Goal: Task Accomplishment & Management: Use online tool/utility

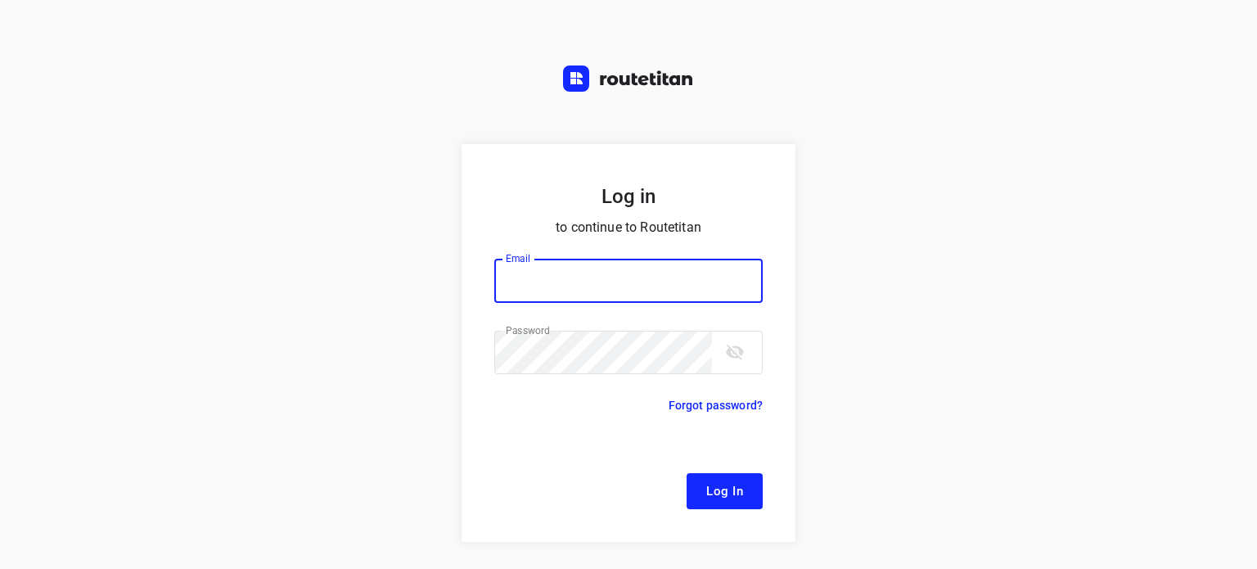
type input "[EMAIL_ADDRESS][DOMAIN_NAME]"
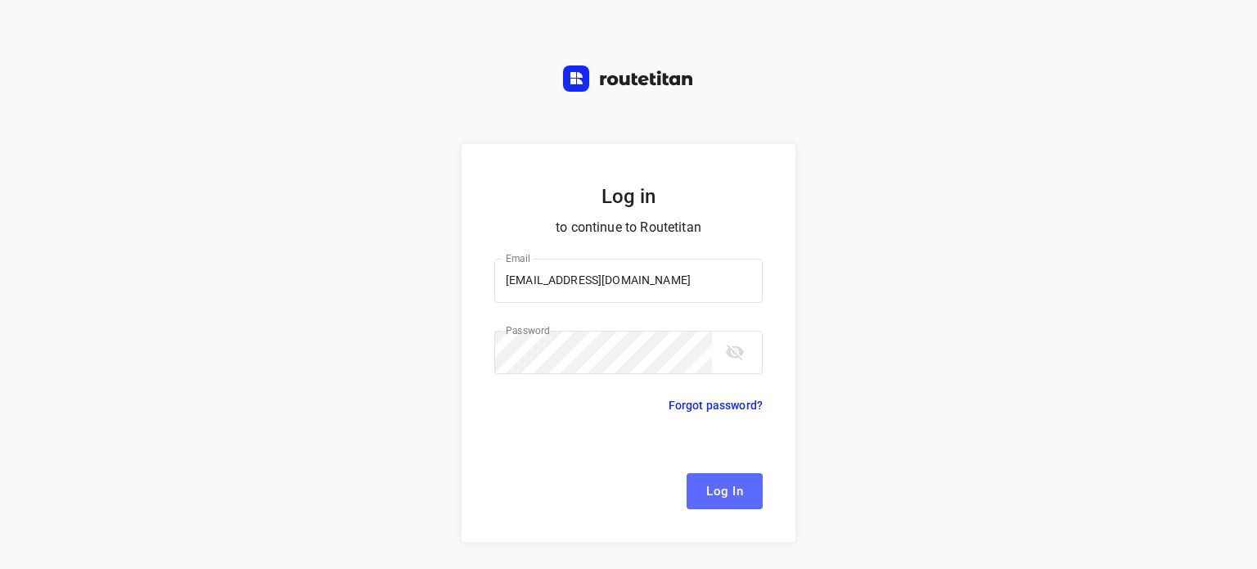
click at [706, 492] on span "Log In" at bounding box center [724, 490] width 37 height 21
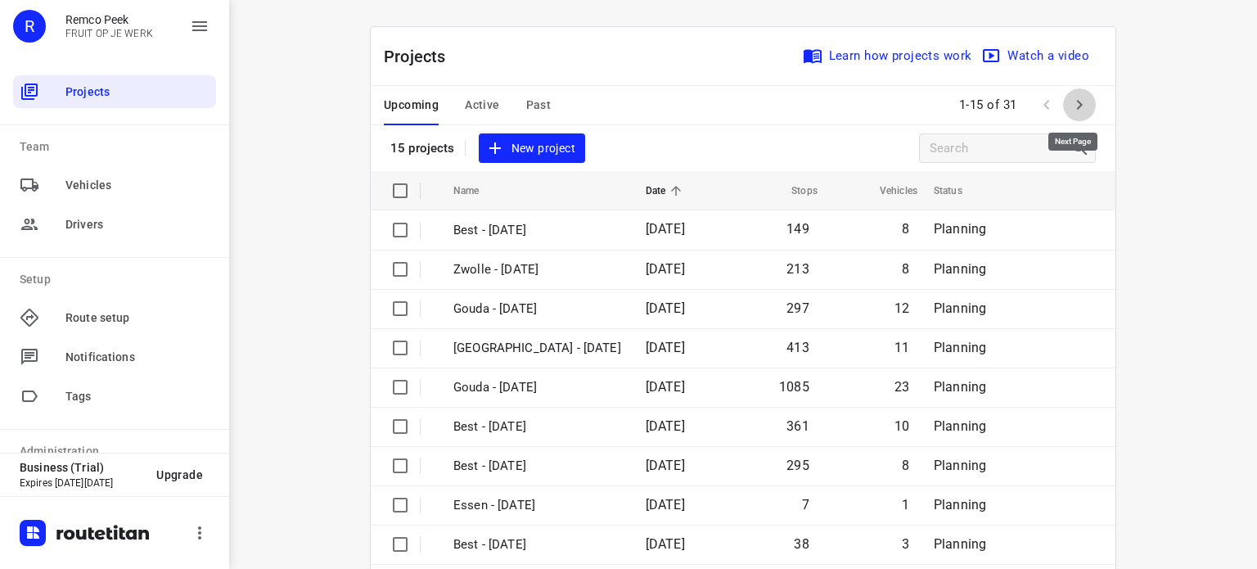
click at [1070, 103] on icon "button" at bounding box center [1079, 105] width 20 height 20
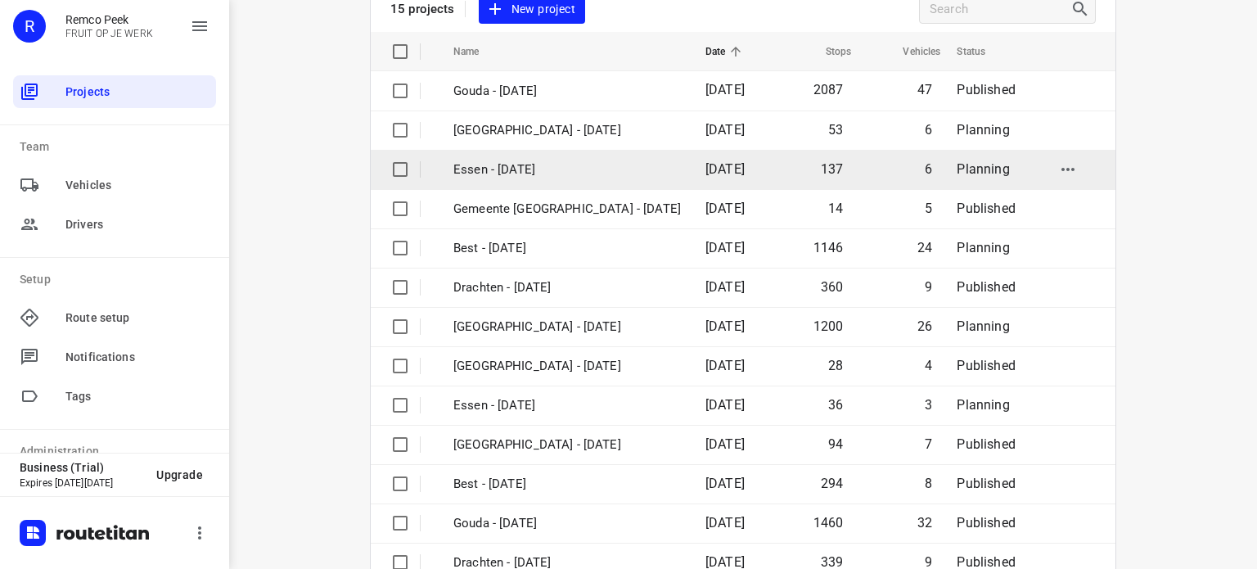
scroll to position [141, 0]
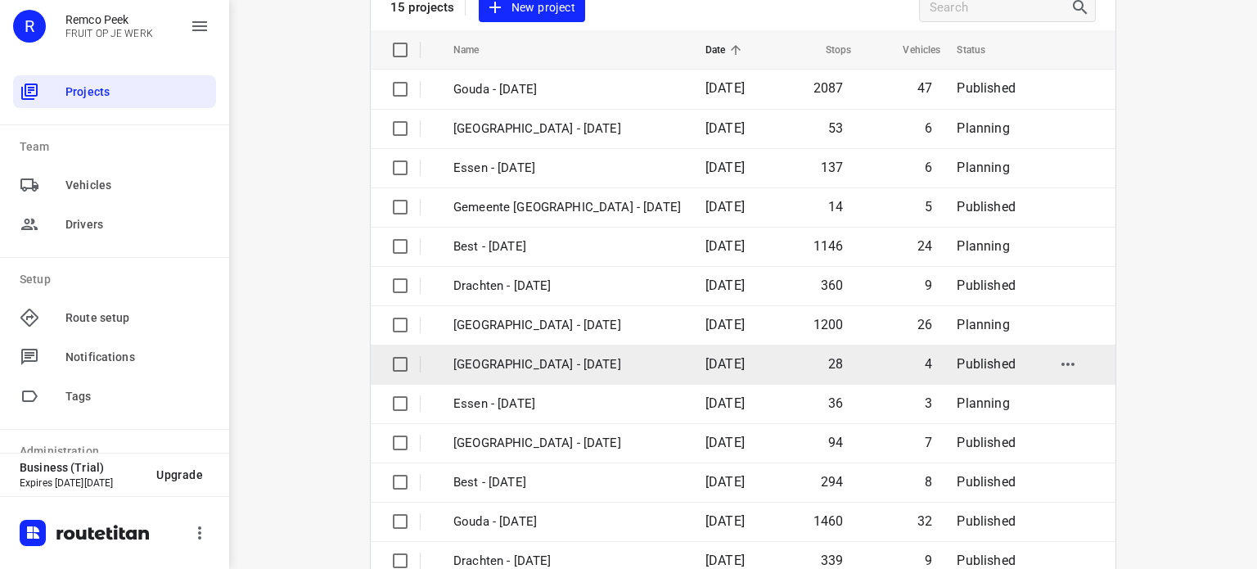
click at [528, 356] on p "[GEOGRAPHIC_DATA] - [DATE]" at bounding box center [566, 364] width 227 height 19
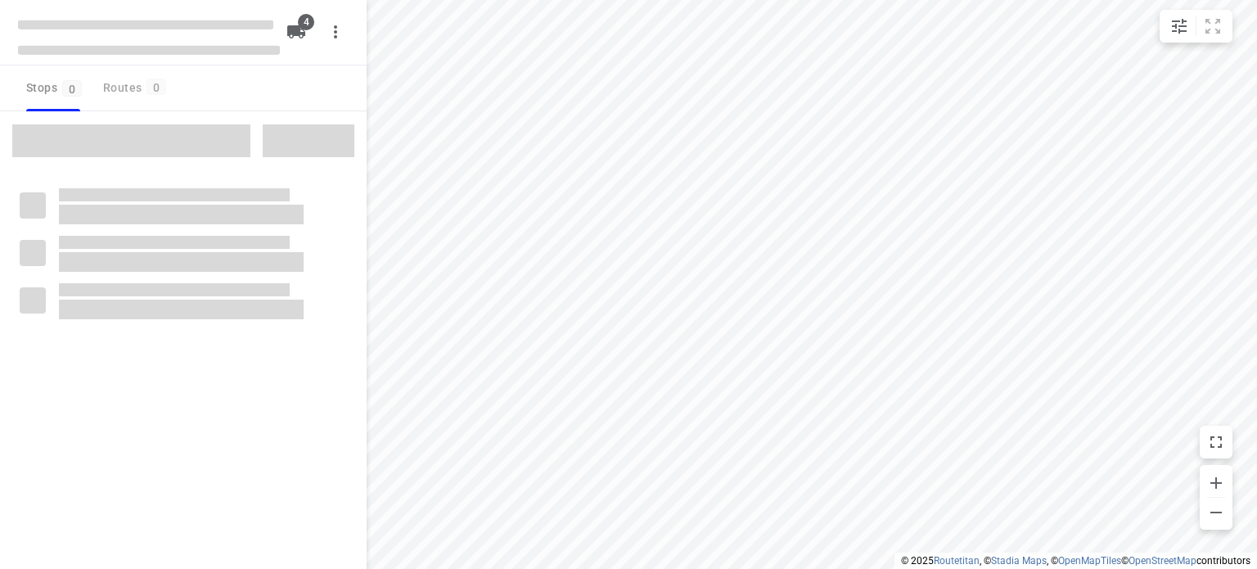
checkbox input "true"
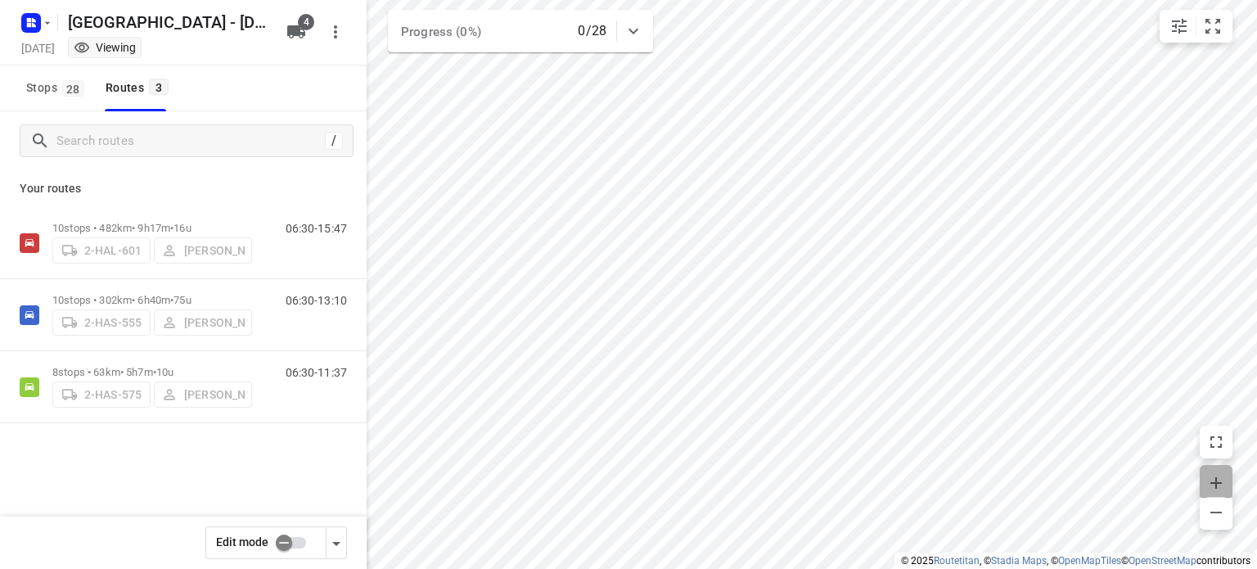
click at [1215, 475] on icon "button" at bounding box center [1216, 483] width 20 height 20
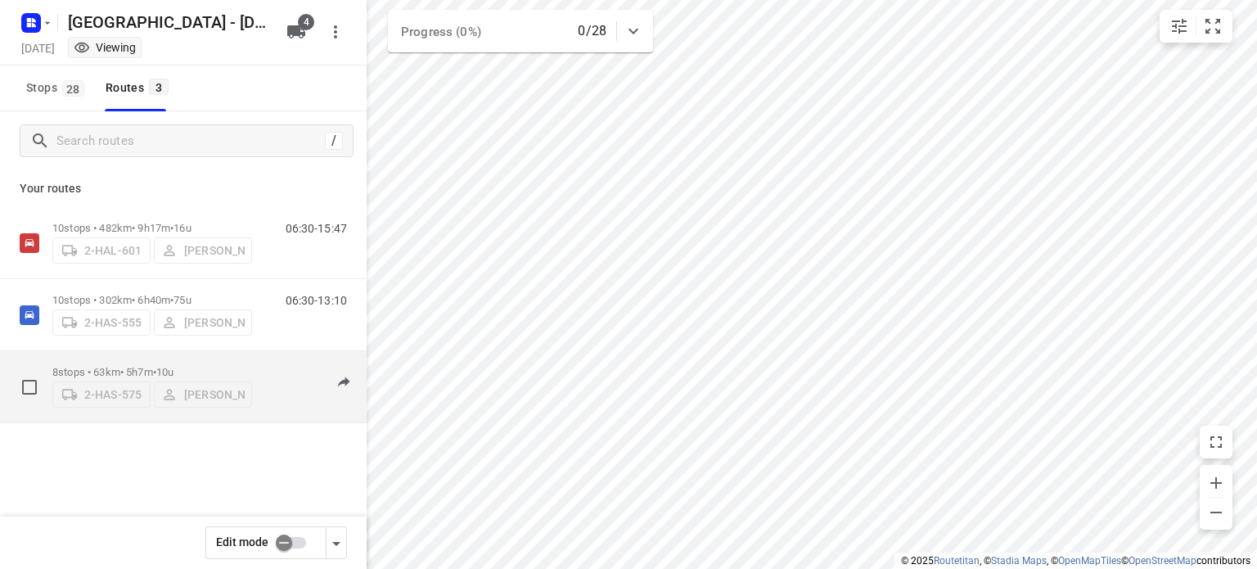
click at [137, 366] on p "8 stops • 63km • 5h7m • 10u" at bounding box center [152, 372] width 200 height 12
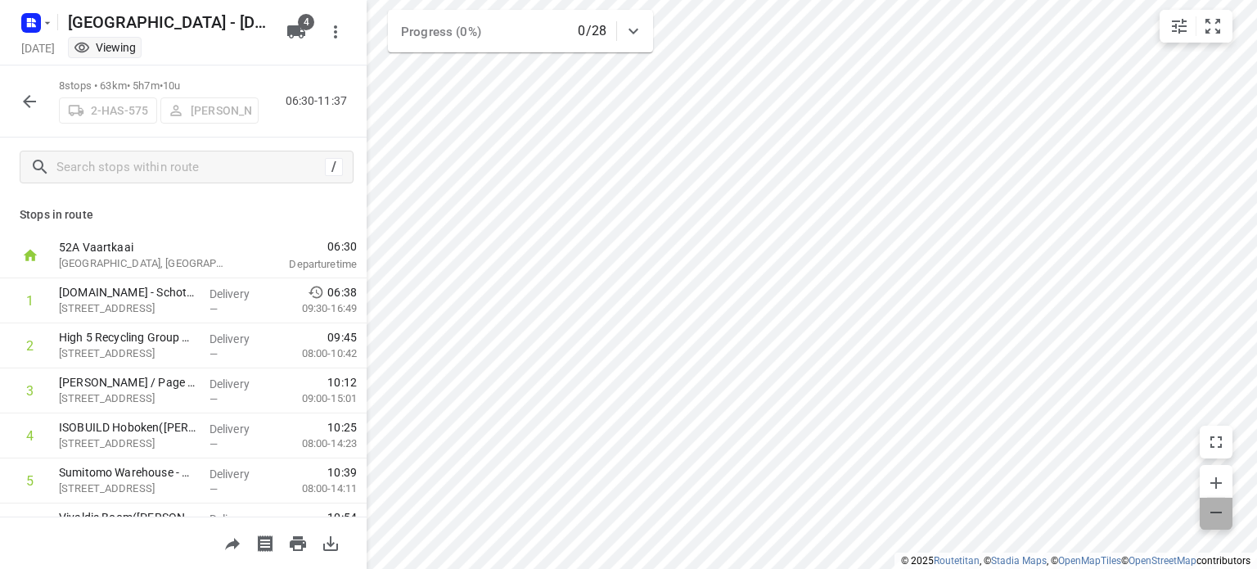
click at [1209, 507] on icon "button" at bounding box center [1216, 512] width 20 height 20
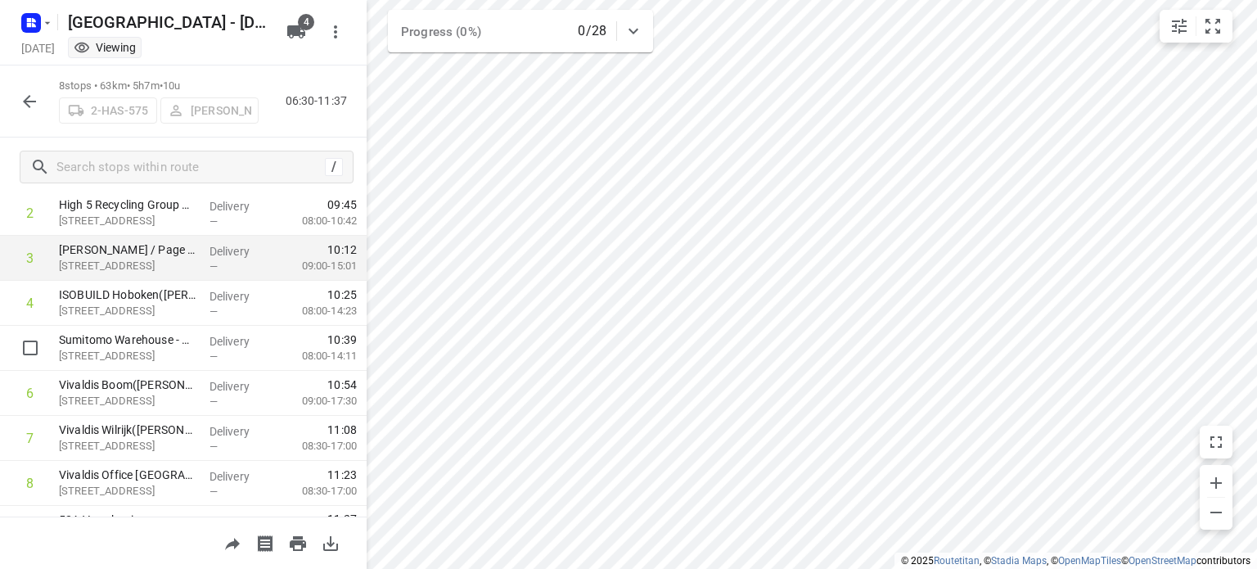
scroll to position [133, 0]
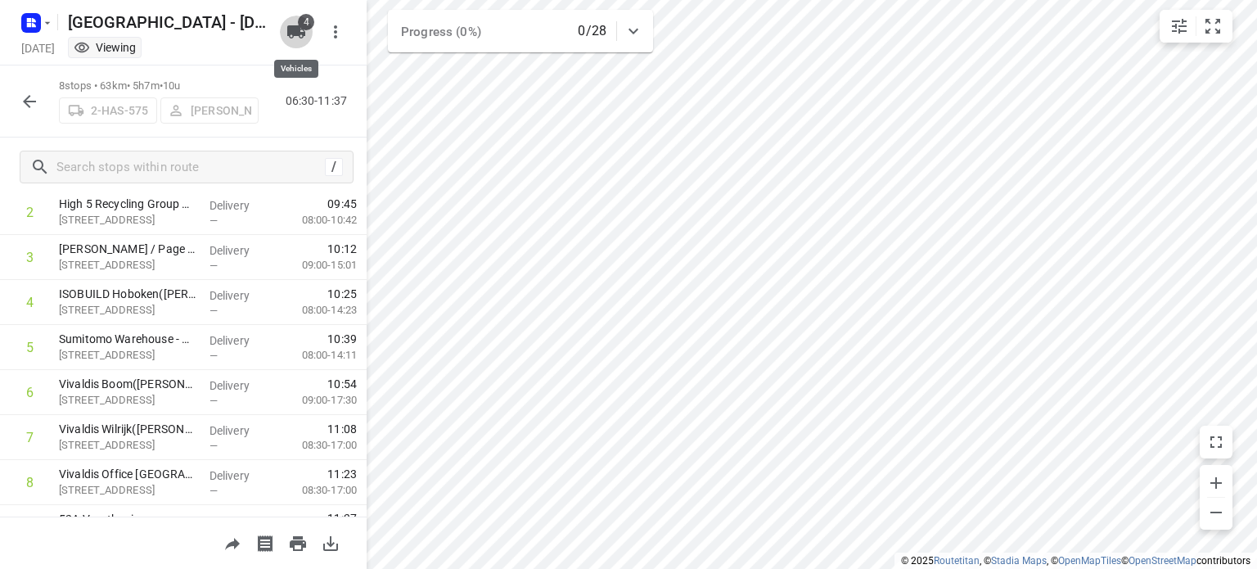
click at [304, 25] on span "4" at bounding box center [306, 22] width 16 height 16
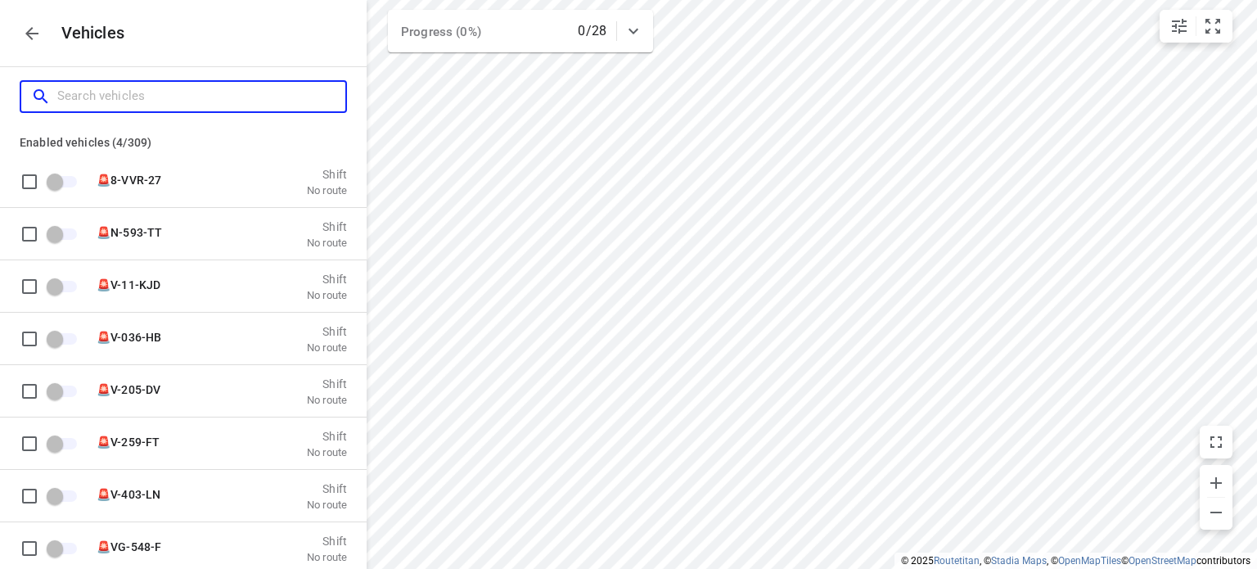
click at [89, 98] on input "Search vehicles" at bounding box center [201, 95] width 288 height 25
type input "2"
checkbox input "true"
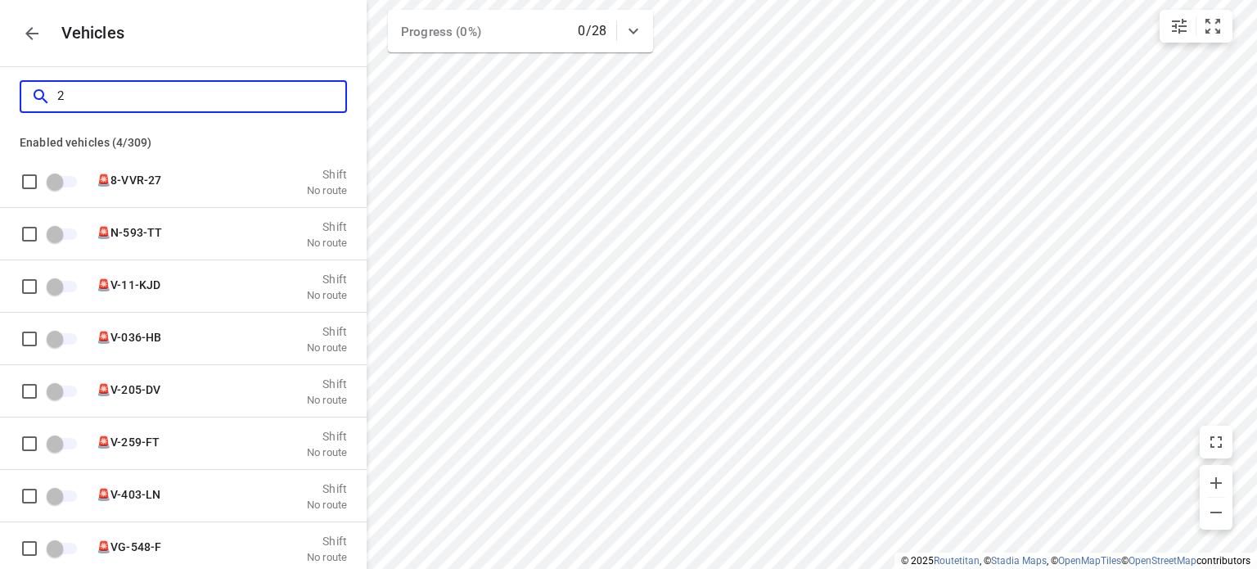
checkbox input "true"
checkbox input "false"
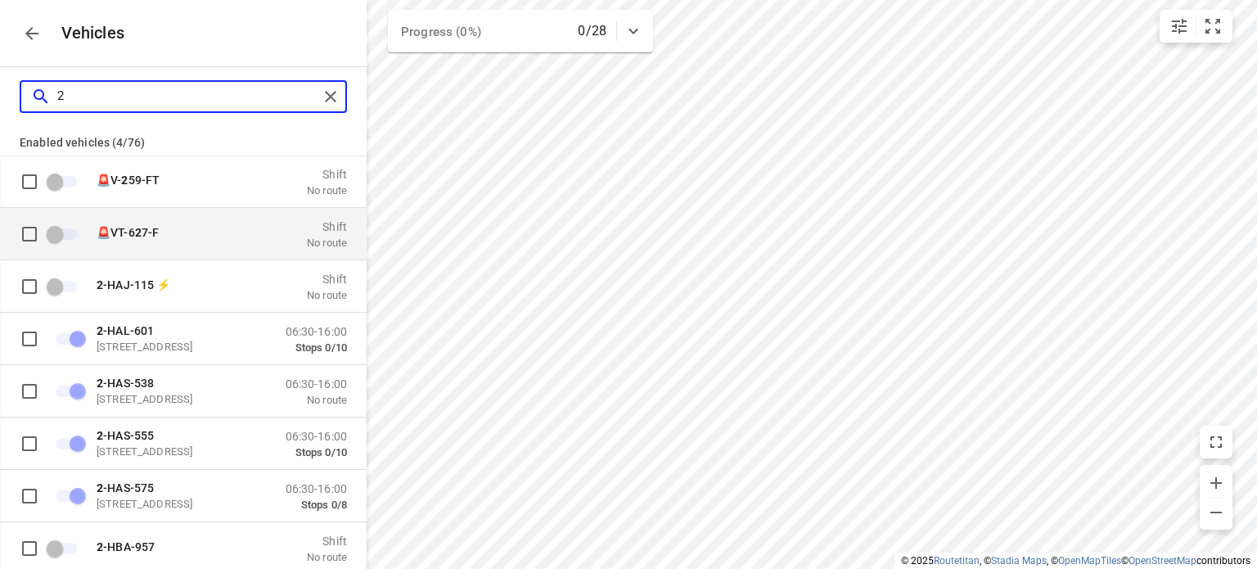
scroll to position [137, 0]
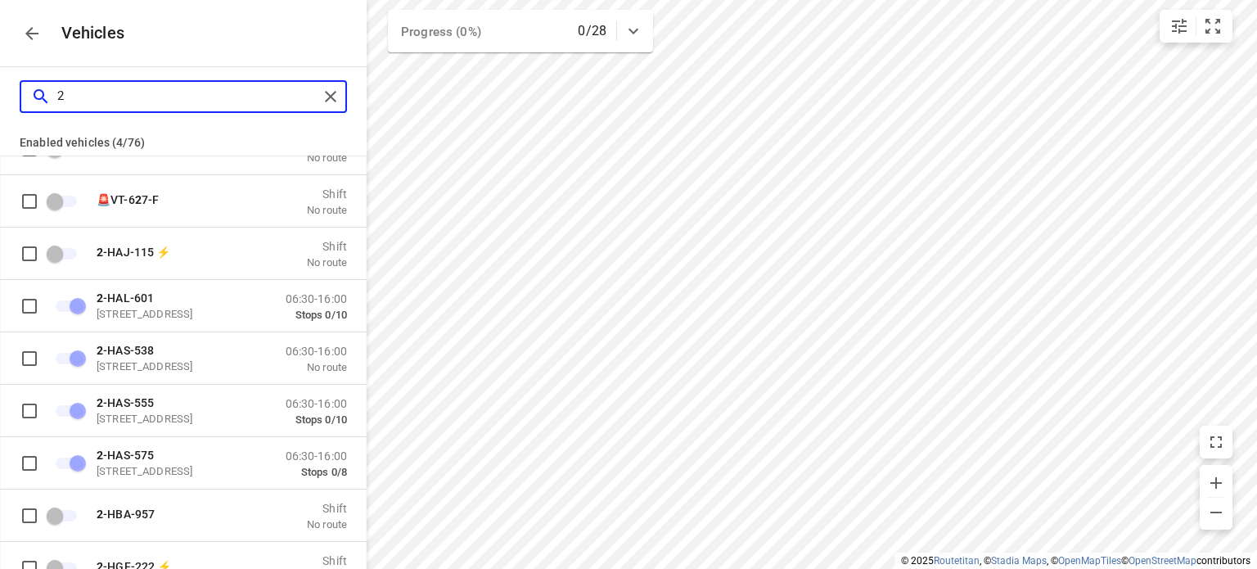
type input "2"
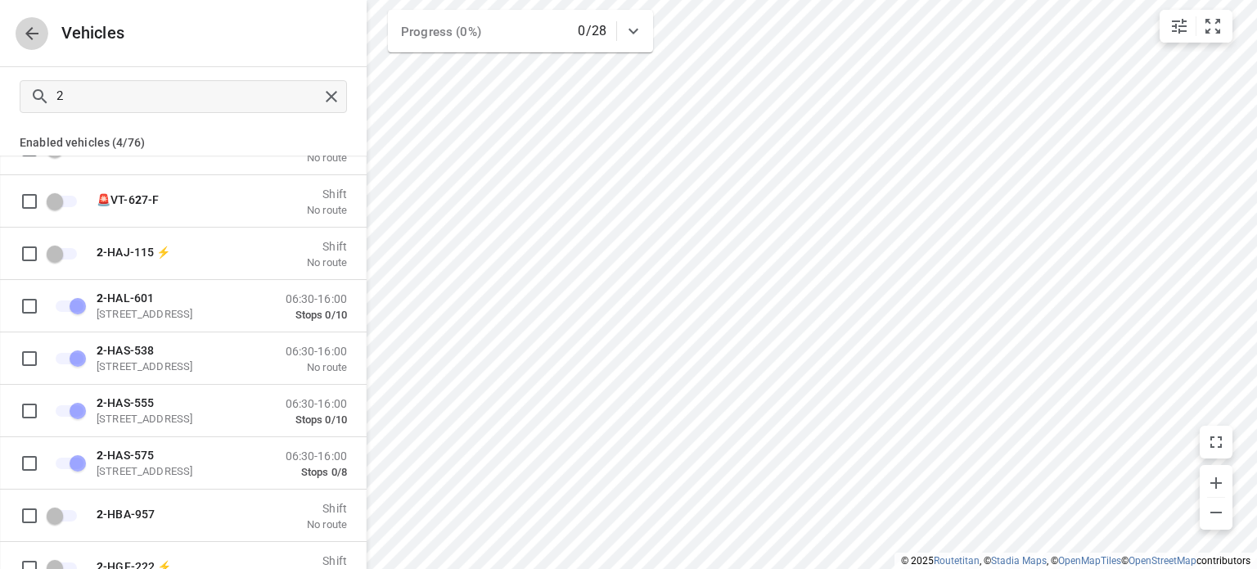
click at [34, 38] on icon "button" at bounding box center [32, 34] width 20 height 20
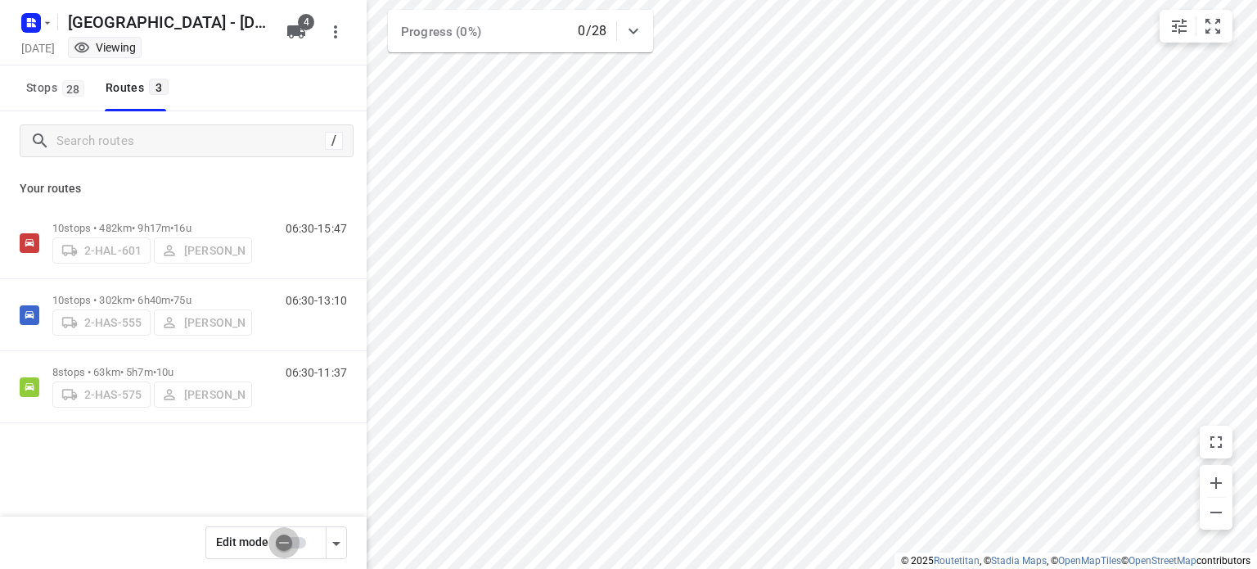
click at [286, 542] on input "checkbox" at bounding box center [283, 542] width 93 height 31
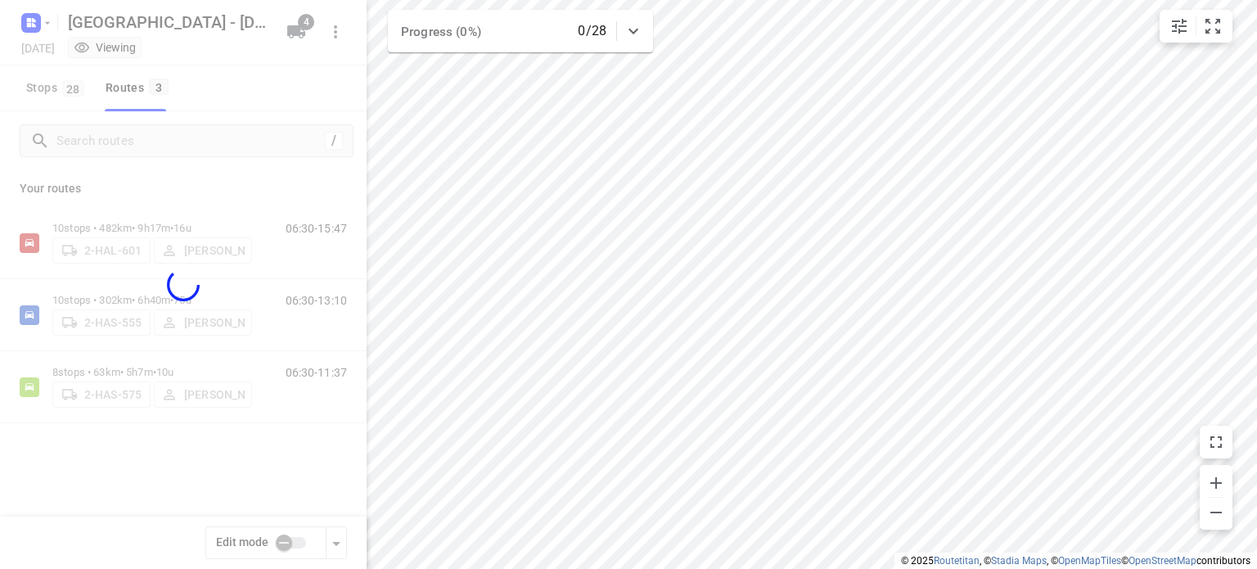
checkbox input "true"
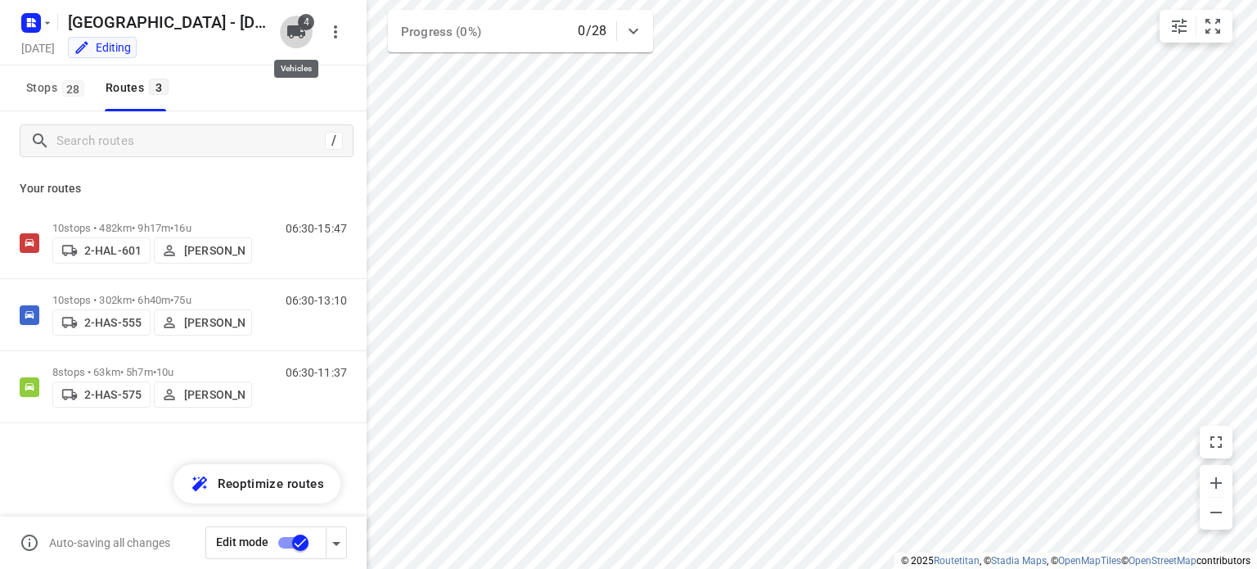
click at [300, 29] on icon "button" at bounding box center [296, 31] width 18 height 13
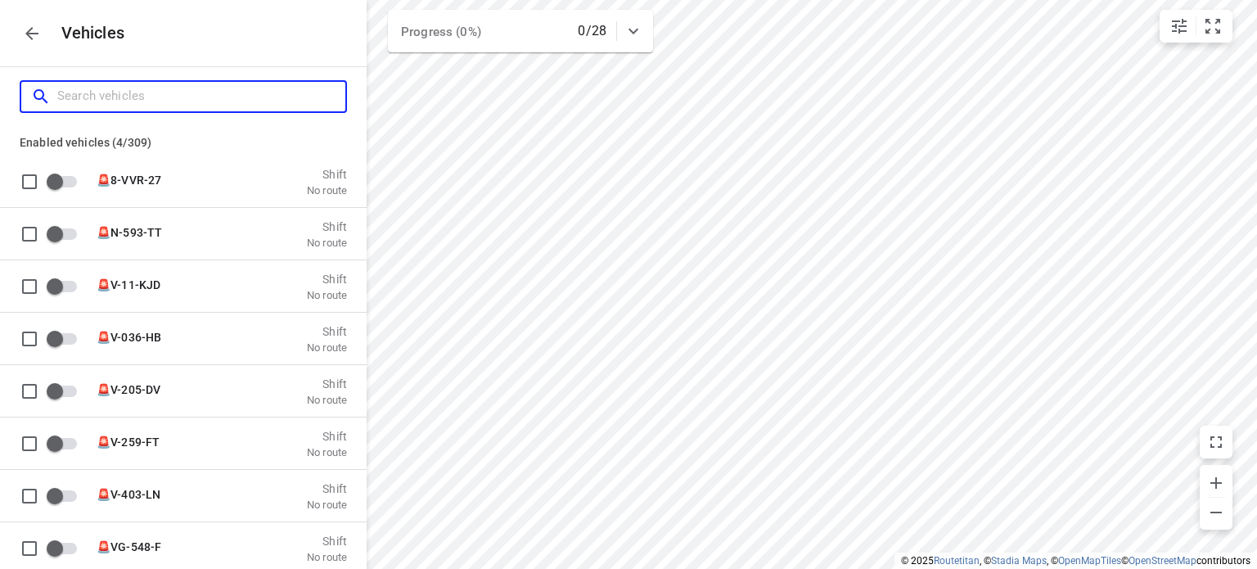
click at [95, 97] on input "Search vehicles" at bounding box center [201, 95] width 288 height 25
type input "2"
checkbox input "true"
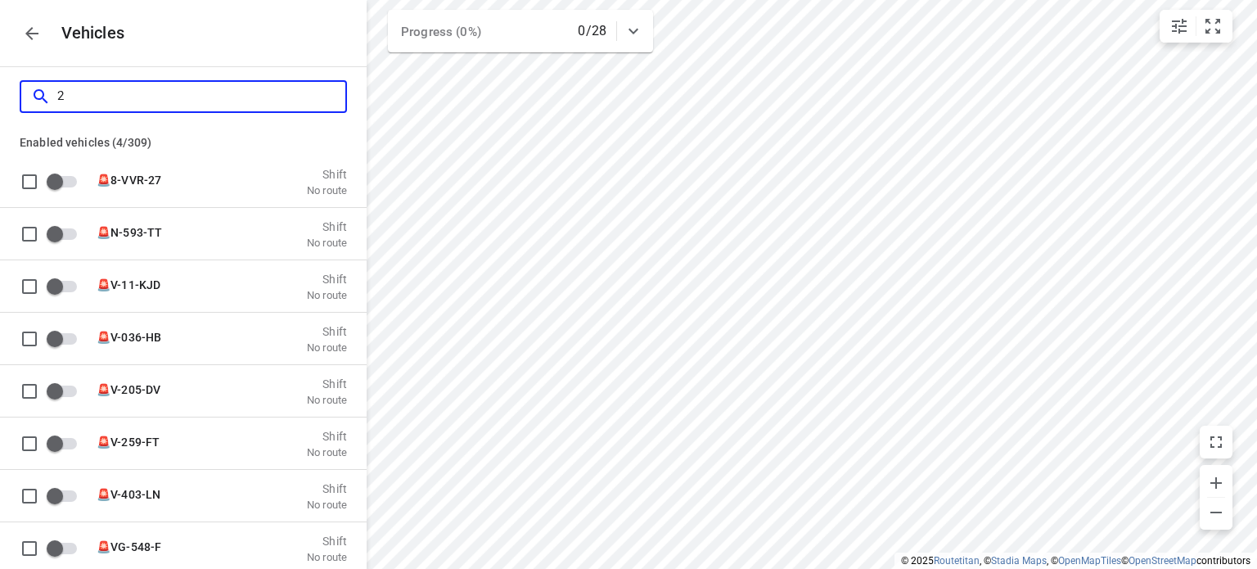
checkbox input "true"
checkbox input "false"
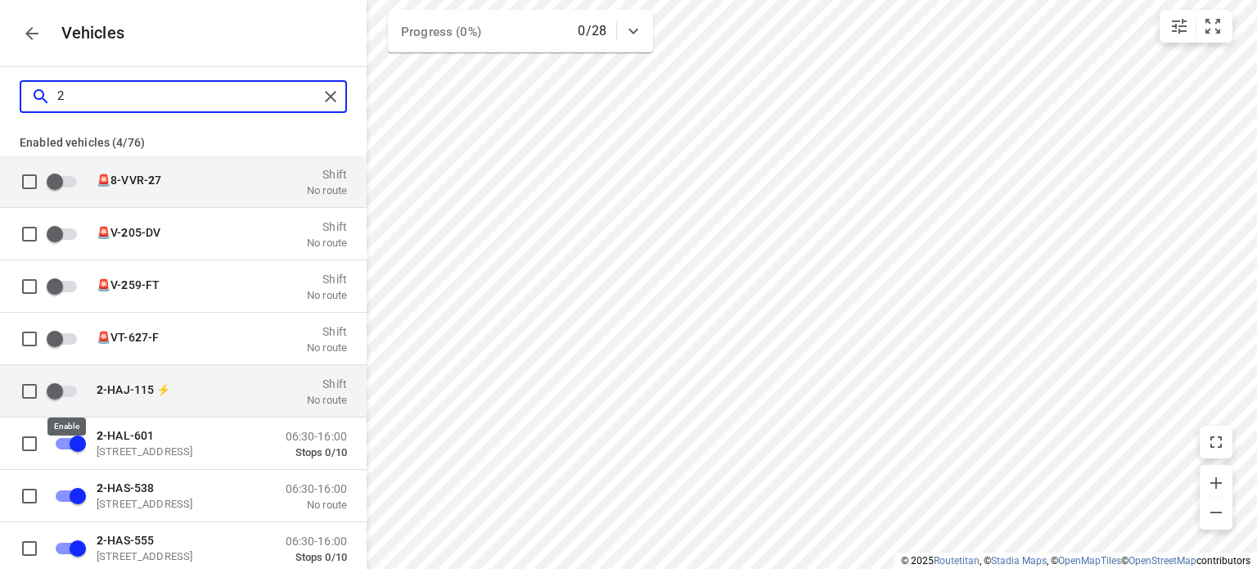
type input "2"
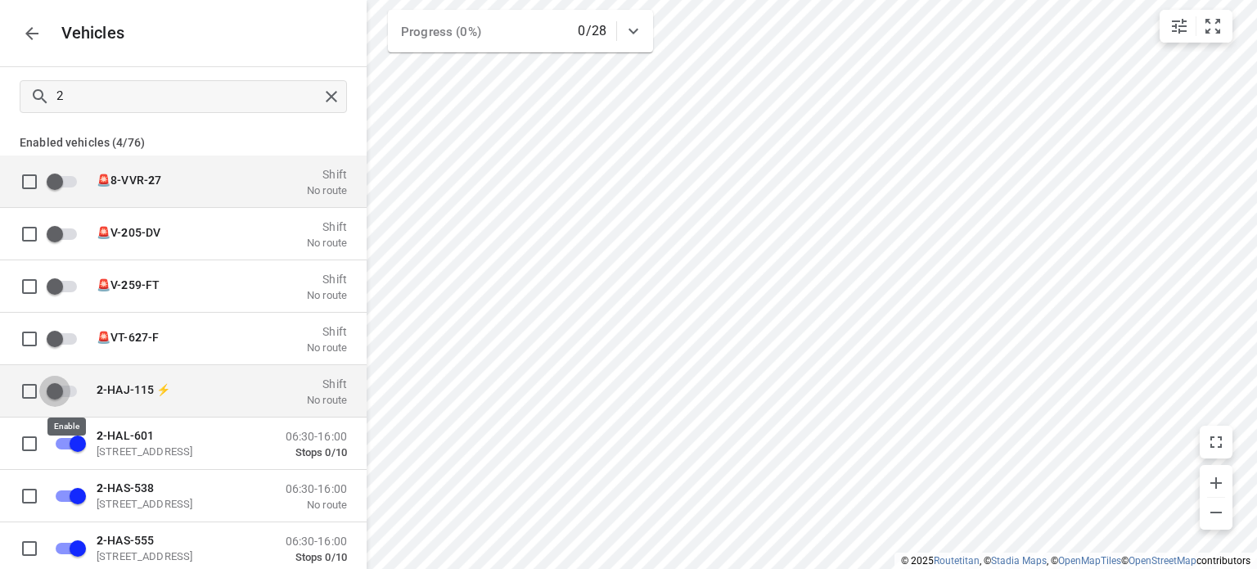
click at [54, 389] on input "grid" at bounding box center [54, 390] width 93 height 31
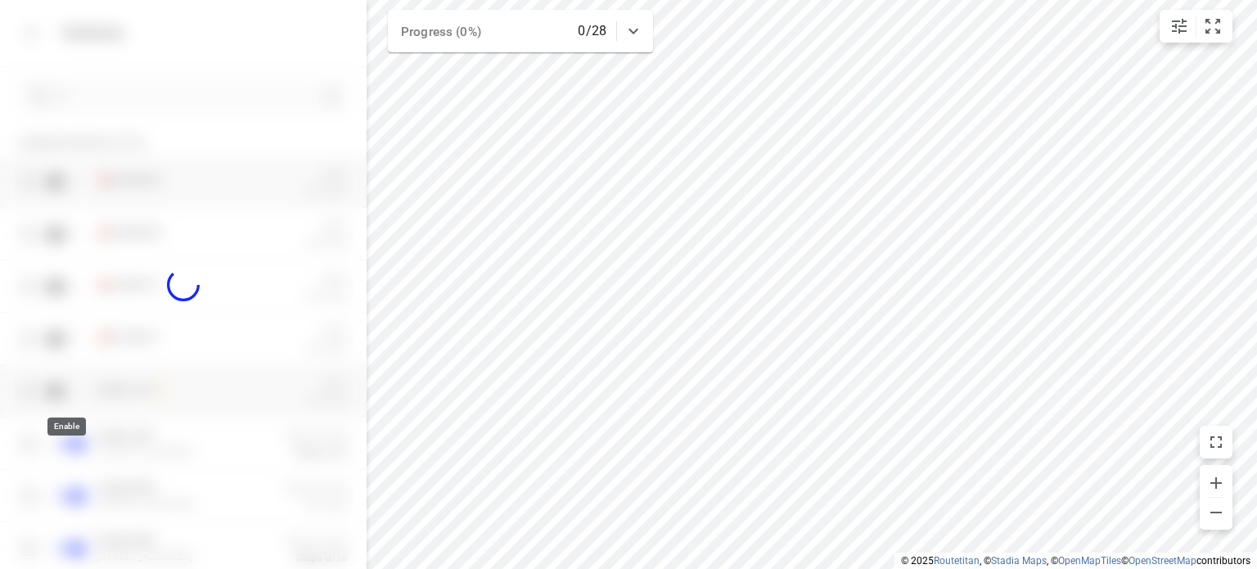
checkbox input "true"
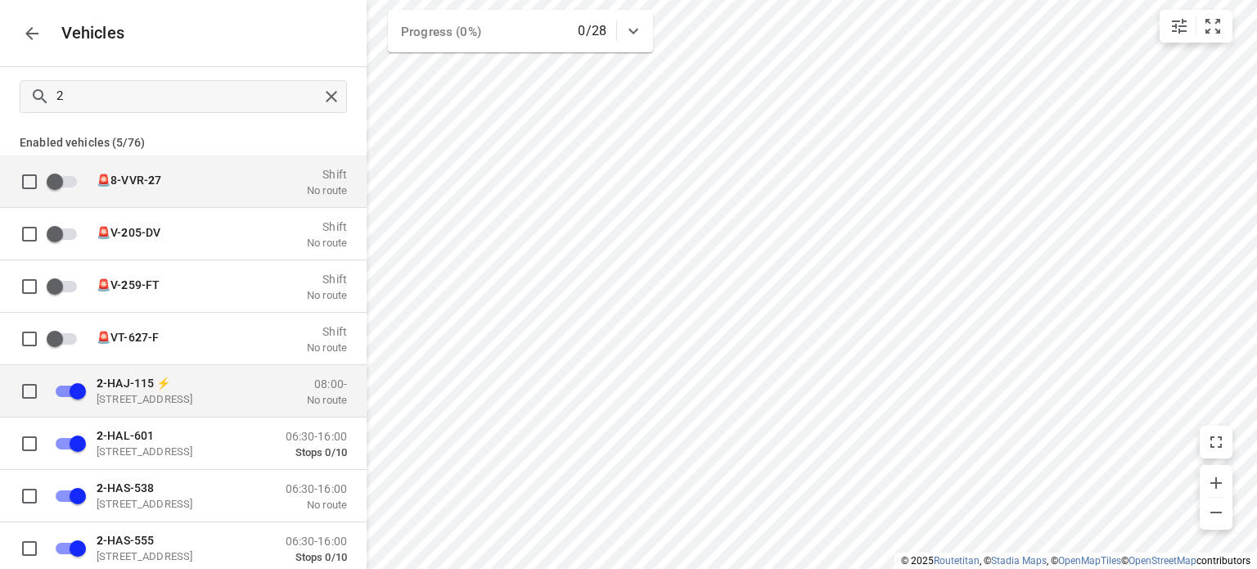
click at [162, 385] on span "2 -HAJ-115 ⚡" at bounding box center [134, 382] width 74 height 13
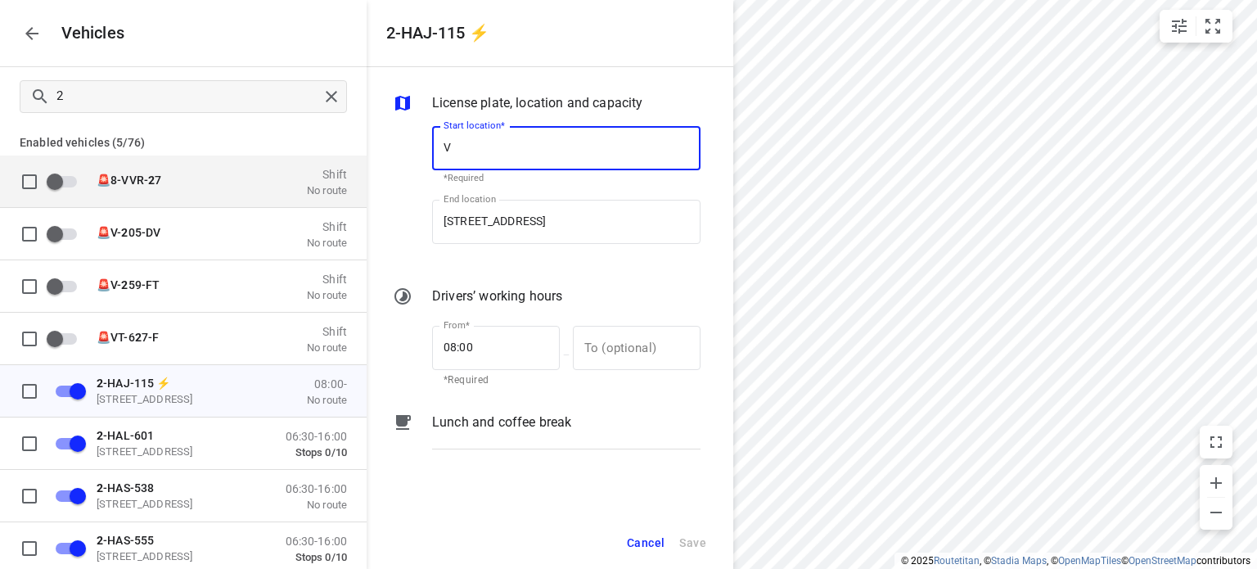
scroll to position [0, 0]
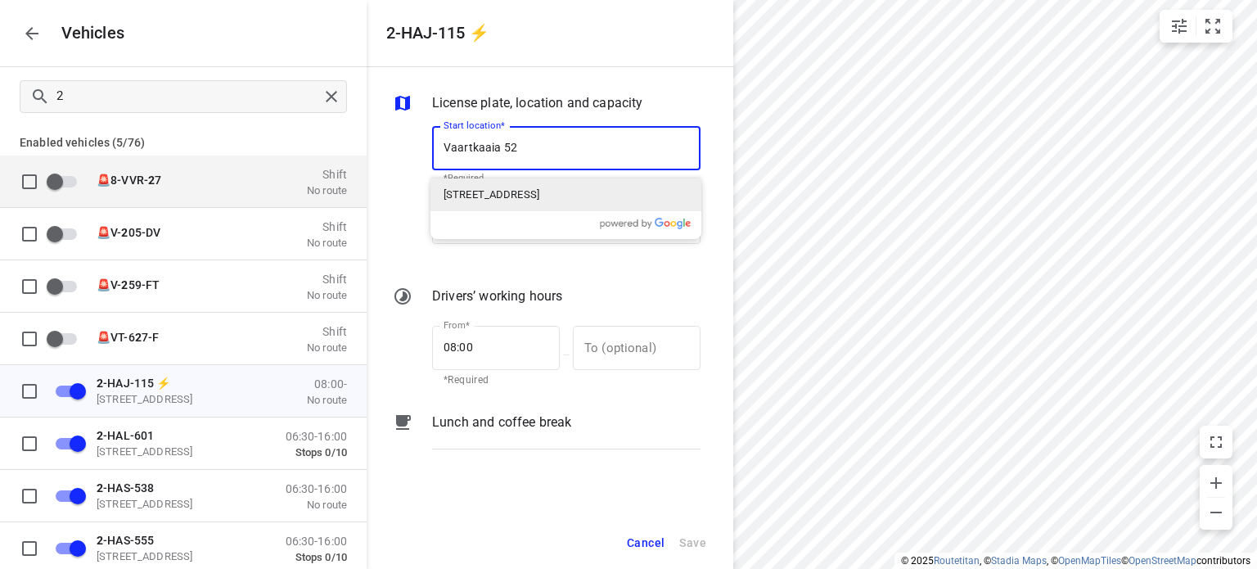
type input "[STREET_ADDRESS]"
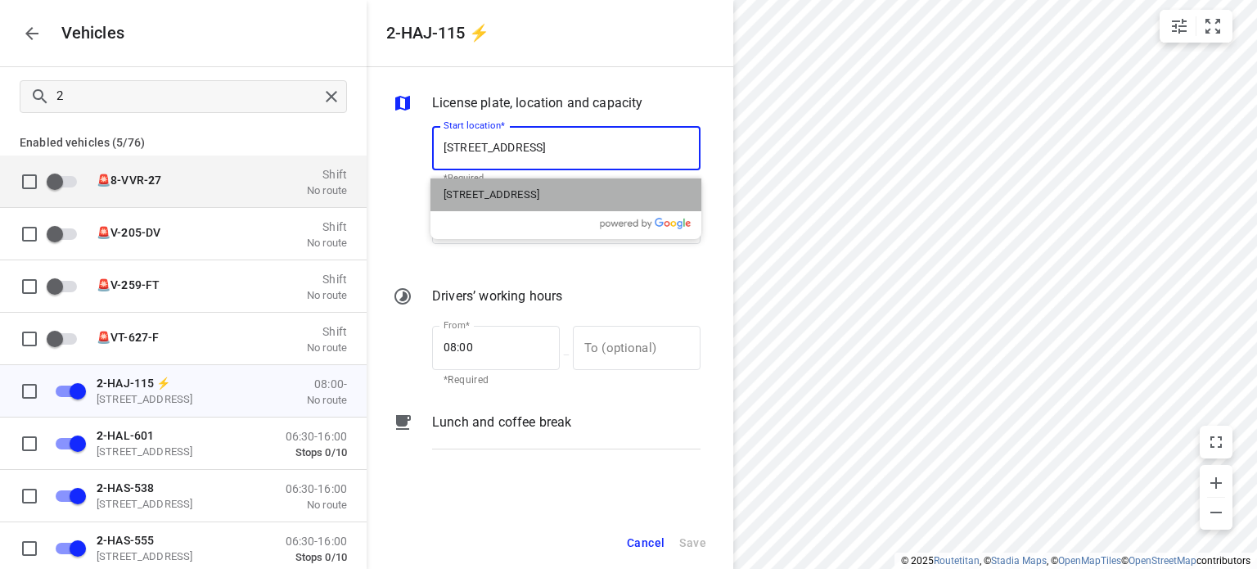
click at [539, 197] on p "[STREET_ADDRESS]" at bounding box center [491, 195] width 96 height 16
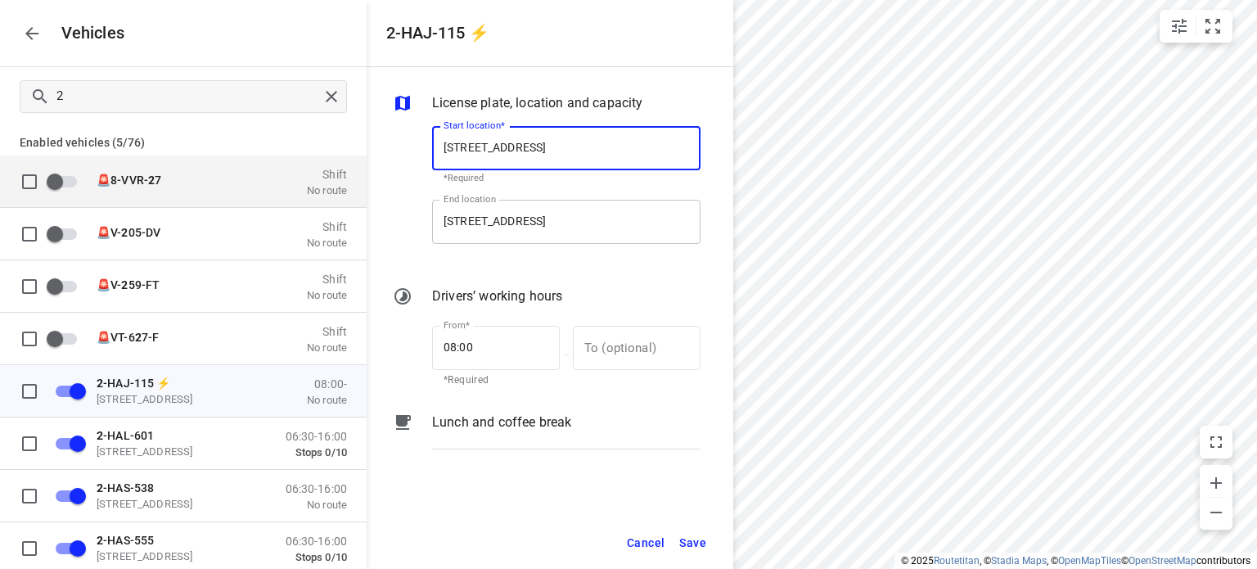
type input "[STREET_ADDRESS]"
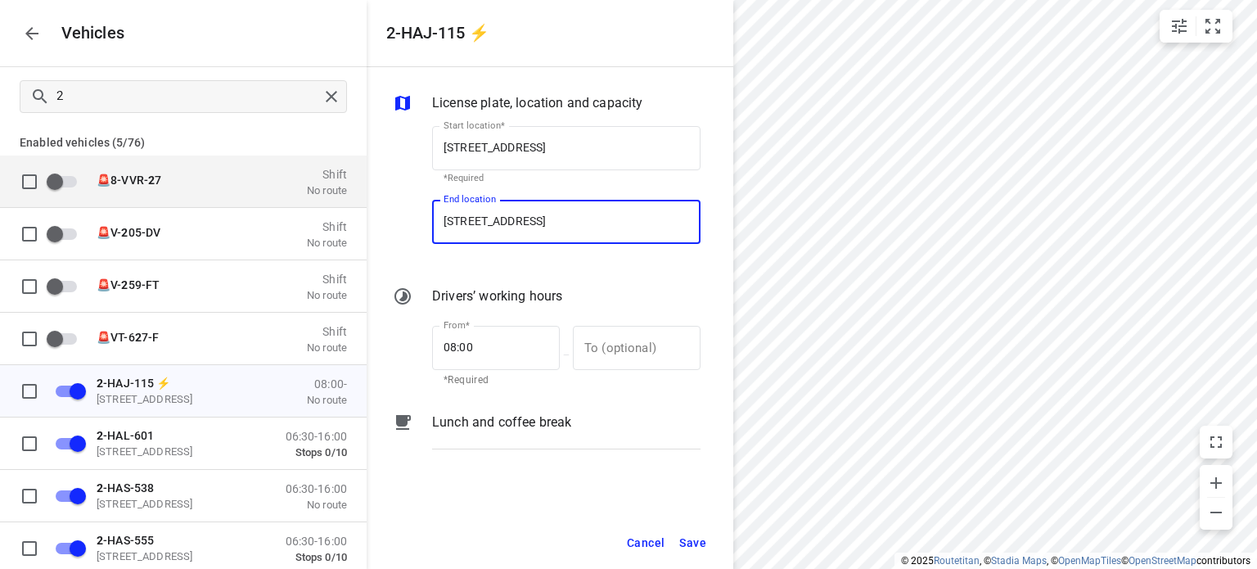
click at [567, 218] on input "[STREET_ADDRESS]" at bounding box center [566, 222] width 268 height 44
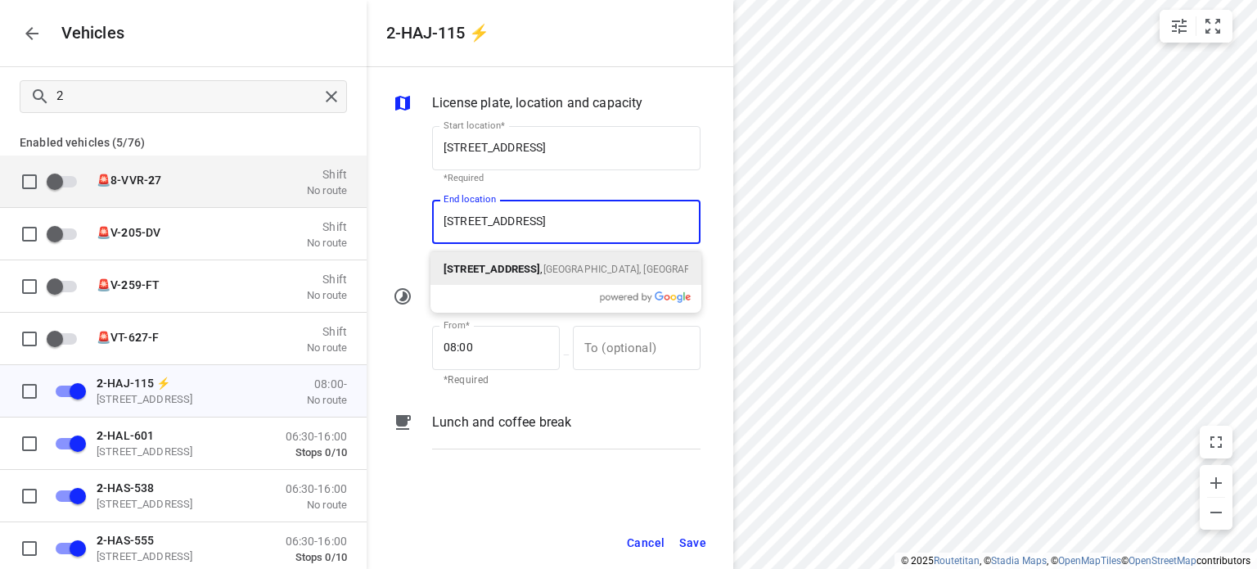
type input "[STREET_ADDRESS]"
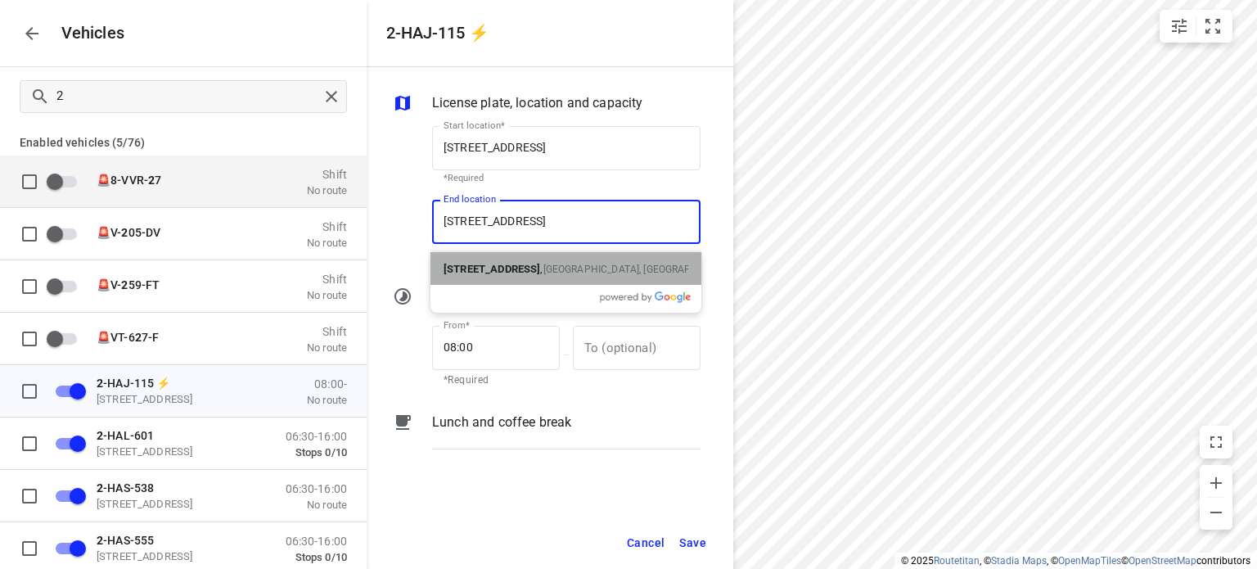
click at [525, 259] on p "[STREET_ADDRESS]" at bounding box center [565, 269] width 245 height 20
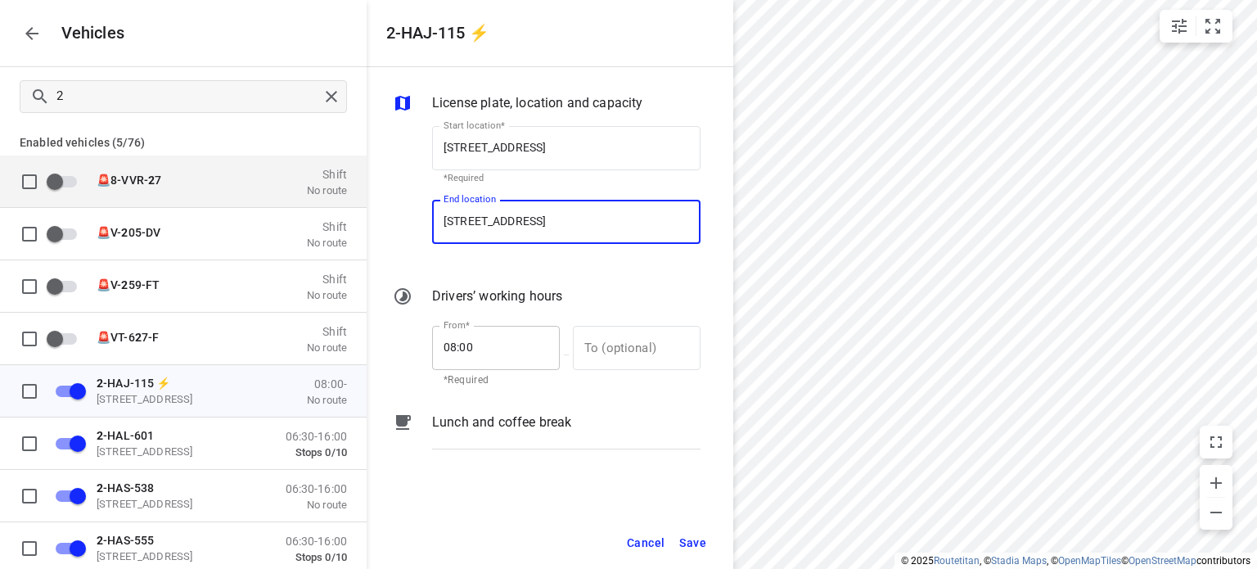
type input "[STREET_ADDRESS]"
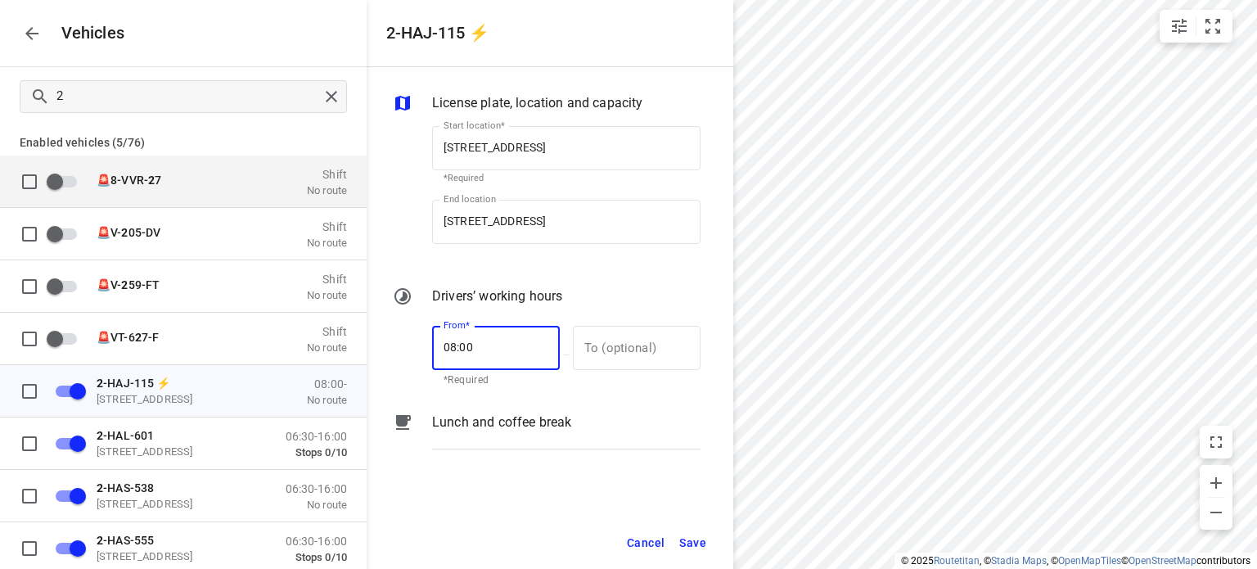
click at [455, 346] on input "08:00" at bounding box center [487, 348] width 110 height 44
type input "07:00"
click at [704, 542] on span "Save" at bounding box center [692, 543] width 27 height 20
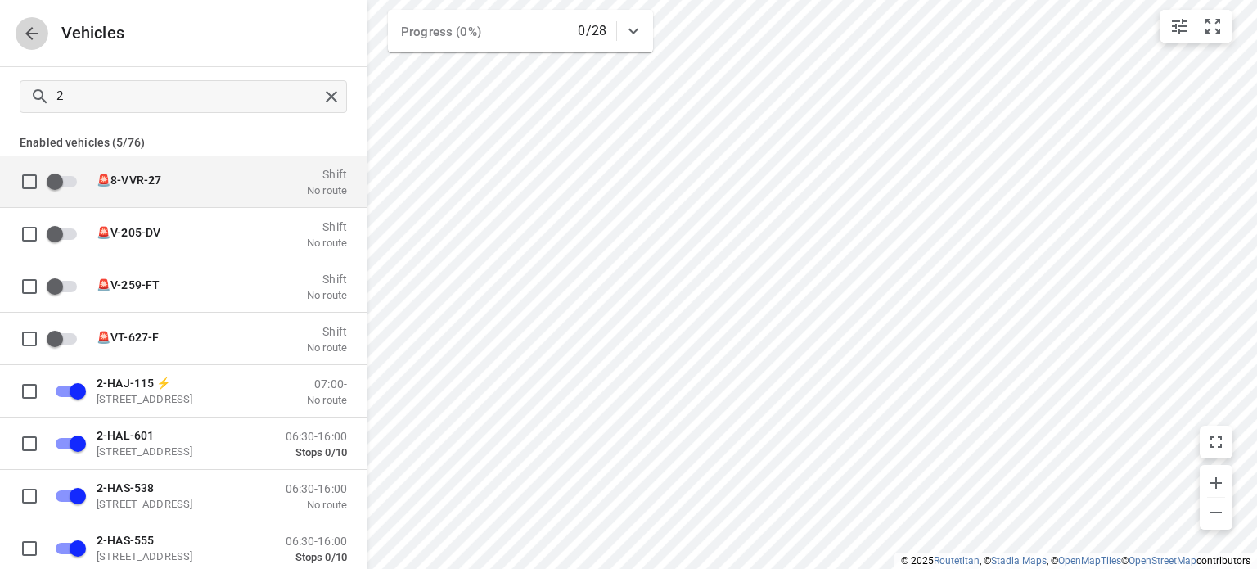
click at [35, 32] on icon "button" at bounding box center [31, 33] width 13 height 13
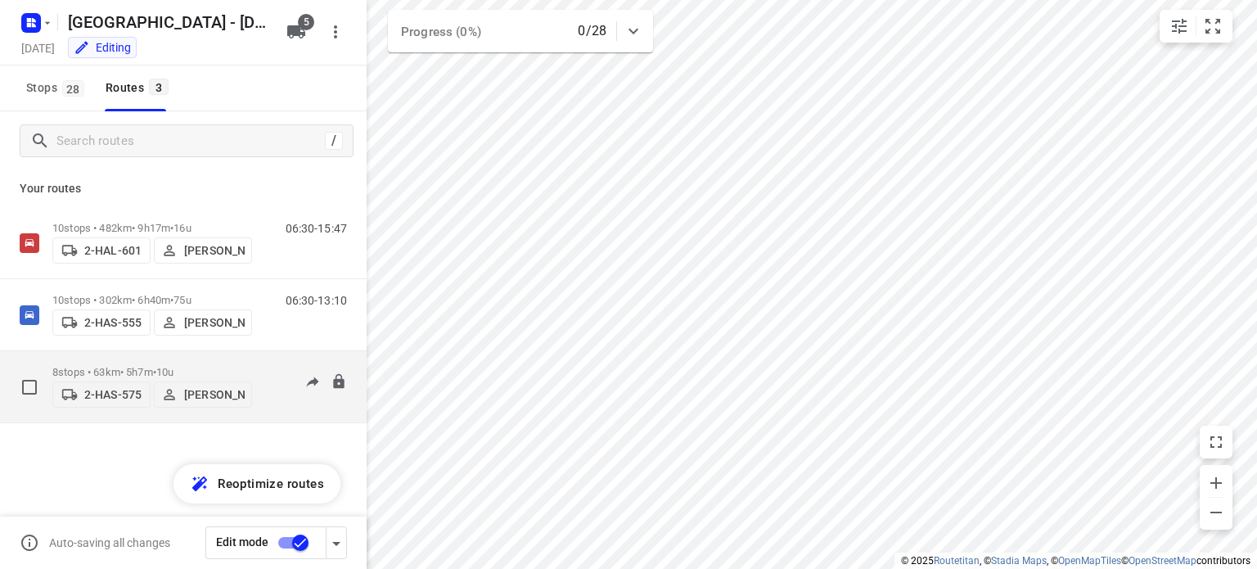
click at [118, 359] on div "8 stops • 63km • 5h7m • 10u 2-HAS-575 [PERSON_NAME]" at bounding box center [152, 387] width 200 height 58
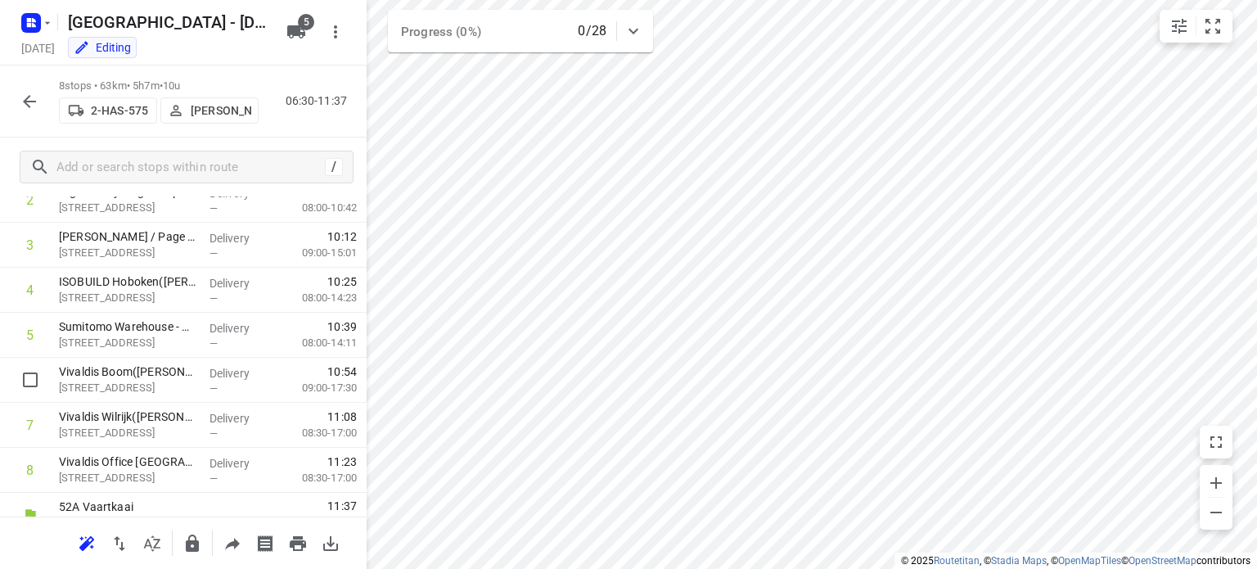
scroll to position [167, 0]
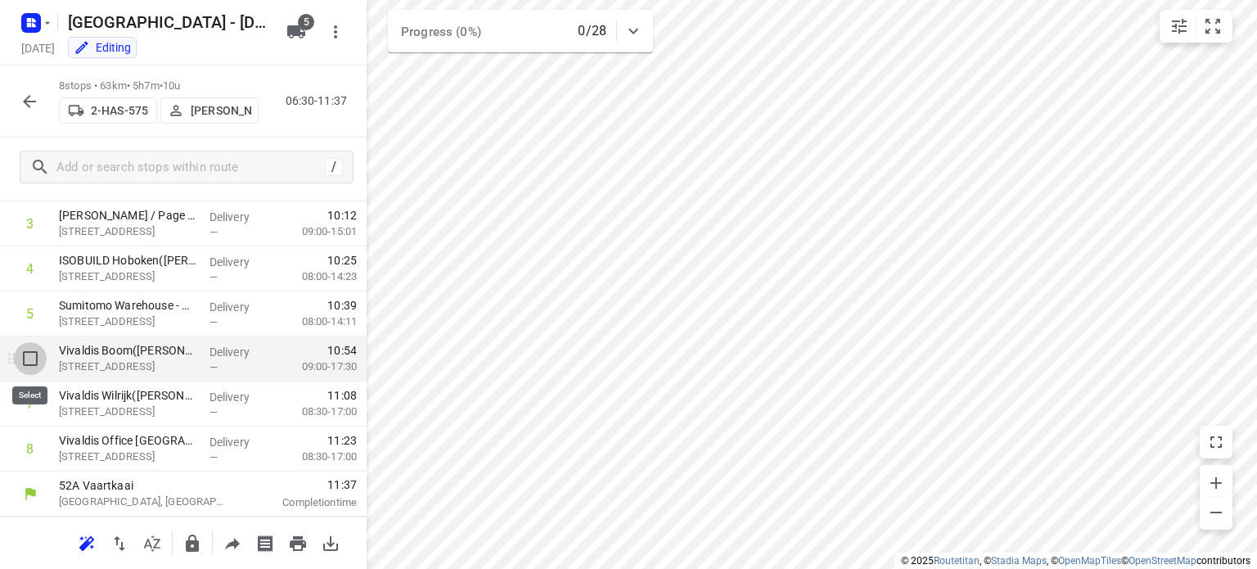
click at [30, 359] on input "checkbox" at bounding box center [30, 358] width 33 height 33
checkbox input "true"
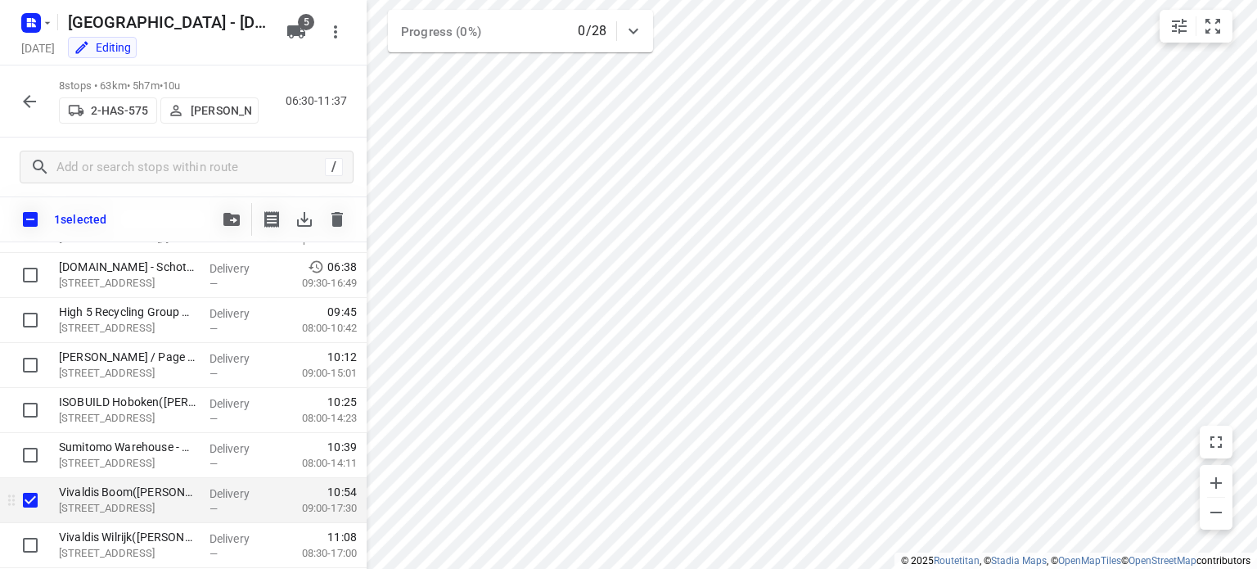
scroll to position [70, 0]
click at [1219, 478] on icon "button" at bounding box center [1216, 483] width 20 height 20
click at [1221, 481] on icon "button" at bounding box center [1216, 483] width 20 height 20
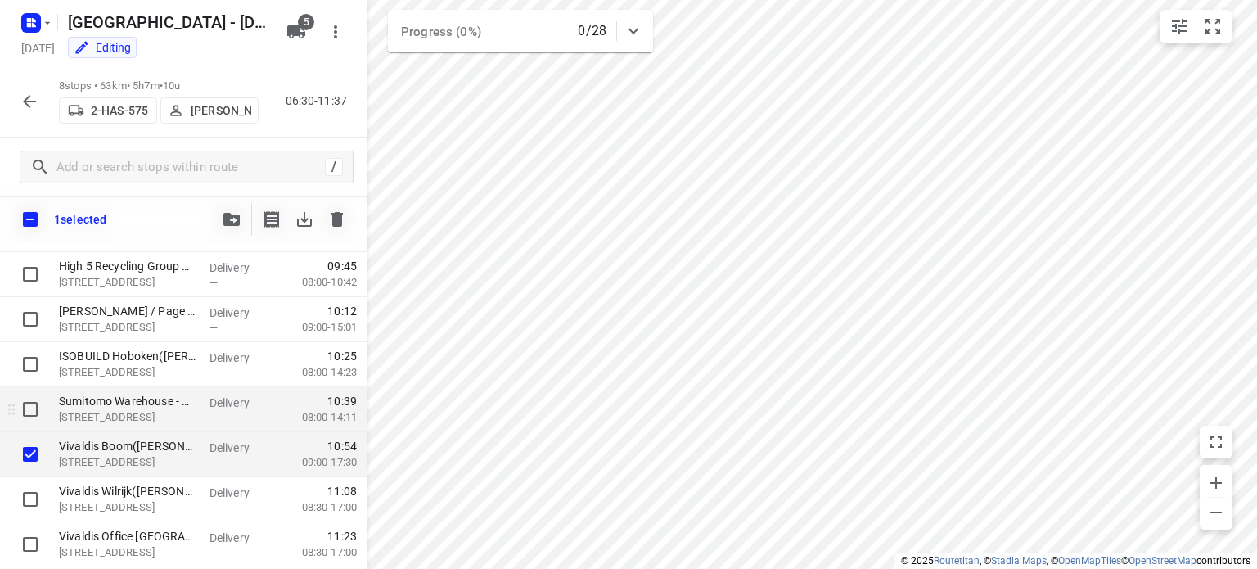
scroll to position [151, 0]
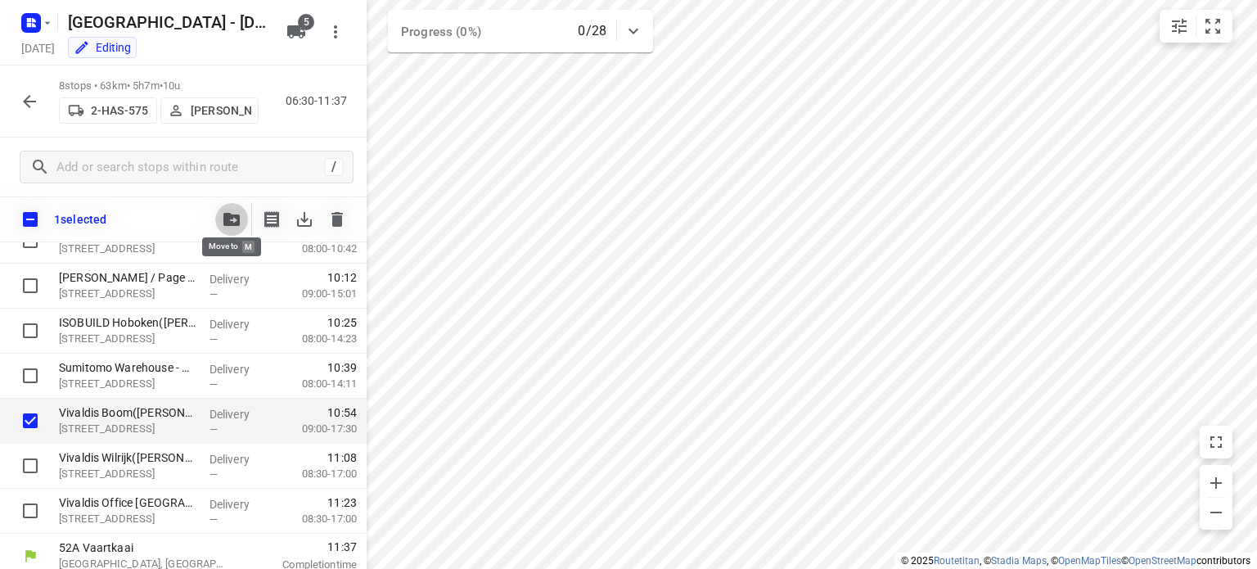
click at [226, 223] on icon "button" at bounding box center [231, 219] width 16 height 13
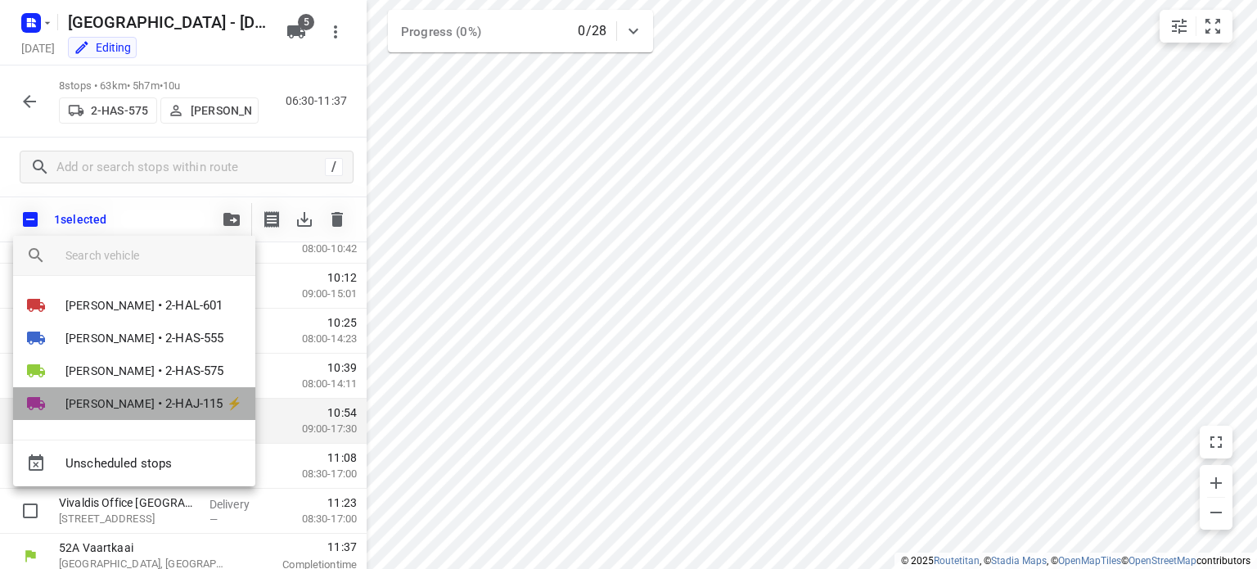
click at [100, 397] on span "[PERSON_NAME]" at bounding box center [109, 403] width 89 height 16
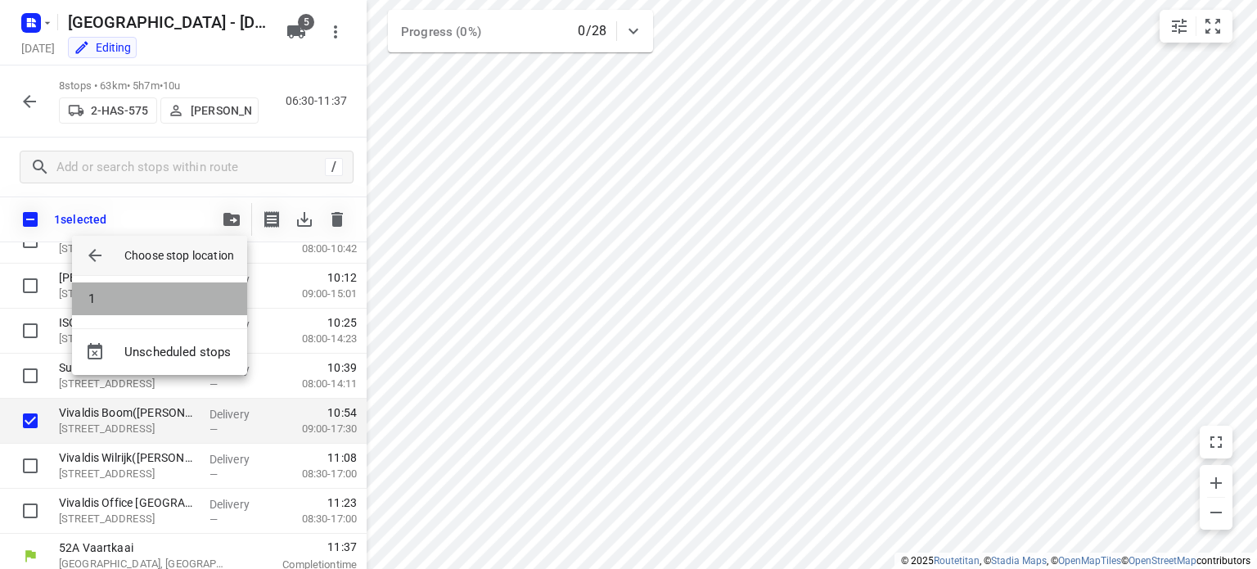
click at [134, 295] on li "1" at bounding box center [159, 298] width 175 height 33
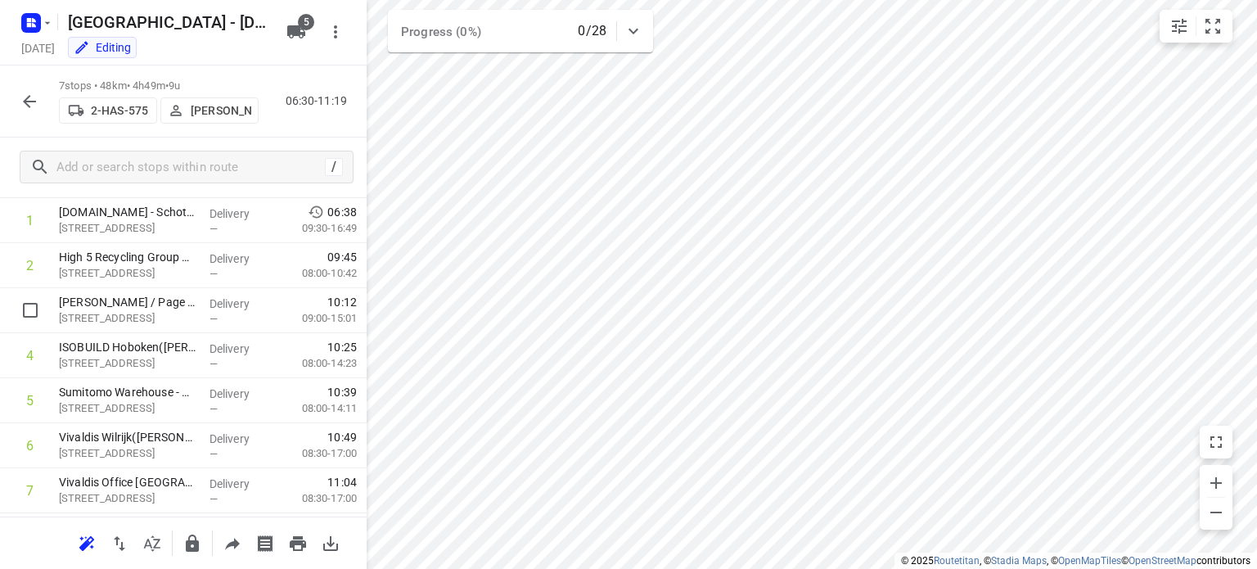
scroll to position [77, 0]
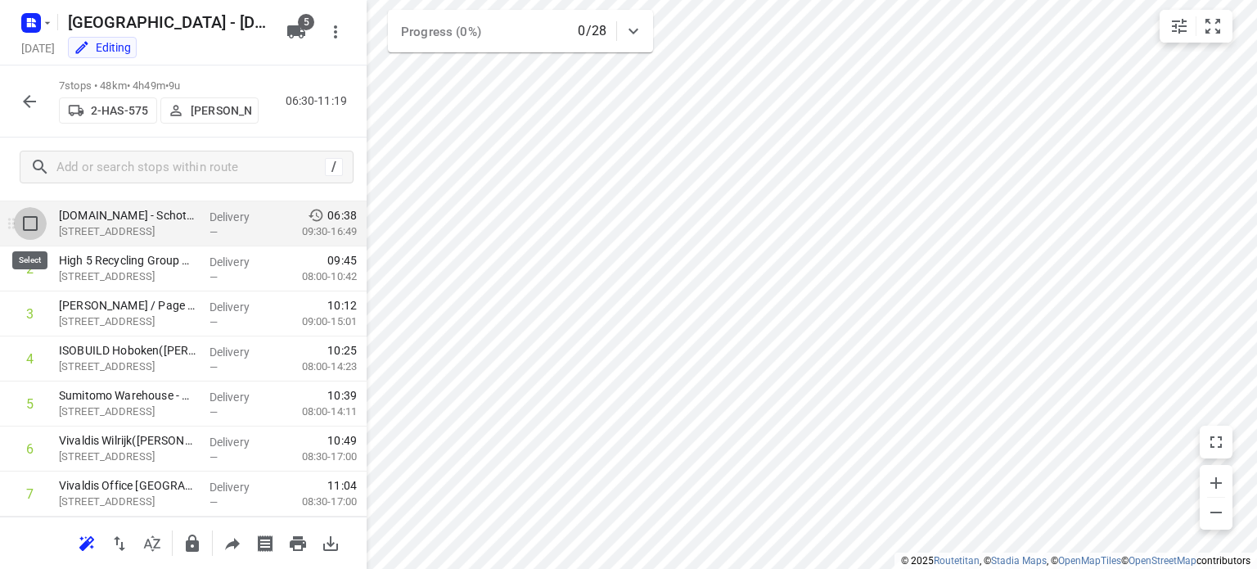
click at [31, 228] on input "checkbox" at bounding box center [30, 223] width 33 height 33
checkbox input "true"
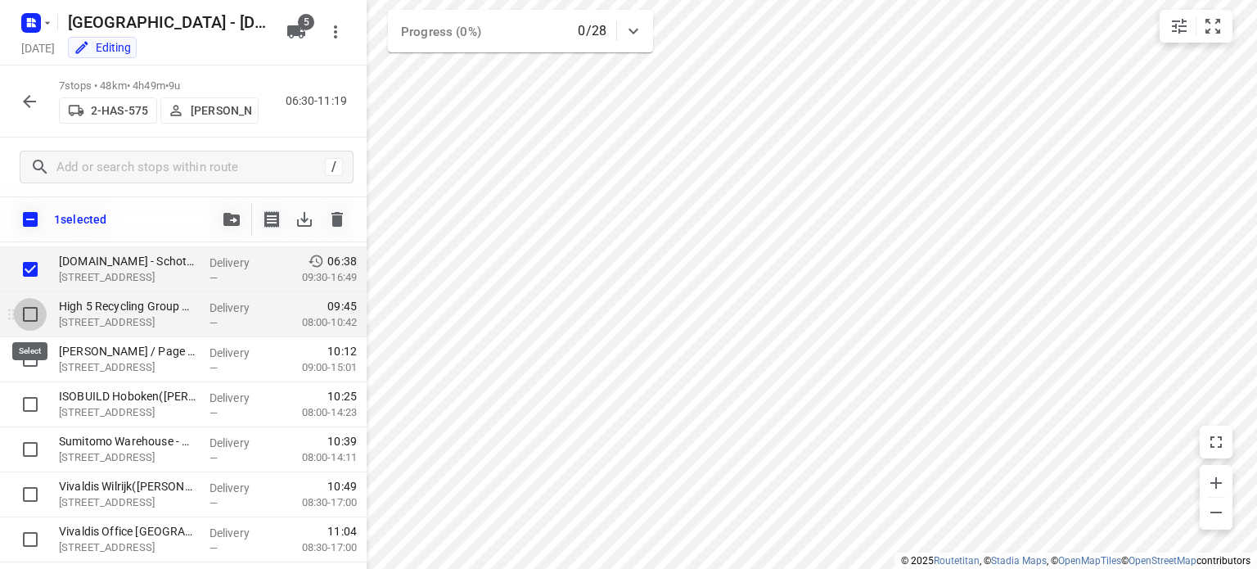
click at [35, 310] on input "checkbox" at bounding box center [30, 314] width 33 height 33
checkbox input "true"
click at [227, 224] on icon "button" at bounding box center [231, 219] width 16 height 13
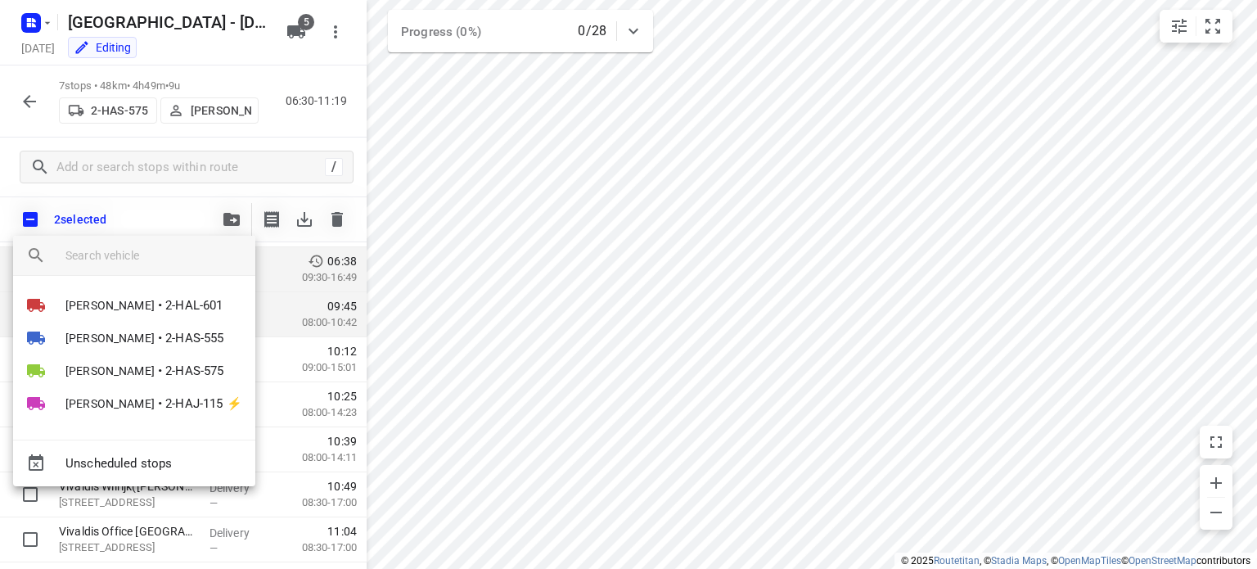
click at [161, 218] on div at bounding box center [628, 284] width 1257 height 569
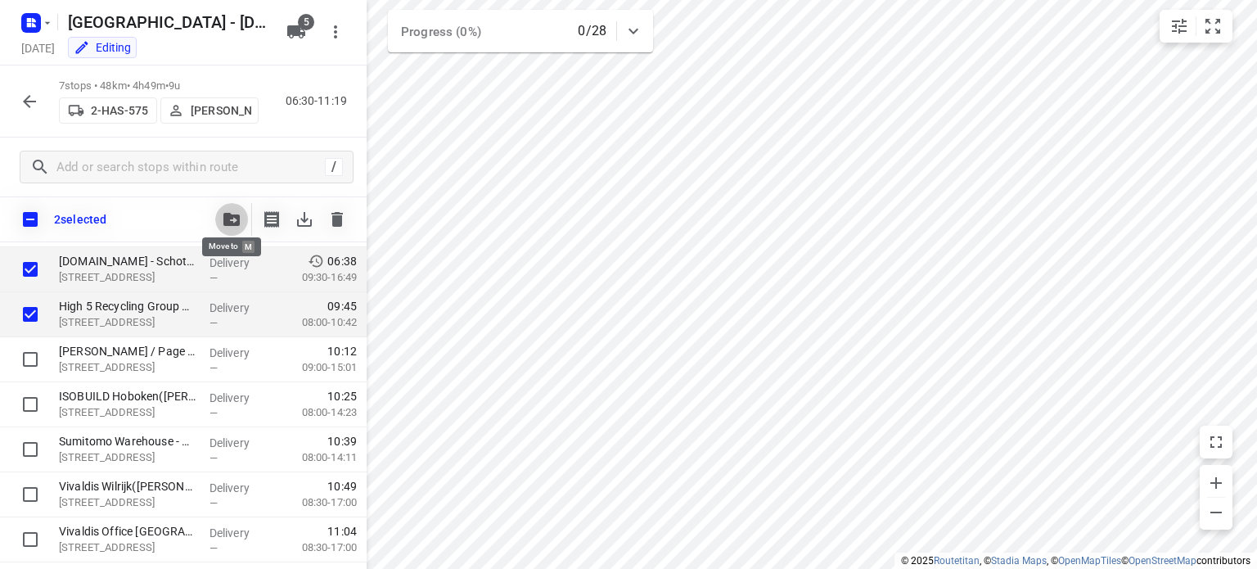
click at [226, 224] on icon "button" at bounding box center [231, 219] width 16 height 13
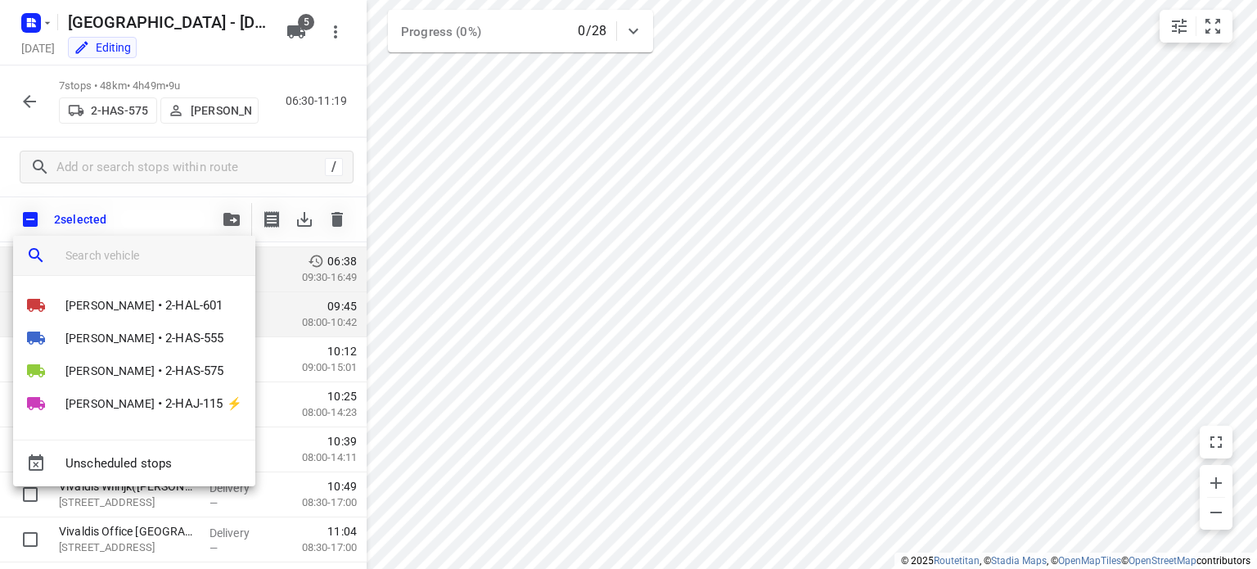
click at [116, 254] on input "search vehicle" at bounding box center [153, 255] width 177 height 25
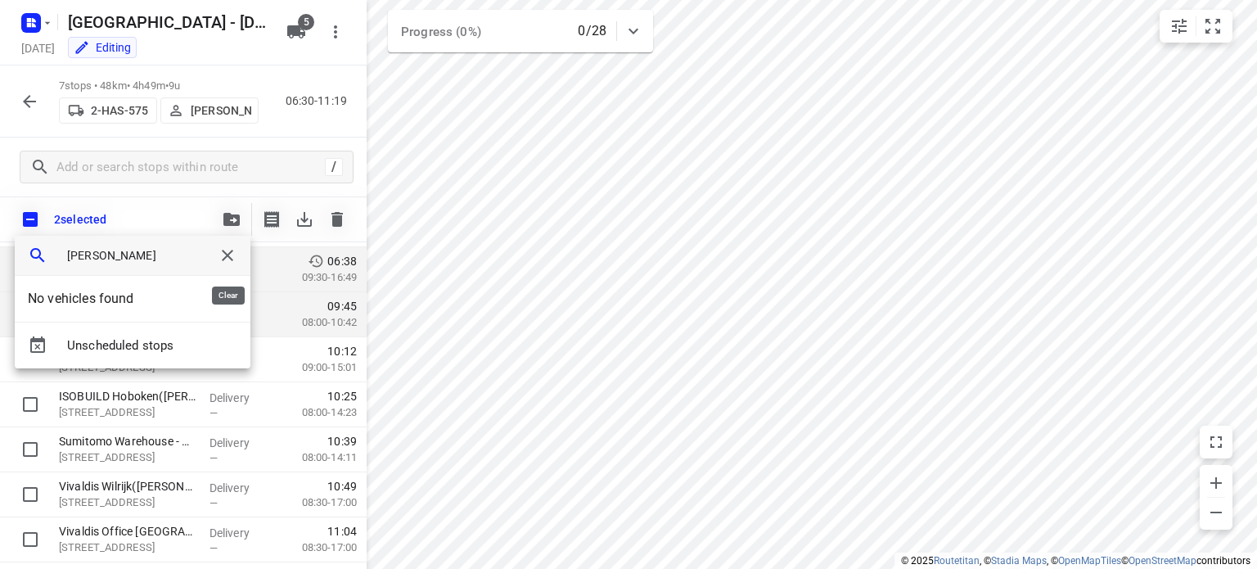
type input "[PERSON_NAME]"
click at [224, 258] on icon "button" at bounding box center [228, 255] width 20 height 20
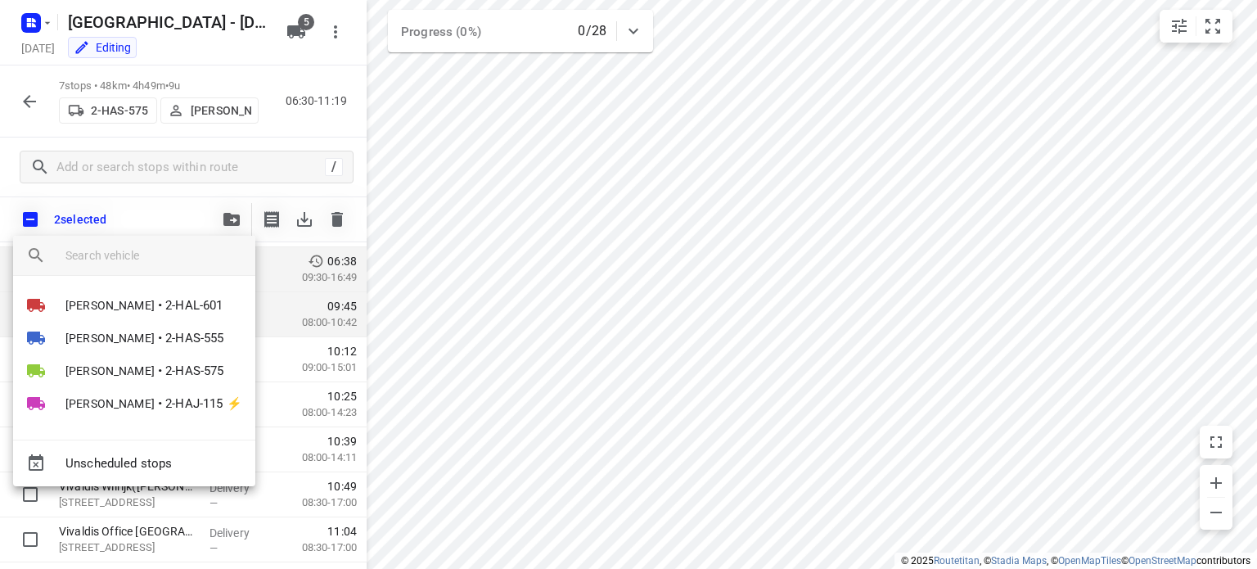
click at [154, 216] on div at bounding box center [628, 284] width 1257 height 569
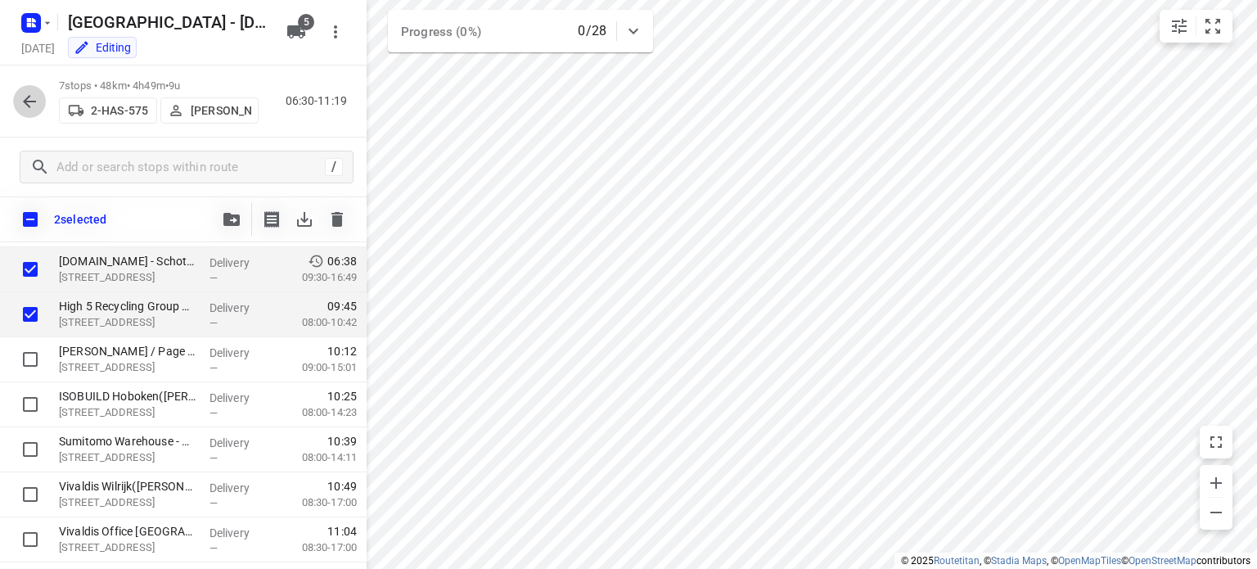
click at [34, 105] on icon "button" at bounding box center [30, 102] width 20 height 20
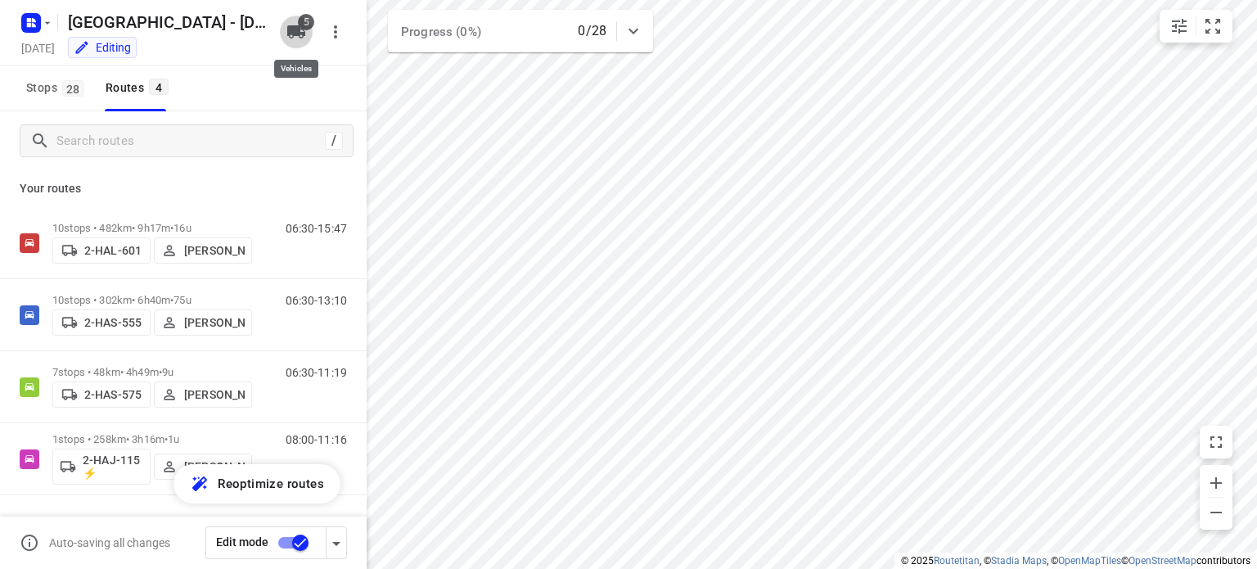
click at [294, 34] on icon "button" at bounding box center [296, 31] width 18 height 13
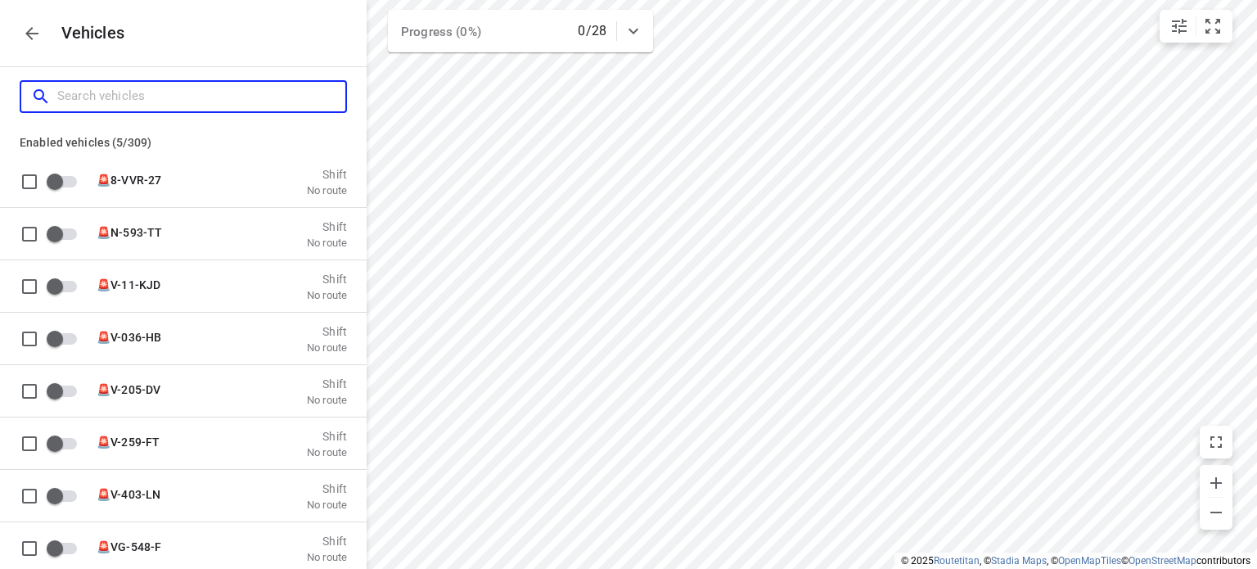
click at [160, 102] on input "Search vehicles" at bounding box center [201, 95] width 288 height 25
type input "2"
checkbox input "true"
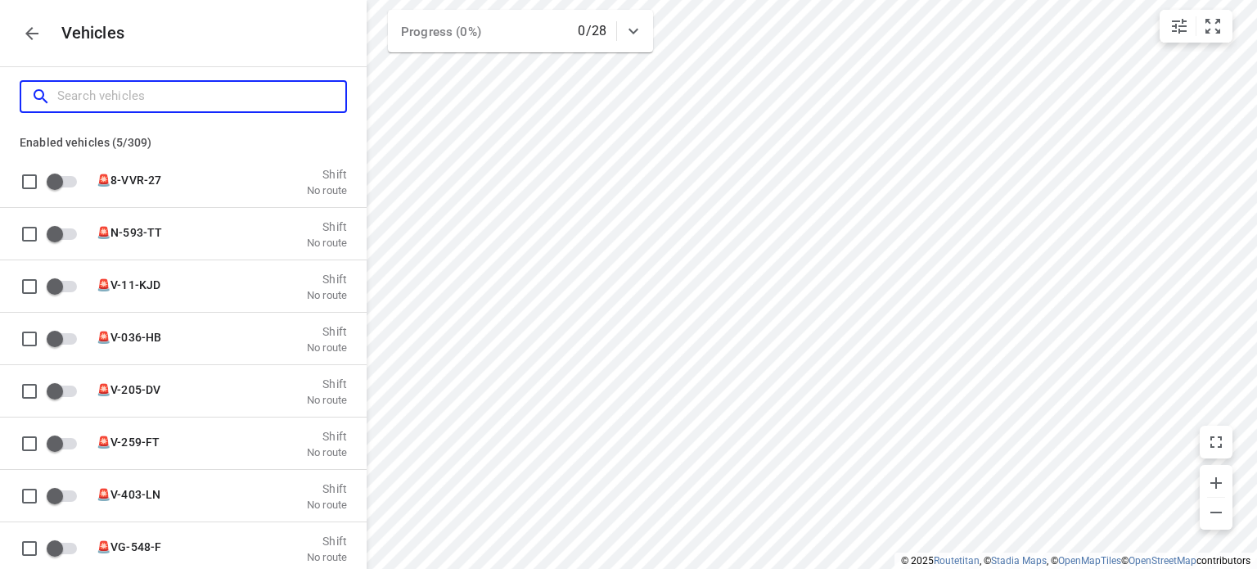
checkbox input "true"
checkbox input "false"
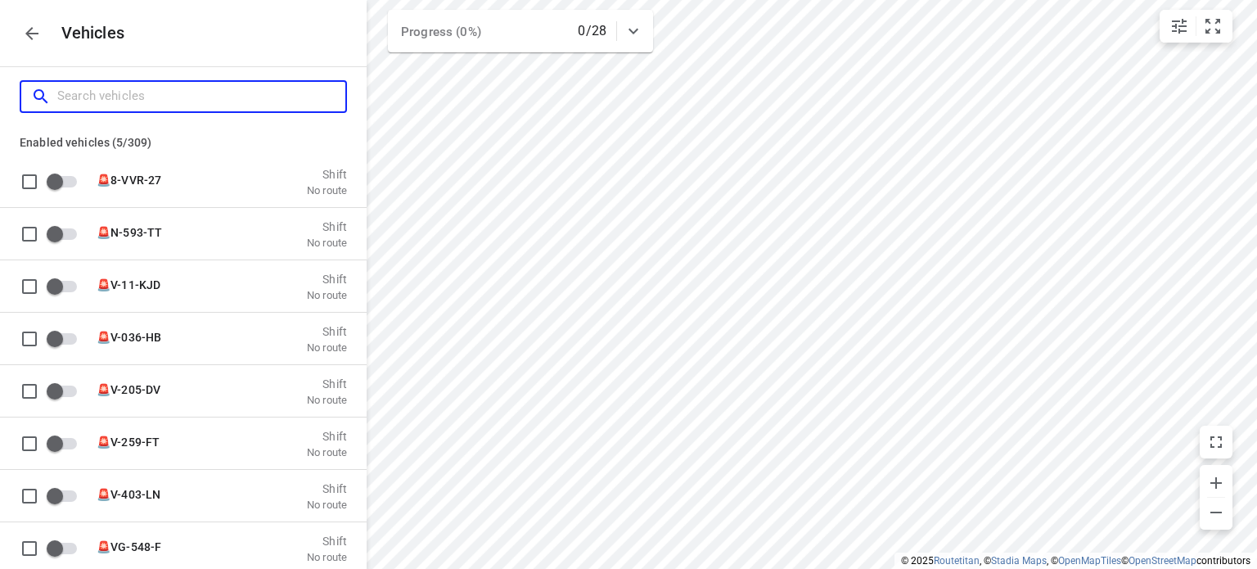
checkbox input "false"
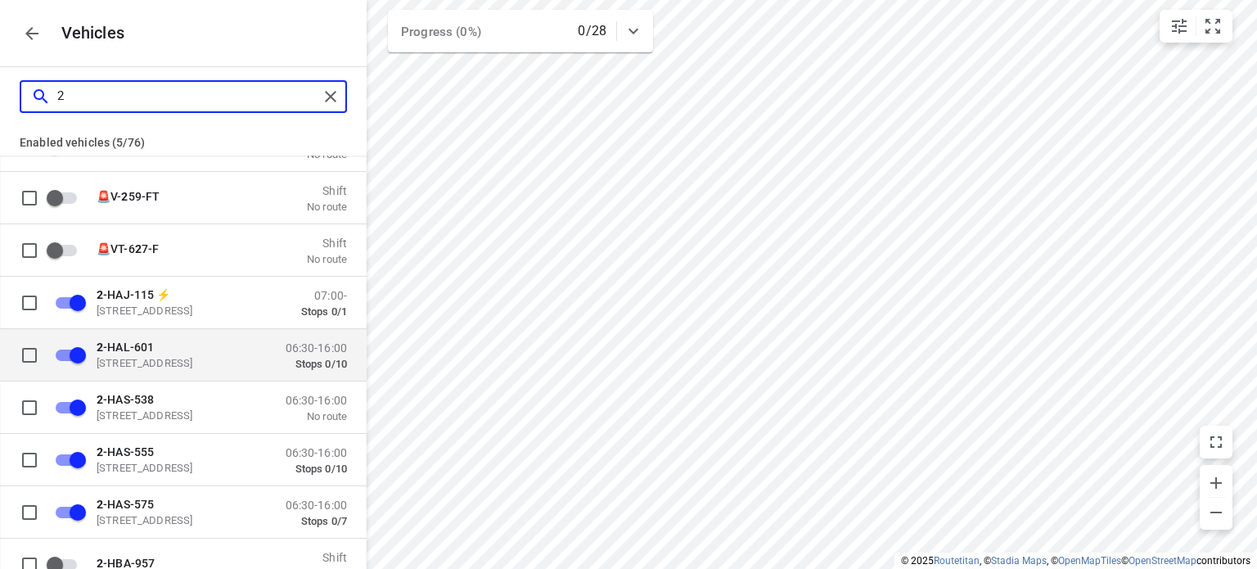
scroll to position [108, 0]
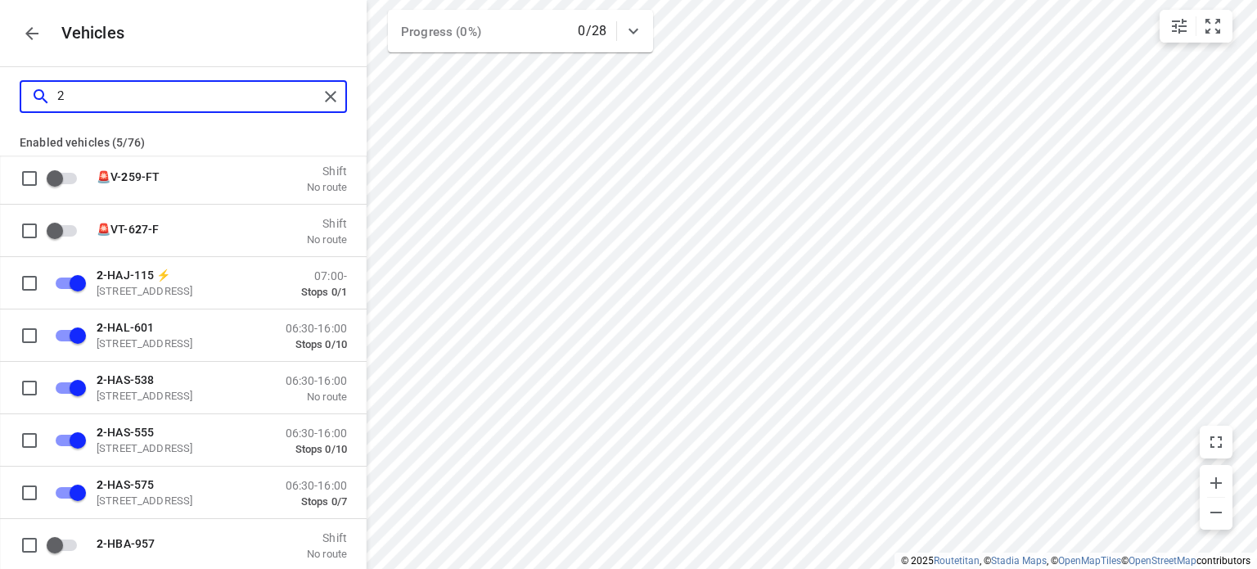
type input "2"
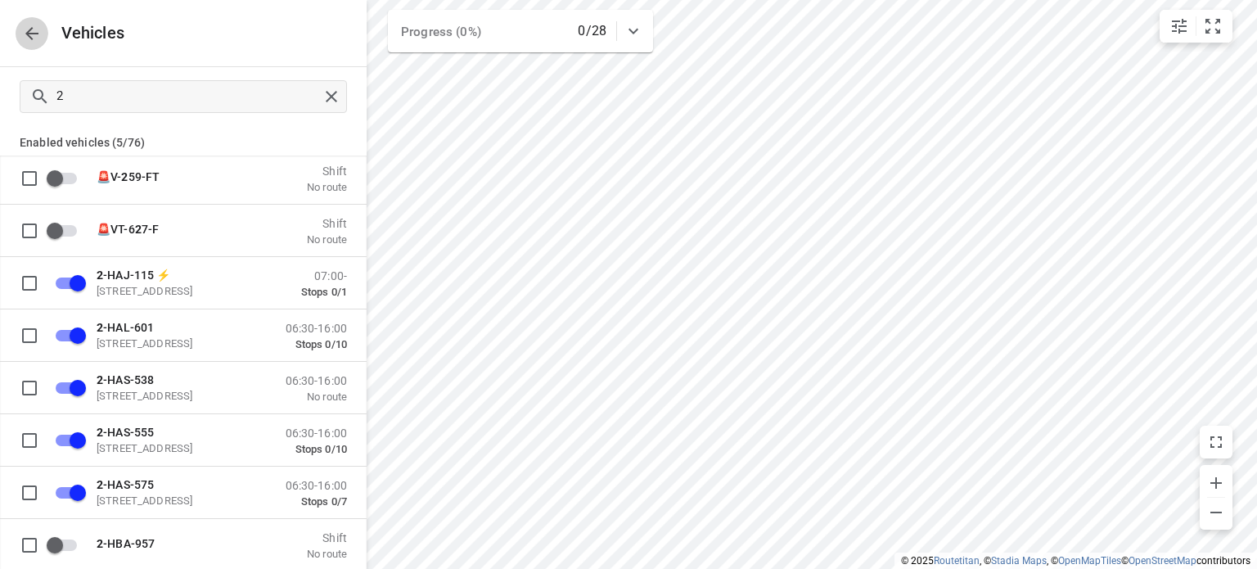
click at [38, 27] on icon "button" at bounding box center [32, 34] width 20 height 20
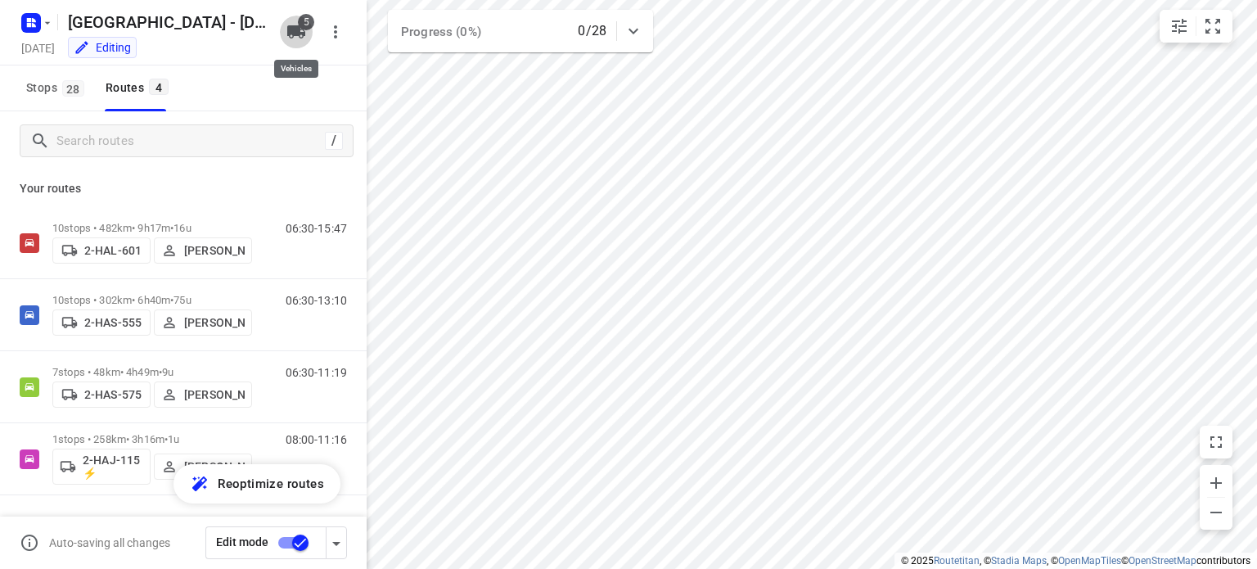
click at [298, 33] on icon "button" at bounding box center [296, 31] width 18 height 13
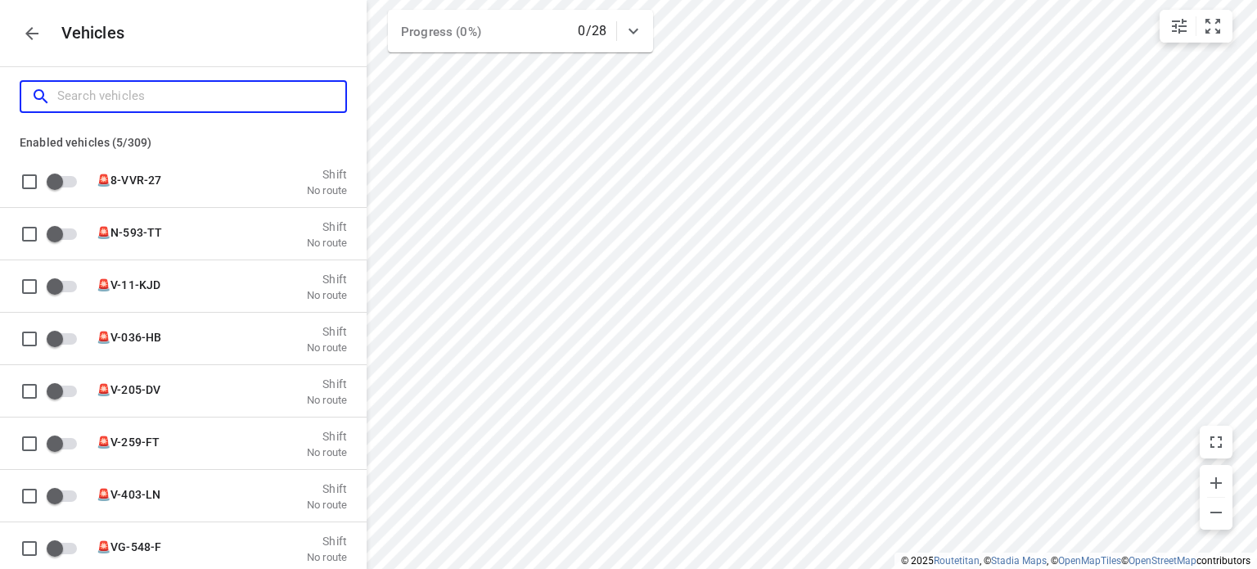
click at [170, 101] on input "Search vehicles" at bounding box center [201, 95] width 288 height 25
type input "2"
checkbox input "true"
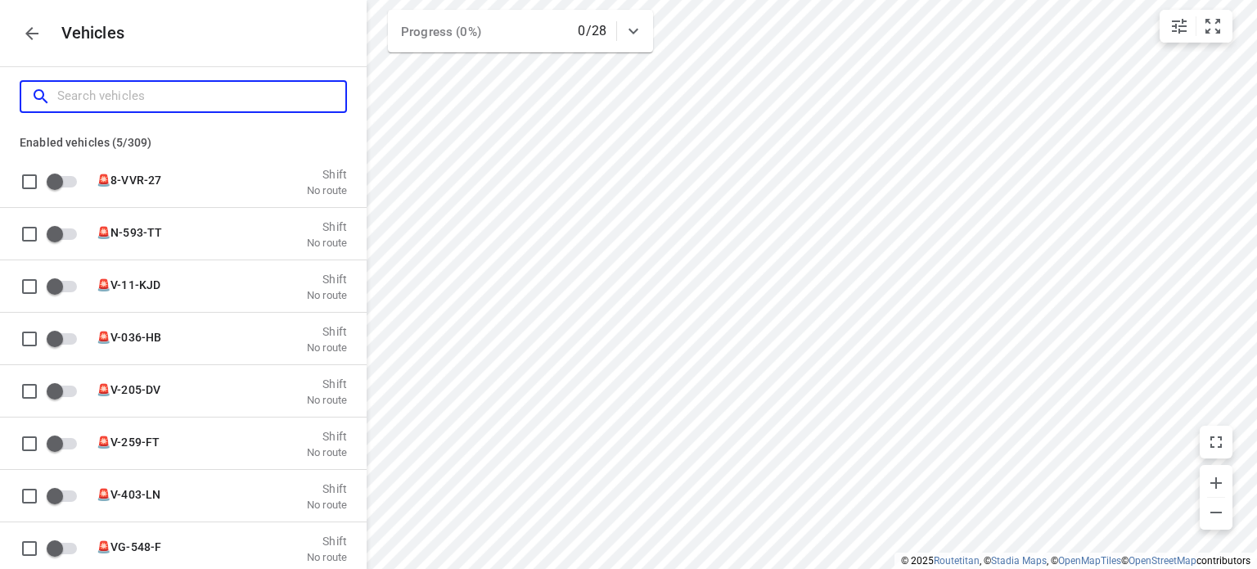
checkbox input "true"
checkbox input "false"
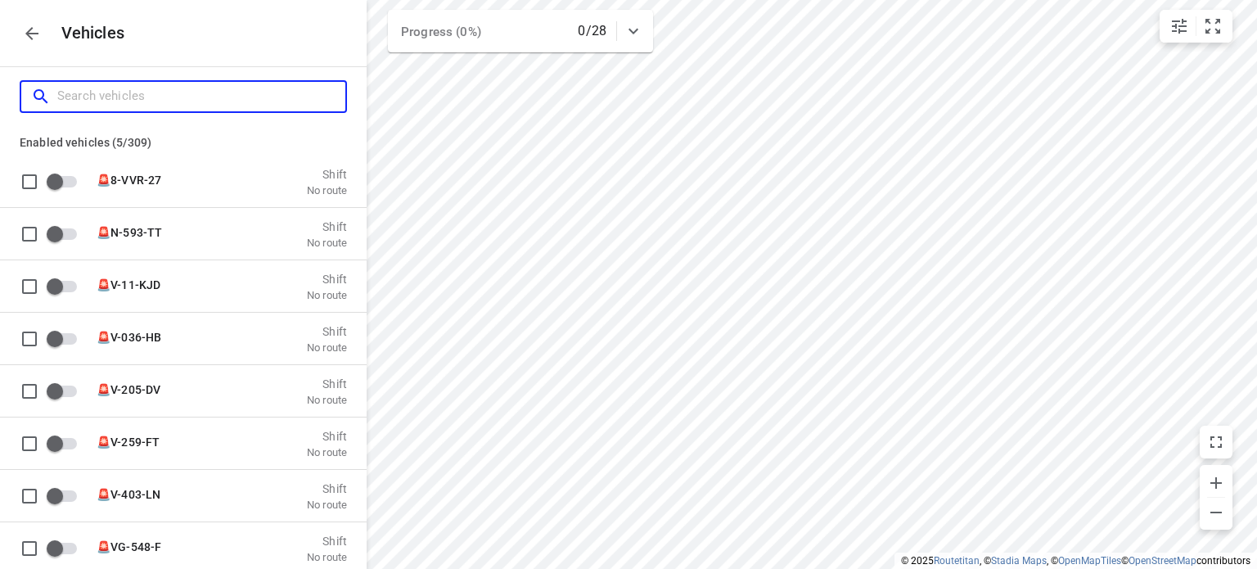
checkbox input "false"
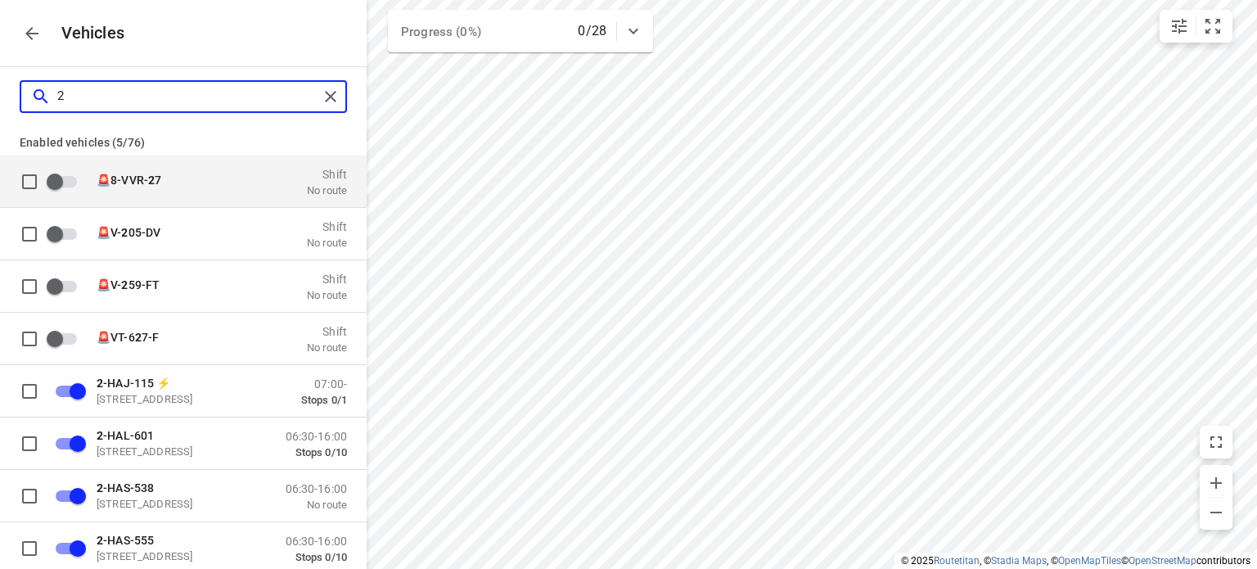
type input "2"
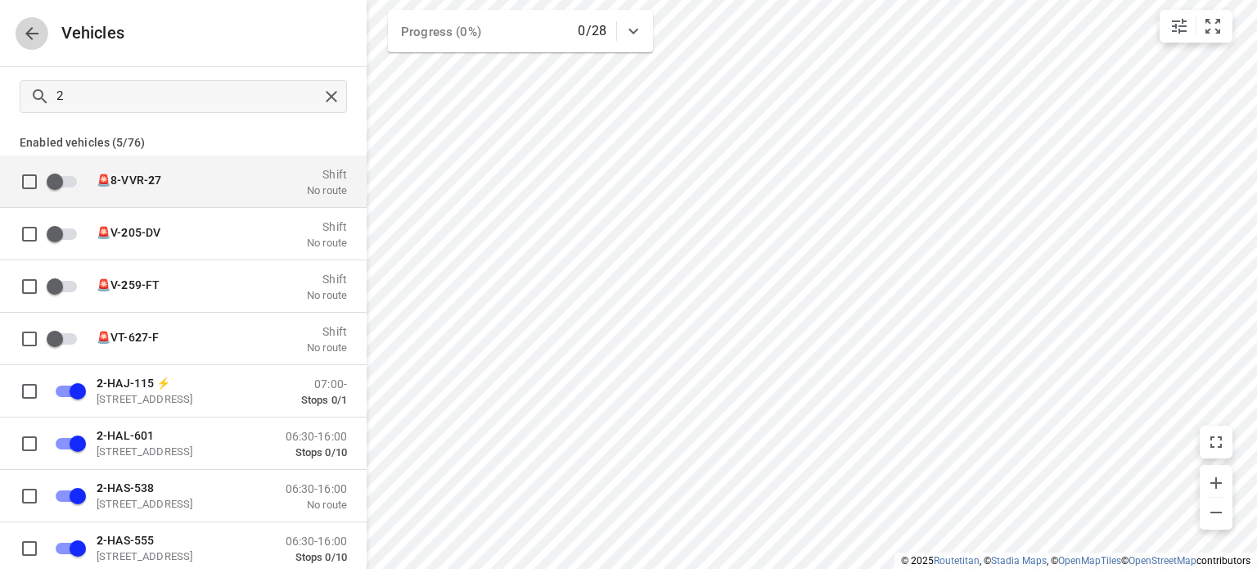
click at [33, 27] on icon "button" at bounding box center [32, 34] width 20 height 20
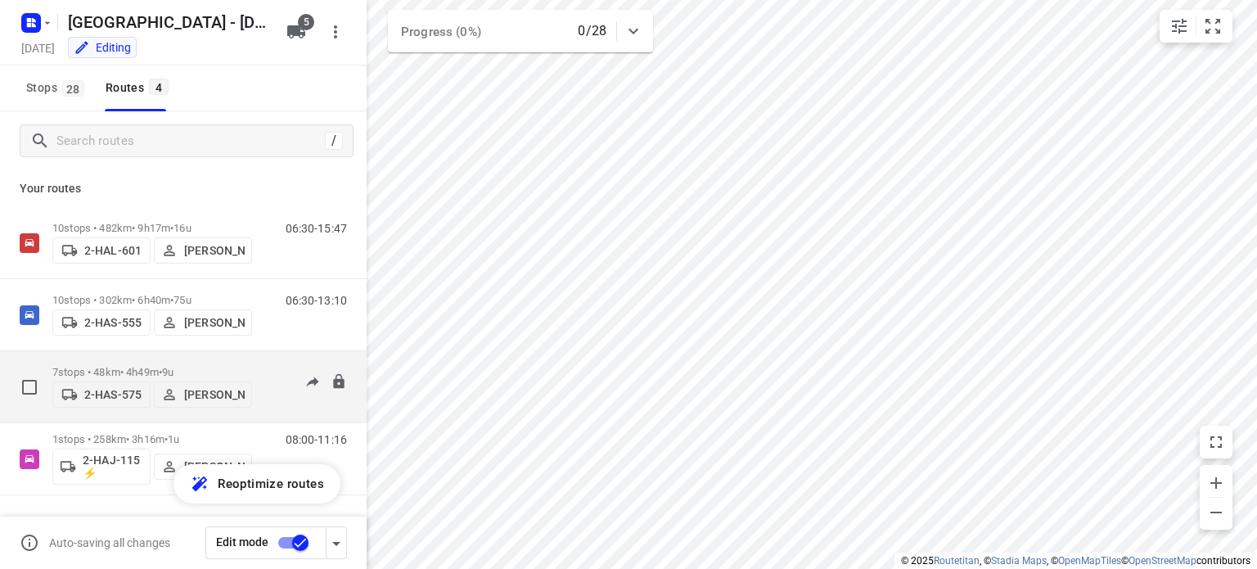
click at [121, 366] on p "7 stops • 48km • 4h49m • 9u" at bounding box center [152, 372] width 200 height 12
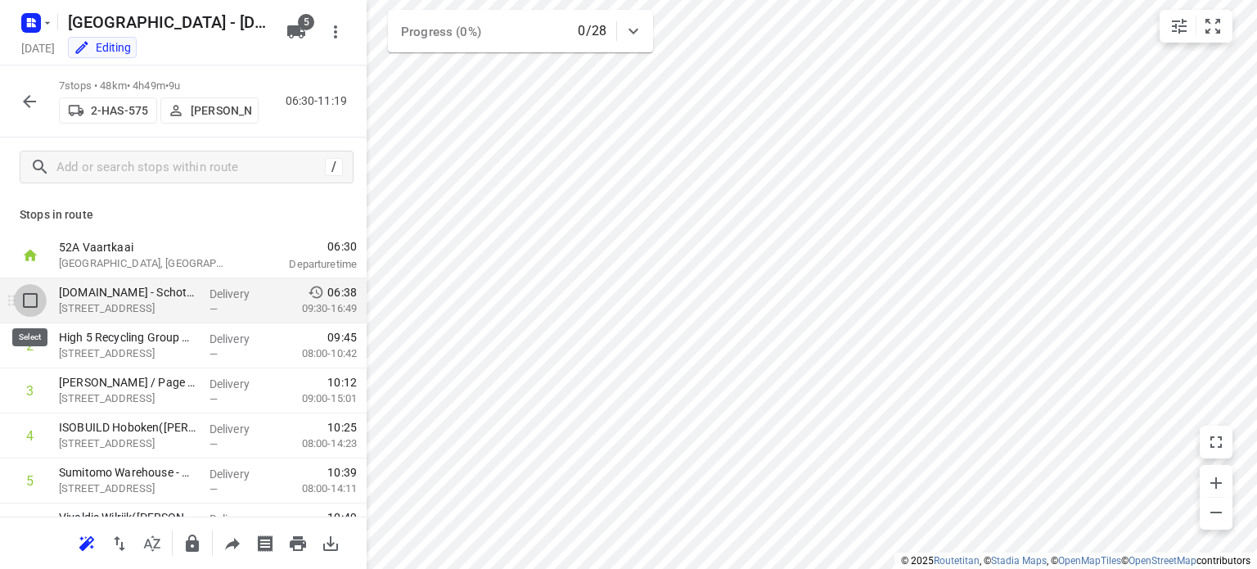
click at [34, 304] on input "checkbox" at bounding box center [30, 300] width 33 height 33
checkbox input "true"
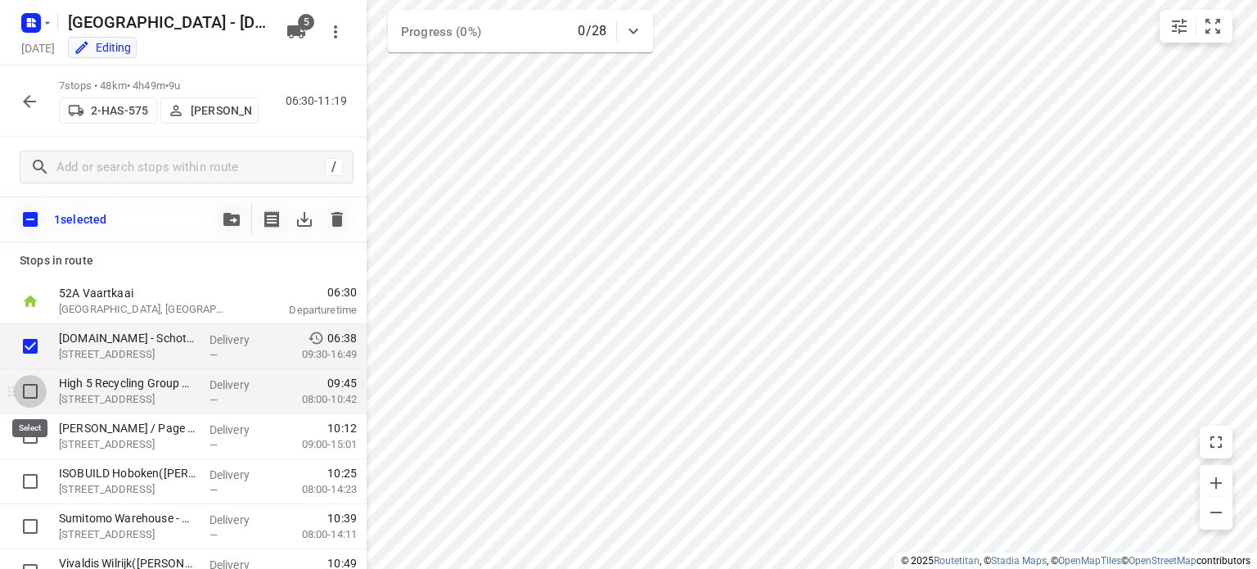
click at [32, 387] on input "checkbox" at bounding box center [30, 391] width 33 height 33
checkbox input "true"
click at [229, 222] on icon "button" at bounding box center [231, 219] width 16 height 13
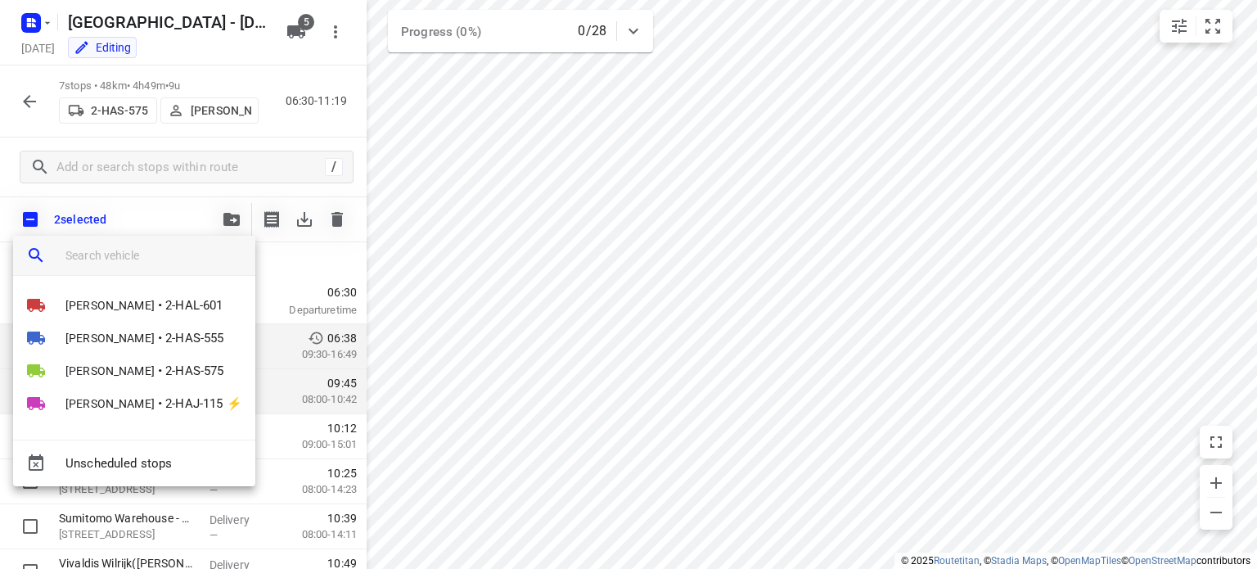
click at [129, 251] on input "search vehicle" at bounding box center [153, 255] width 177 height 25
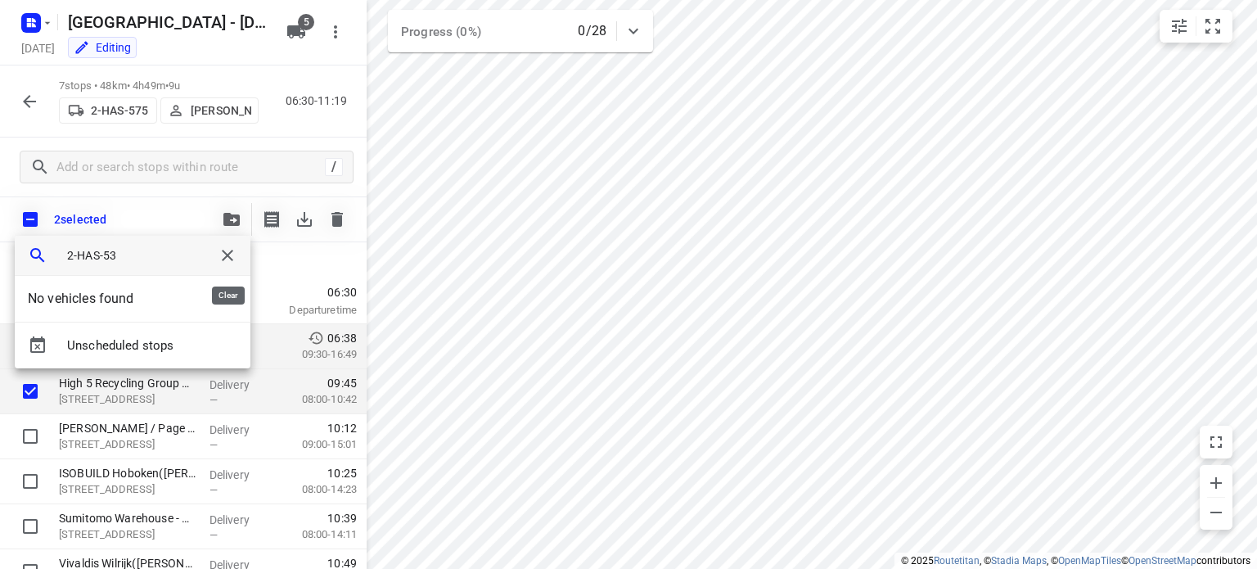
type input "2-HAS-53"
click at [223, 254] on icon "button" at bounding box center [227, 255] width 11 height 11
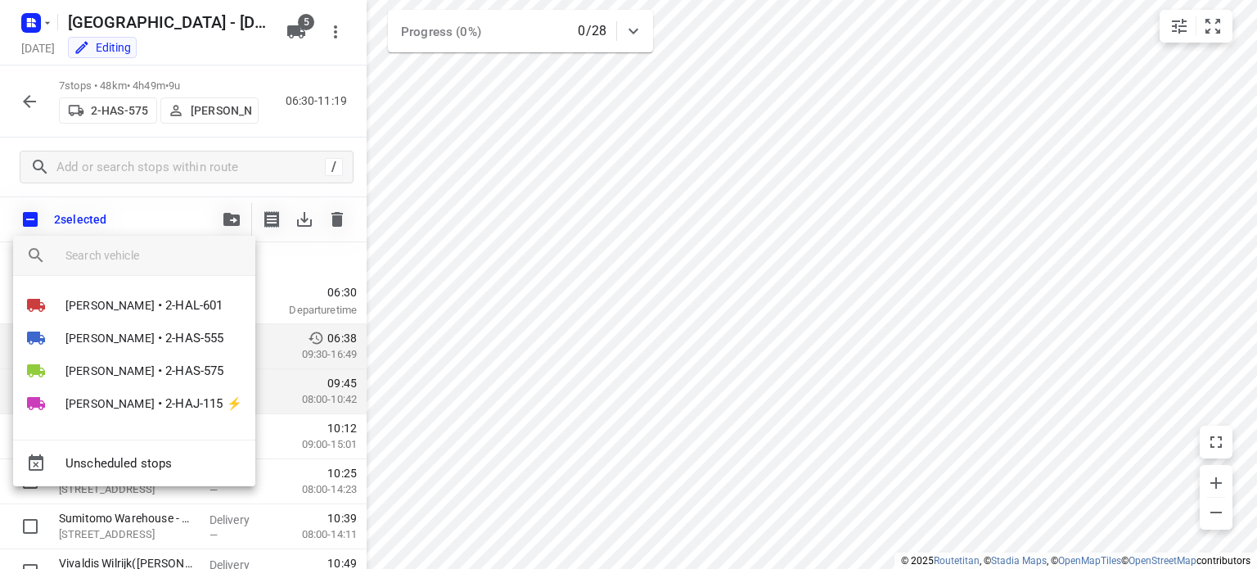
click at [239, 46] on div at bounding box center [628, 284] width 1257 height 569
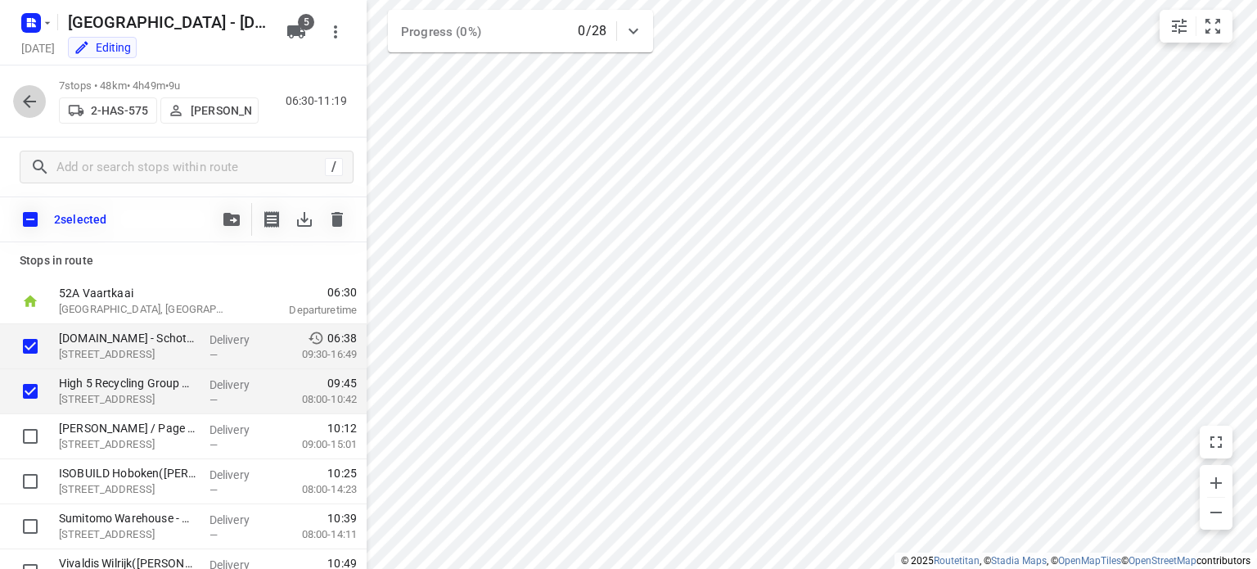
click at [29, 98] on icon "button" at bounding box center [30, 102] width 20 height 20
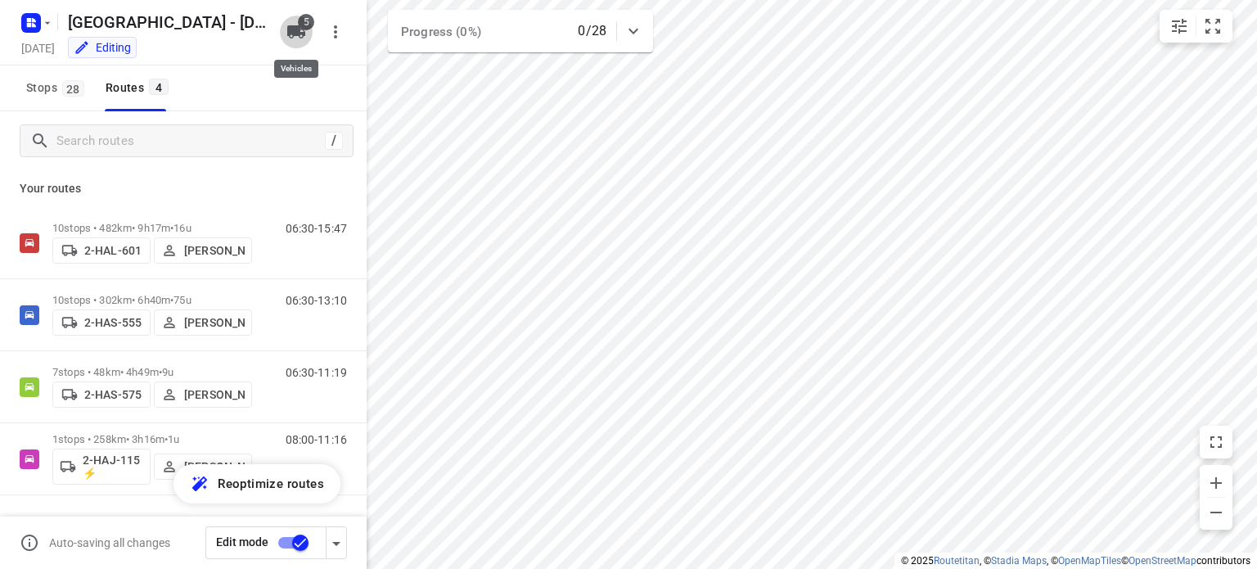
click at [297, 26] on icon "button" at bounding box center [296, 31] width 18 height 13
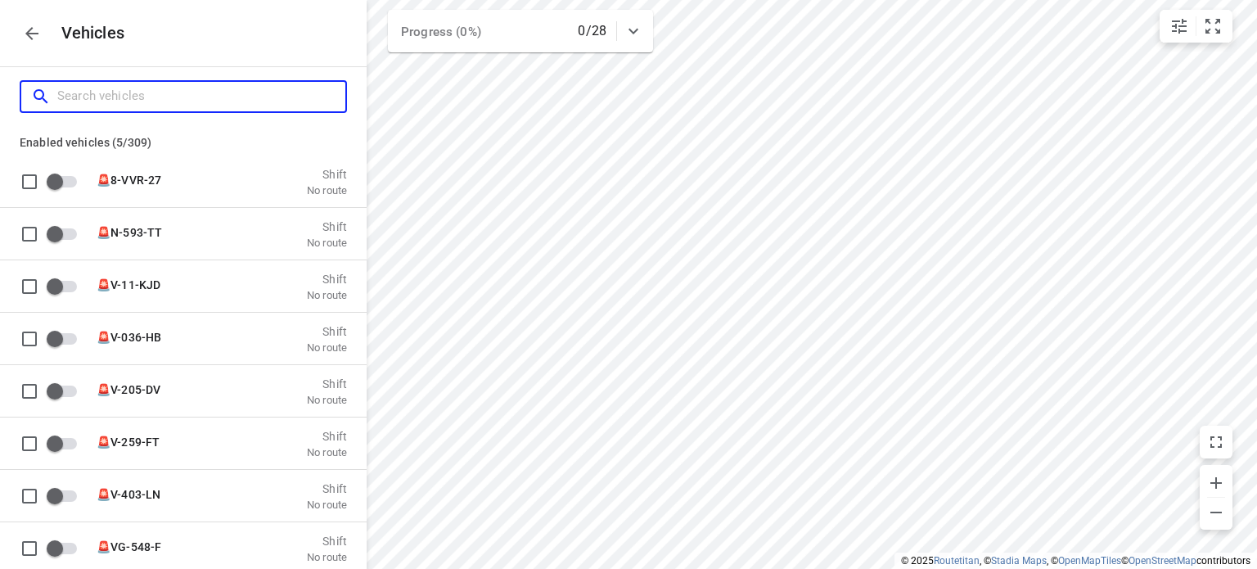
click at [208, 101] on input "Search vehicles" at bounding box center [201, 95] width 288 height 25
type input "2"
checkbox input "true"
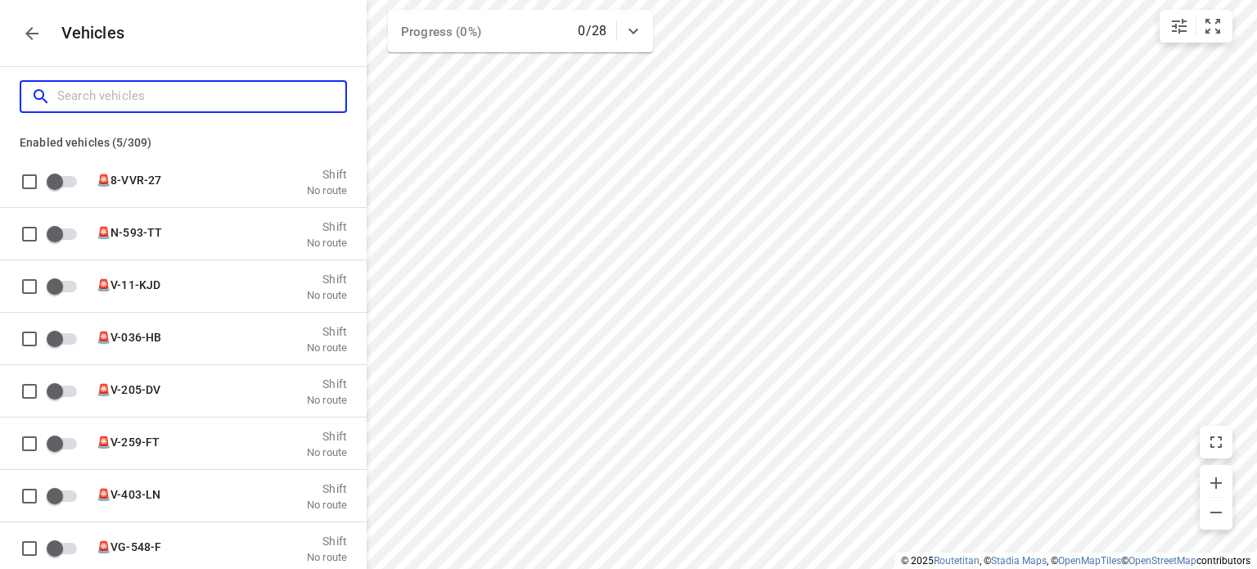
checkbox input "true"
checkbox input "false"
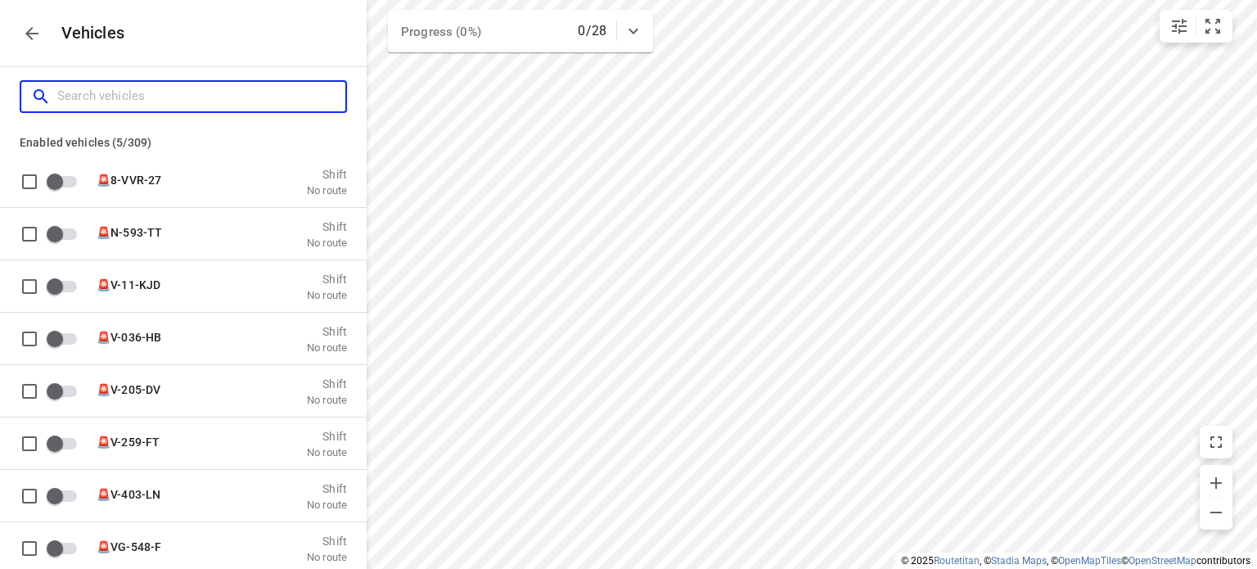
checkbox input "false"
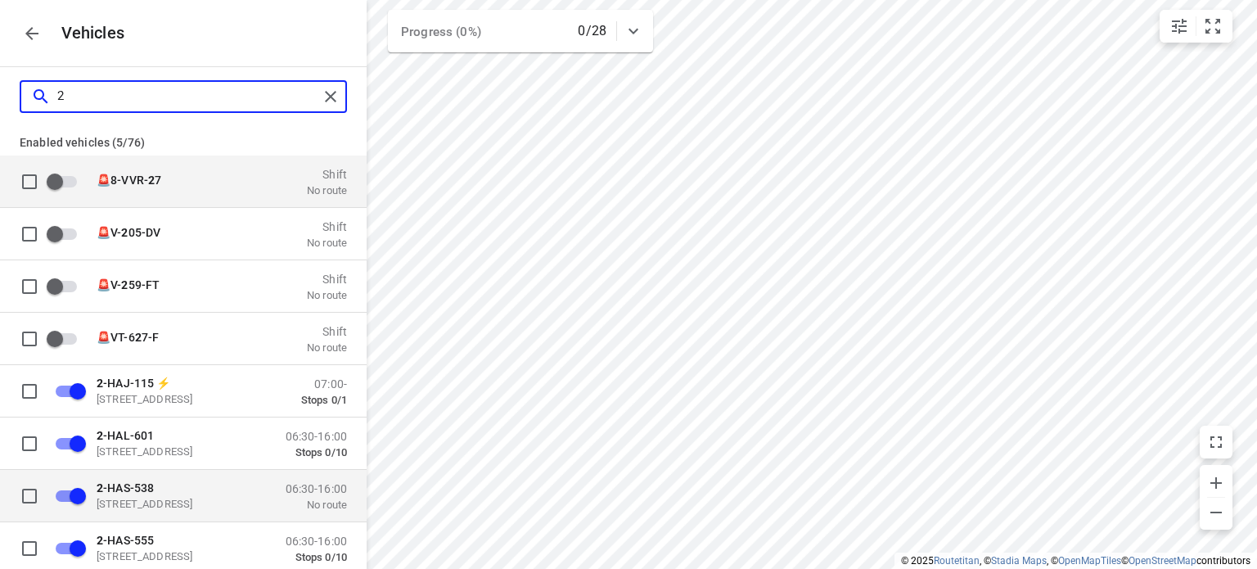
type input "2"
click at [161, 492] on p "2 -HAS-538" at bounding box center [179, 486] width 164 height 13
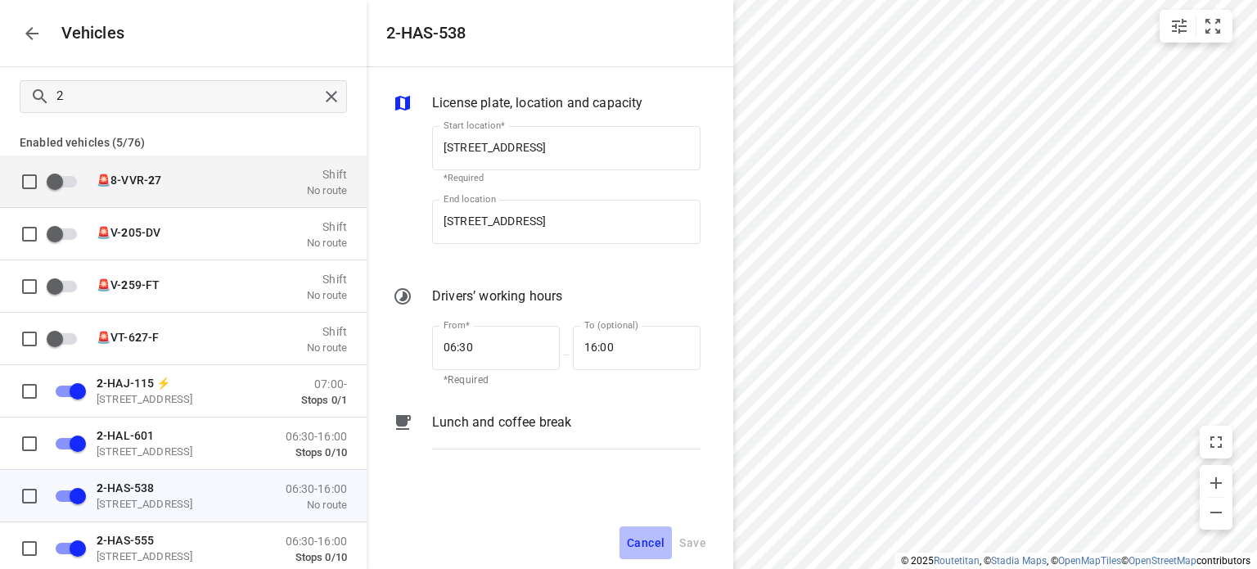
click at [641, 539] on span "Cancel" at bounding box center [646, 543] width 38 height 20
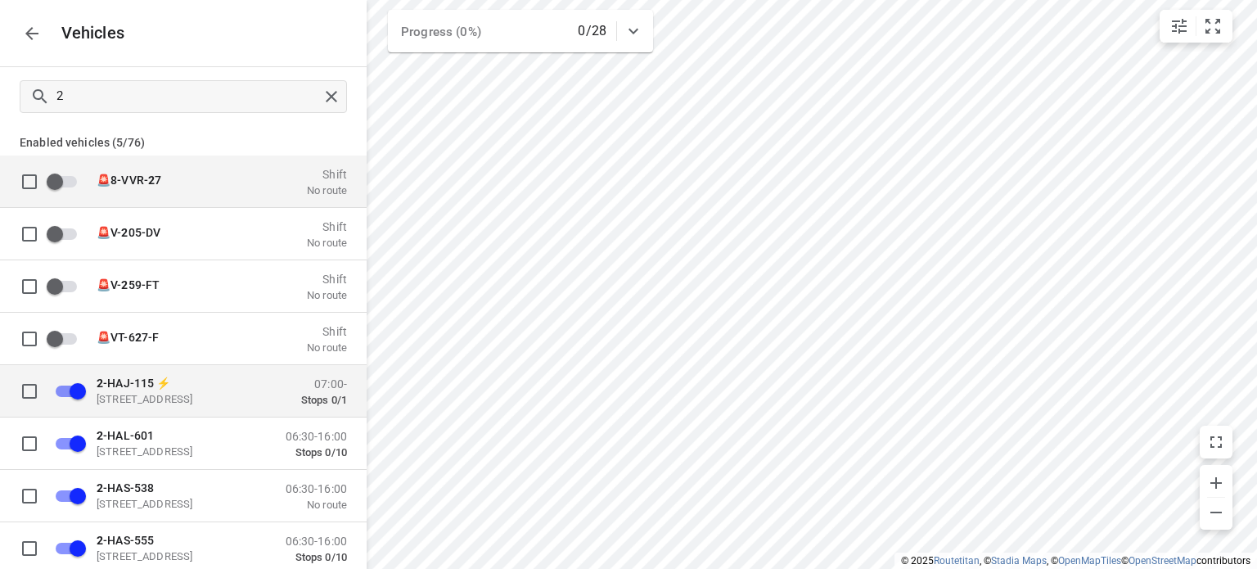
click at [198, 381] on p "2 -HAJ-115 ⚡" at bounding box center [179, 382] width 164 height 13
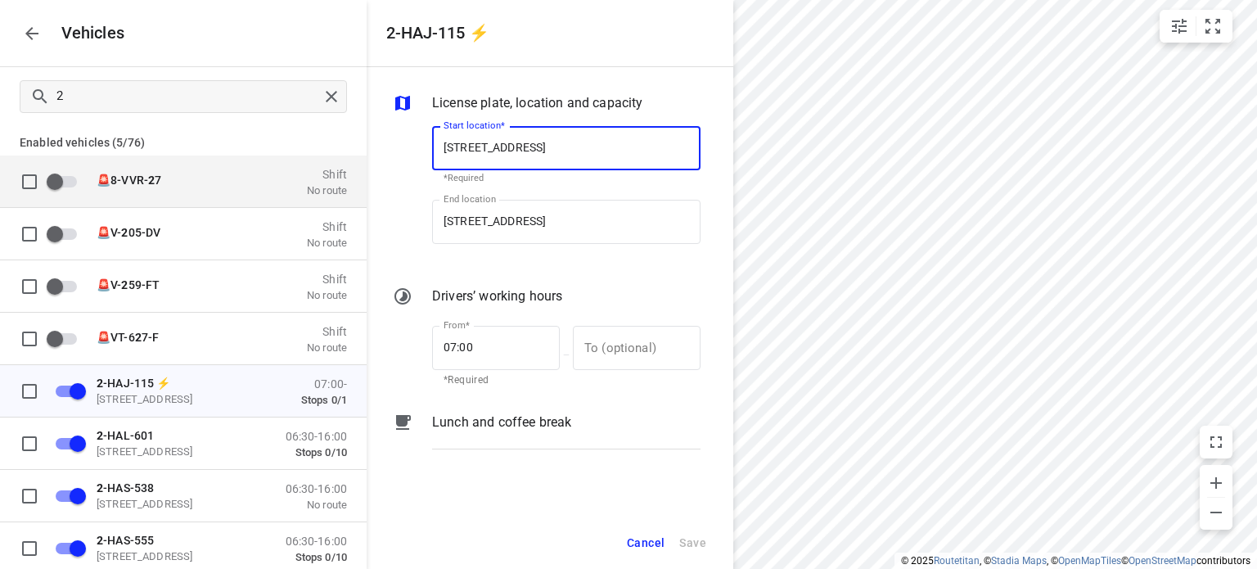
click at [652, 536] on span "Cancel" at bounding box center [646, 543] width 38 height 20
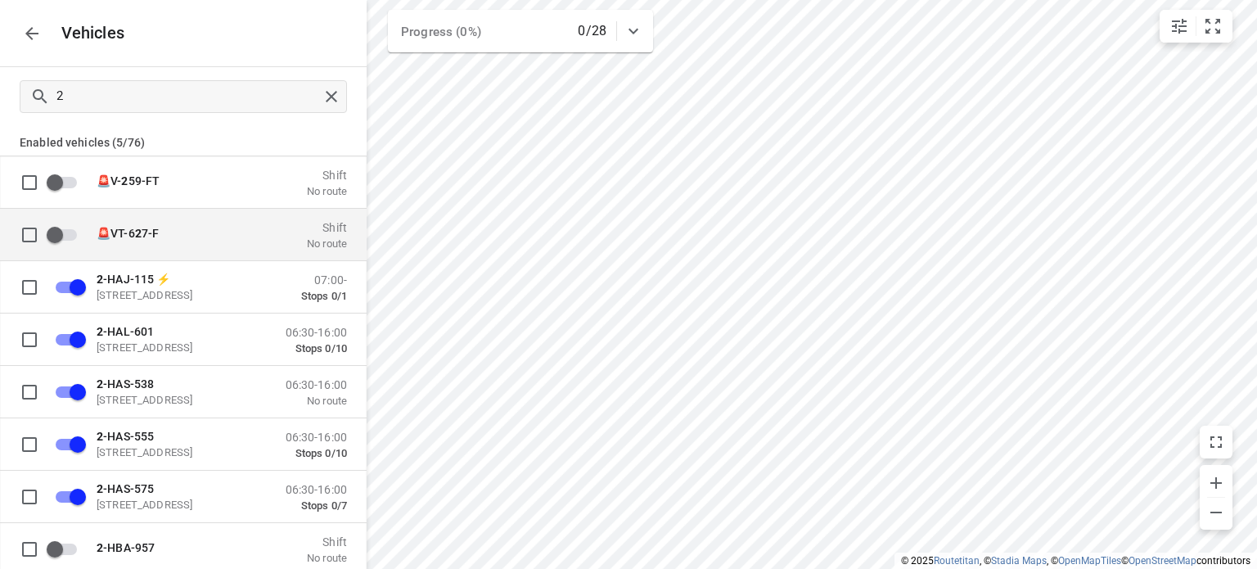
scroll to position [105, 0]
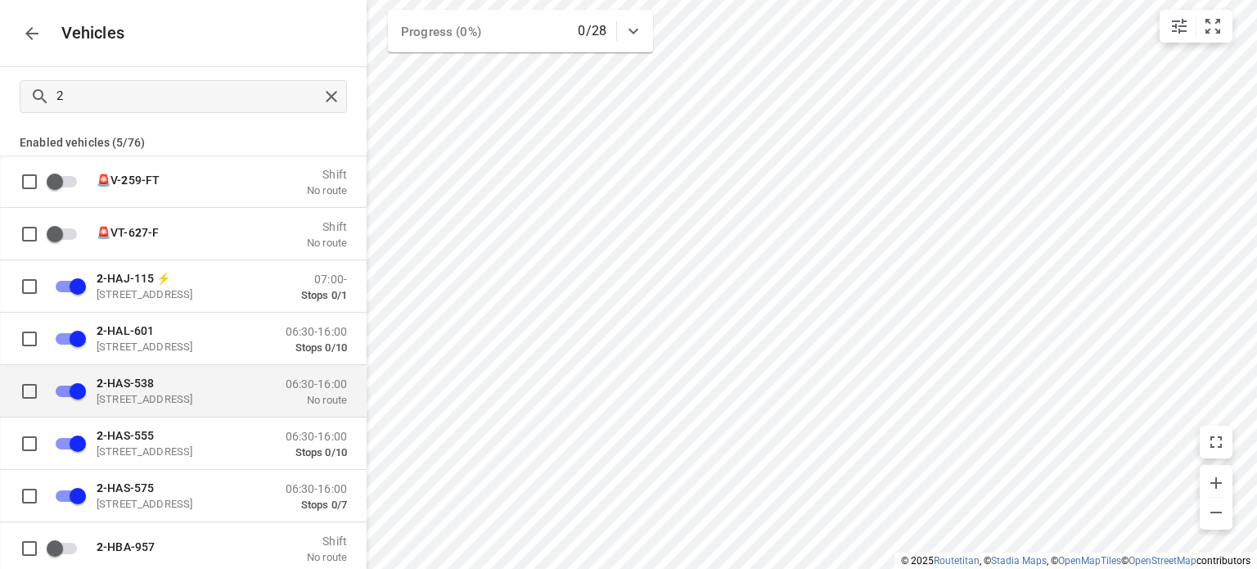
click at [316, 398] on p "No route" at bounding box center [316, 399] width 61 height 13
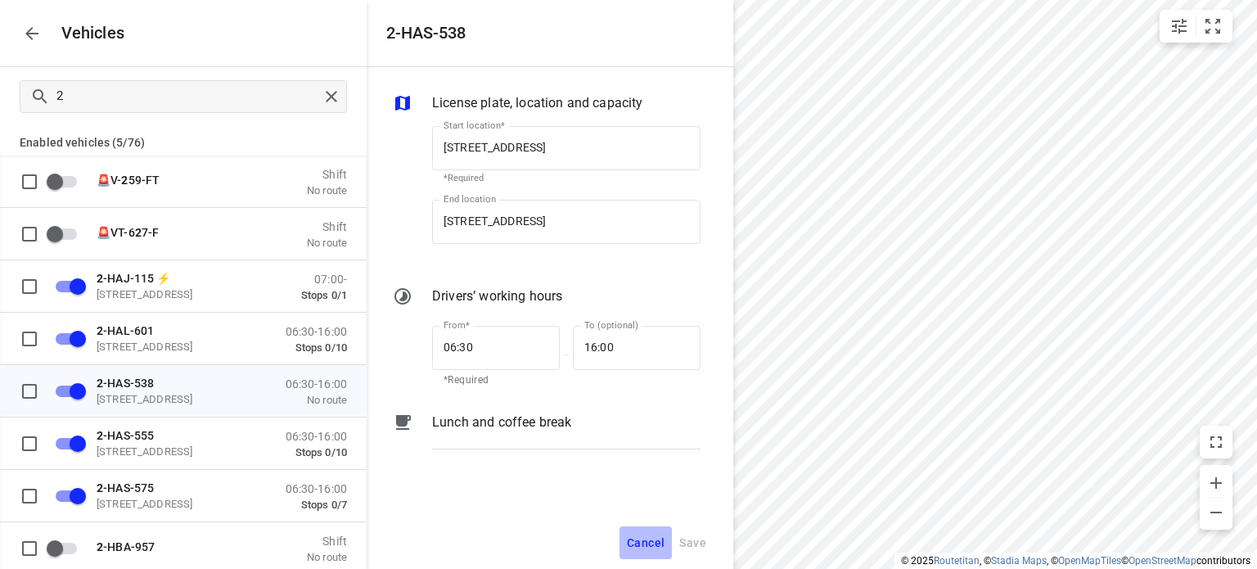
click at [641, 539] on span "Cancel" at bounding box center [646, 543] width 38 height 20
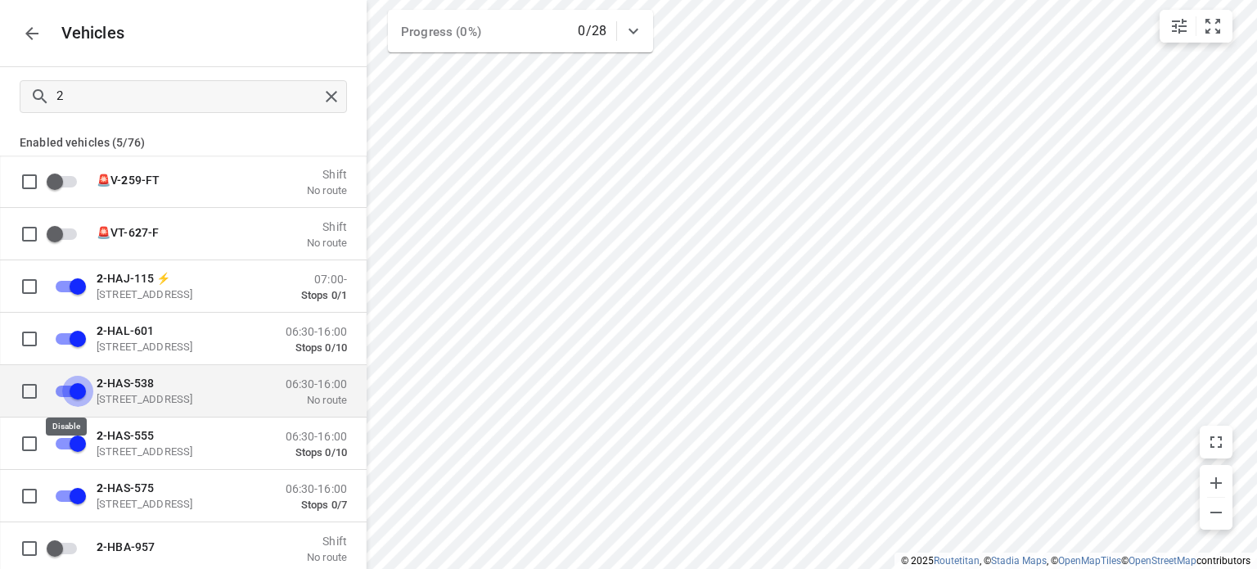
click at [80, 389] on input "grid" at bounding box center [77, 390] width 93 height 31
checkbox input "true"
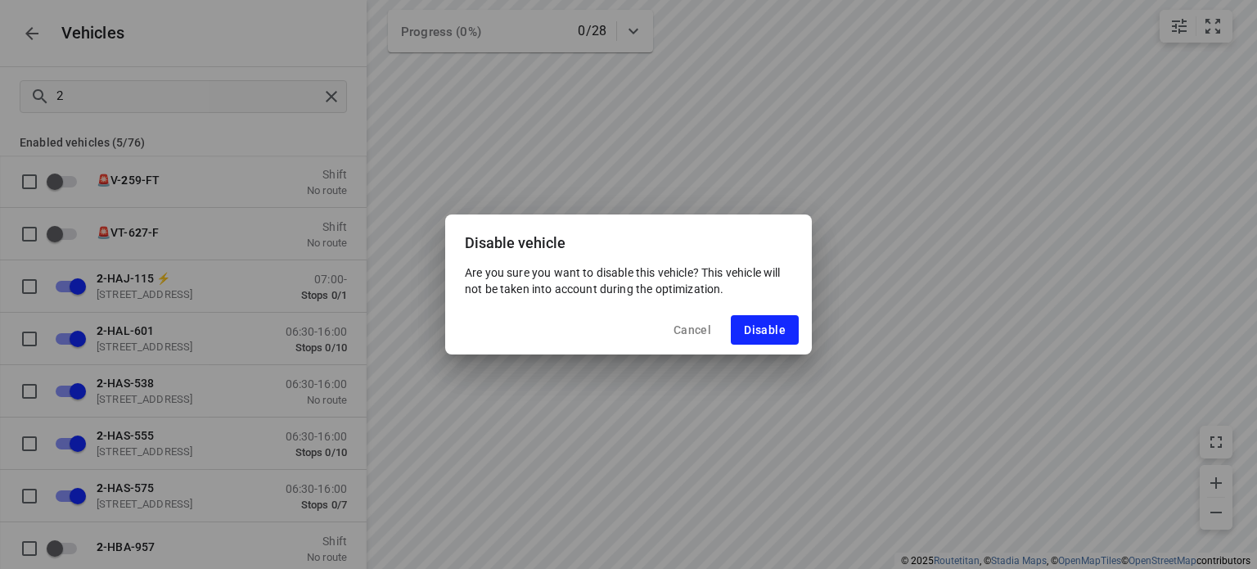
click at [694, 323] on span "Cancel" at bounding box center [692, 329] width 38 height 13
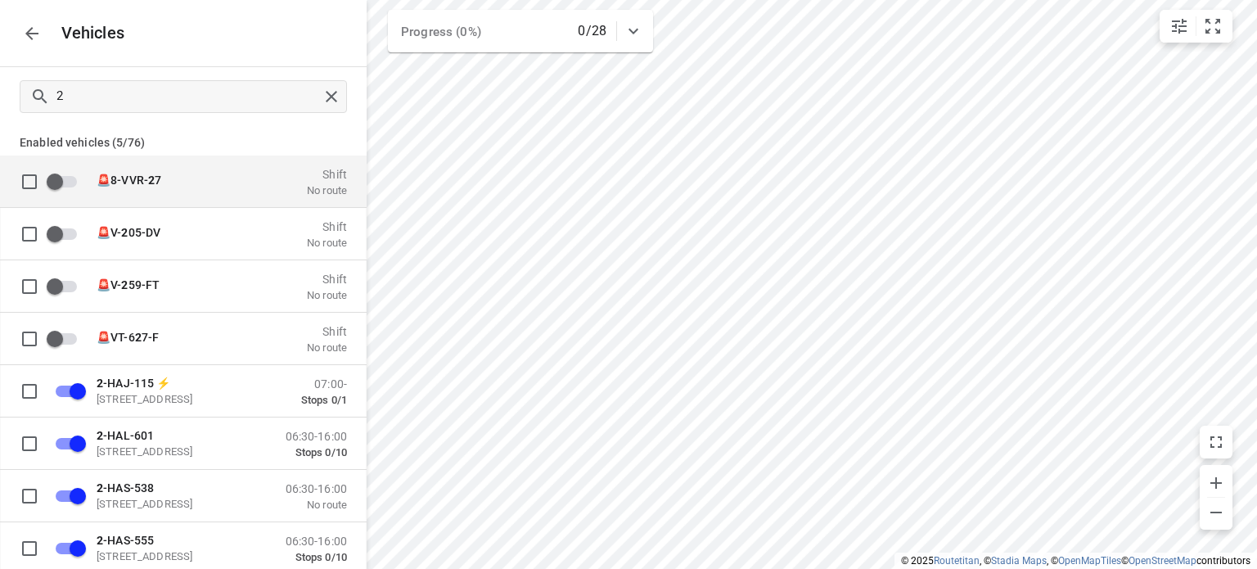
scroll to position [100, 0]
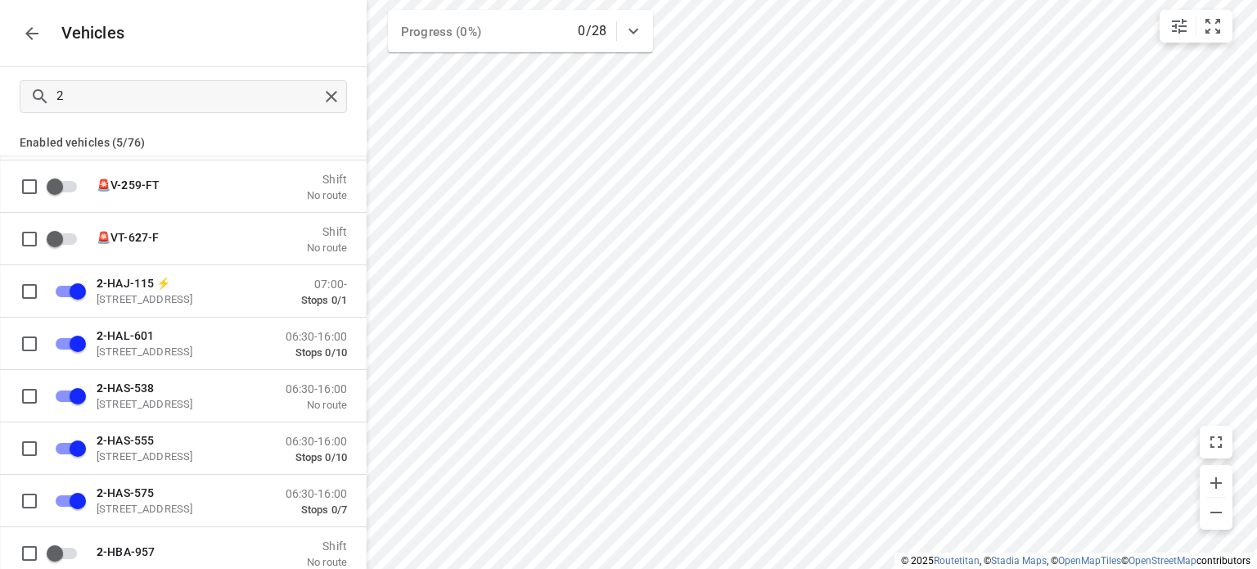
click at [39, 35] on icon "button" at bounding box center [32, 34] width 20 height 20
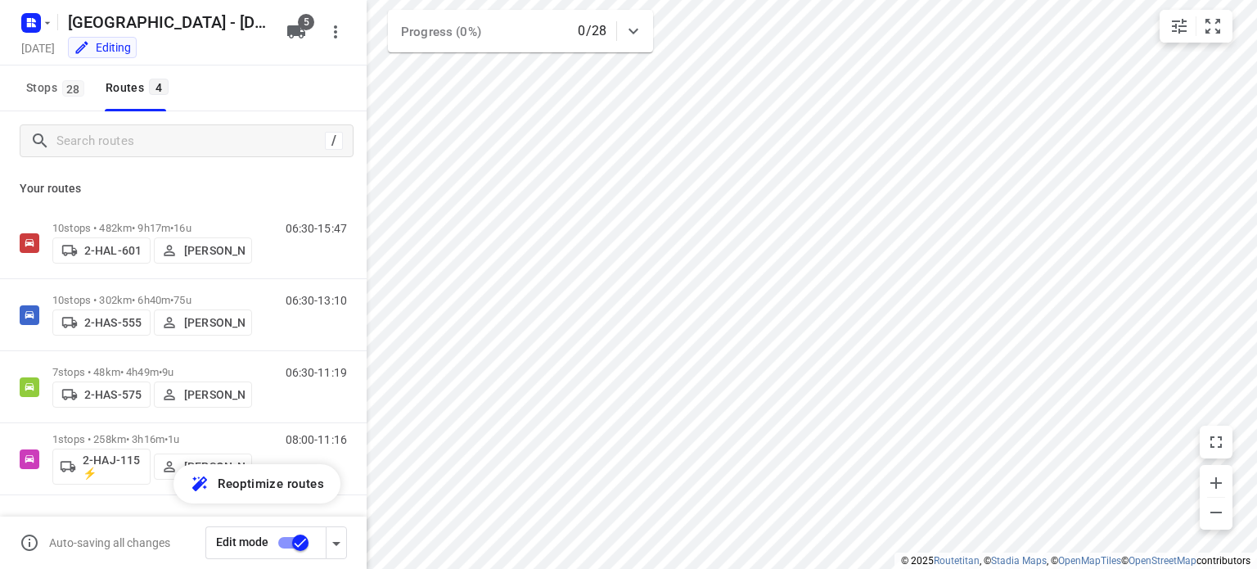
click at [173, 163] on div "/" at bounding box center [183, 140] width 367 height 59
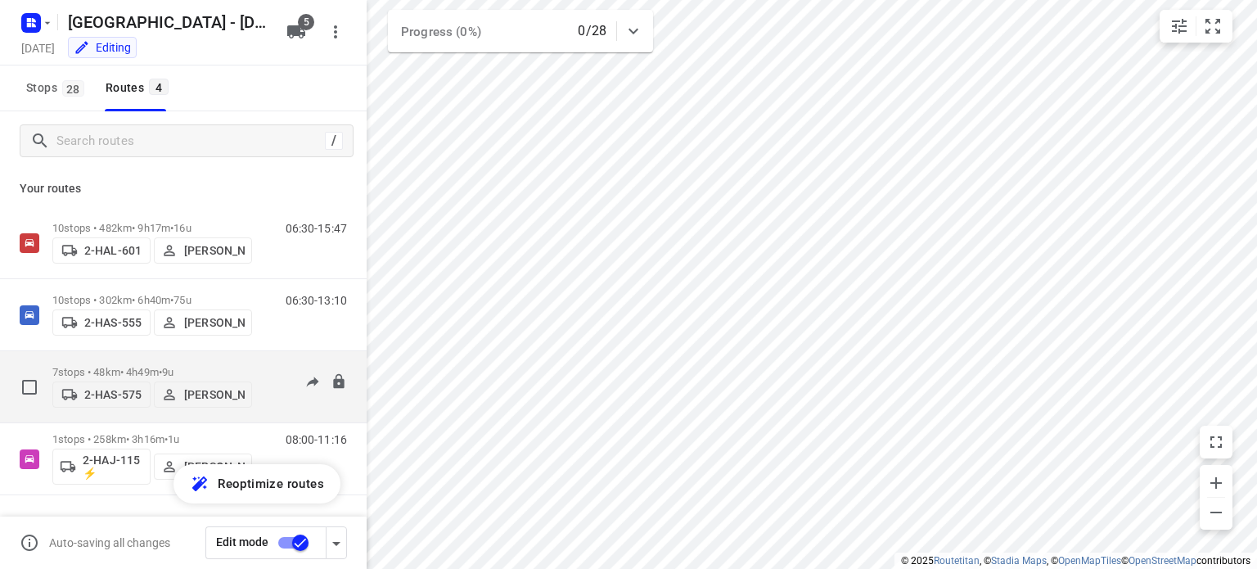
click at [139, 366] on p "7 stops • 48km • 4h49m • 9u" at bounding box center [152, 372] width 200 height 12
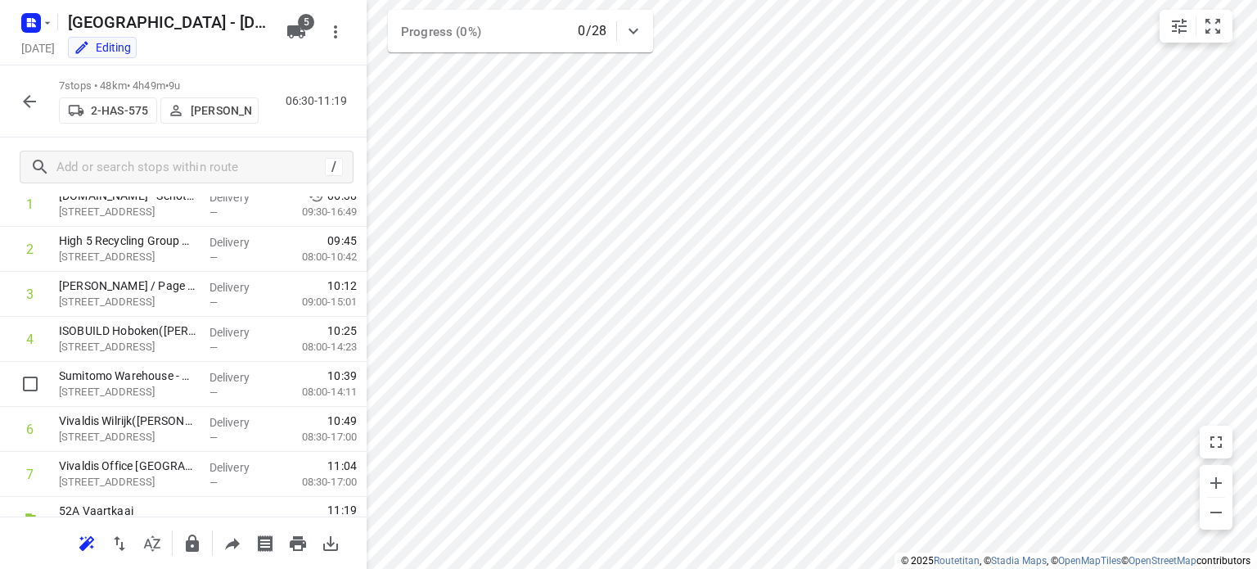
scroll to position [121, 0]
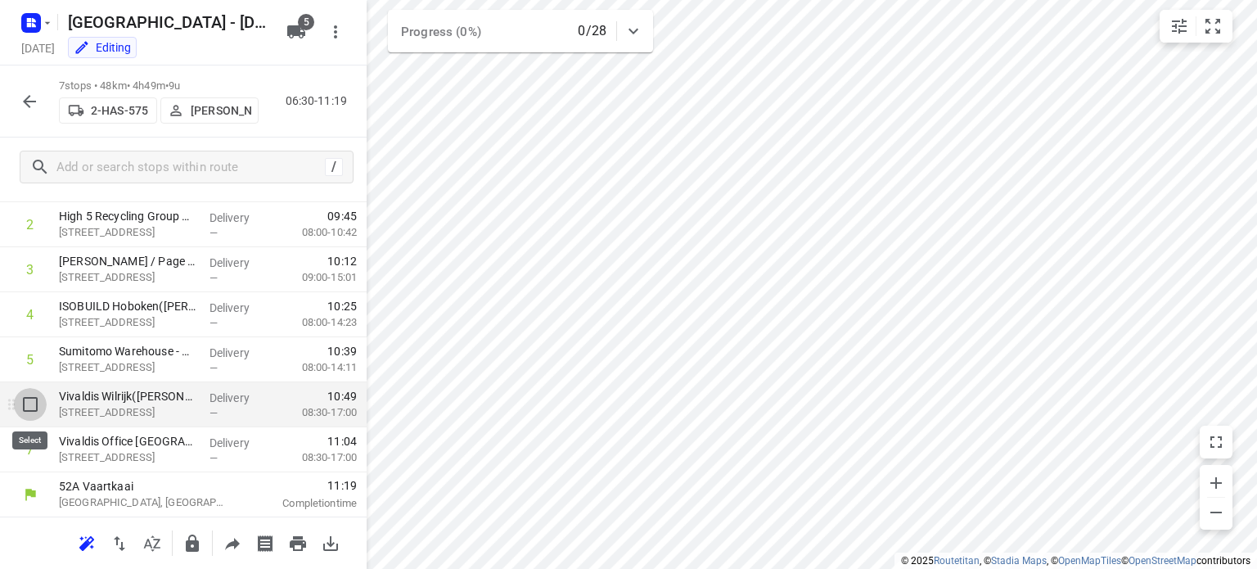
click at [31, 402] on input "checkbox" at bounding box center [30, 404] width 33 height 33
checkbox input "true"
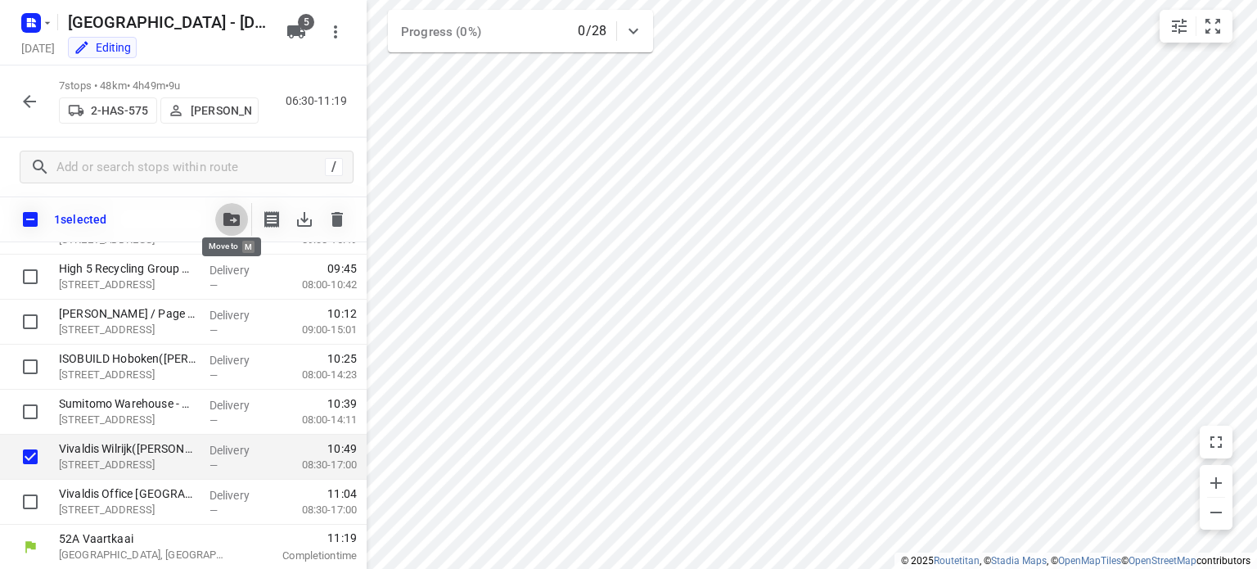
click at [226, 215] on icon "button" at bounding box center [231, 219] width 16 height 13
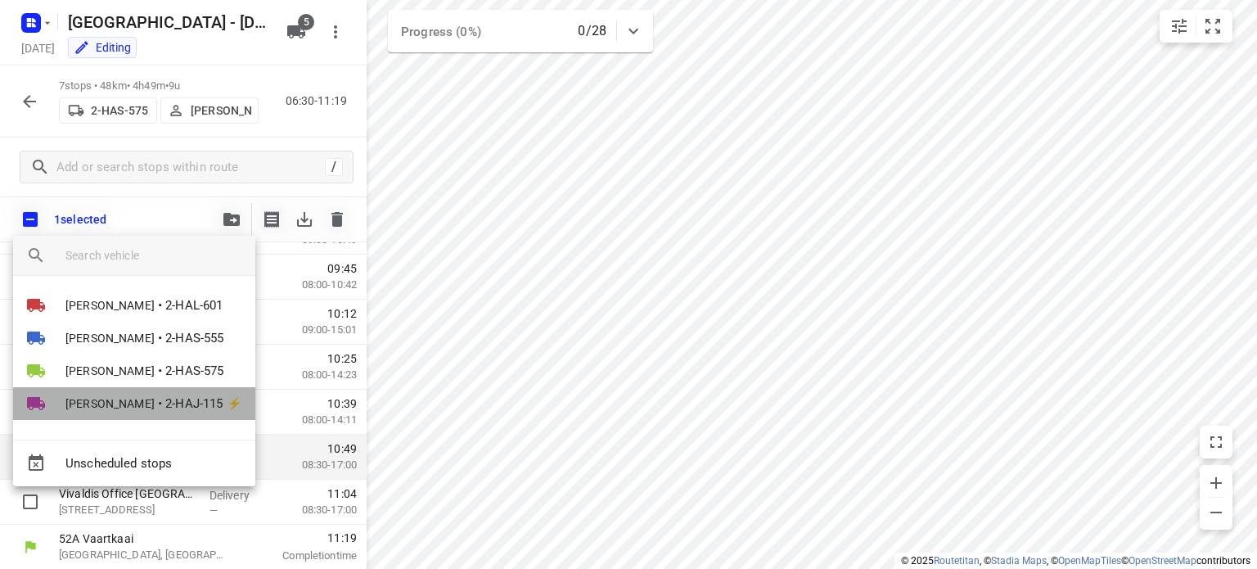
click at [110, 399] on span "[PERSON_NAME]" at bounding box center [109, 403] width 89 height 16
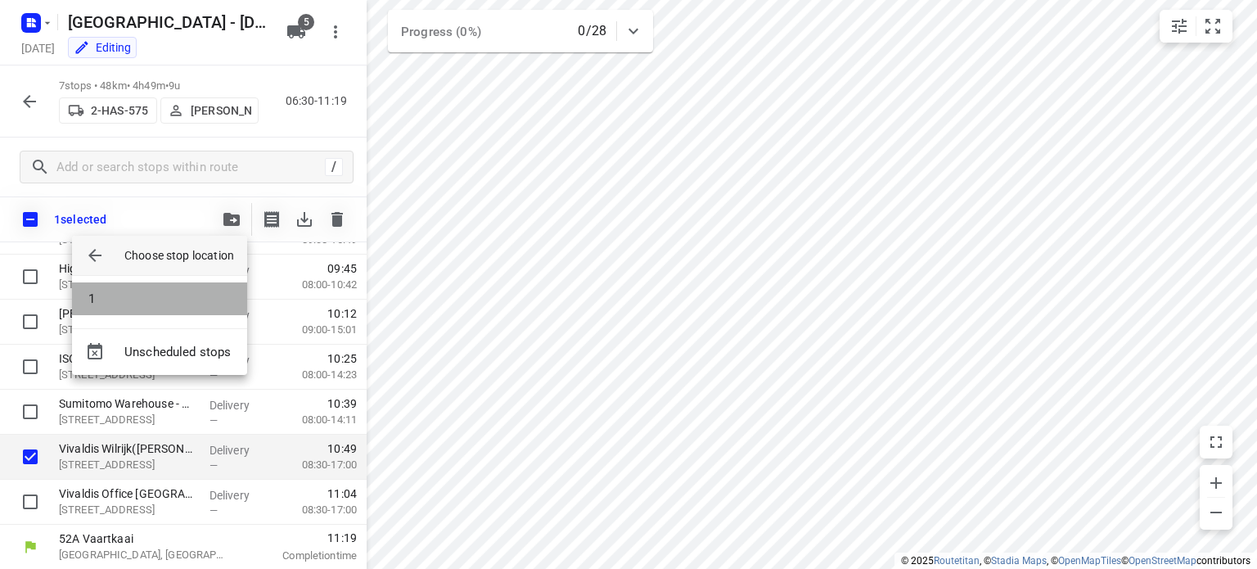
click at [113, 295] on li "1" at bounding box center [159, 298] width 175 height 33
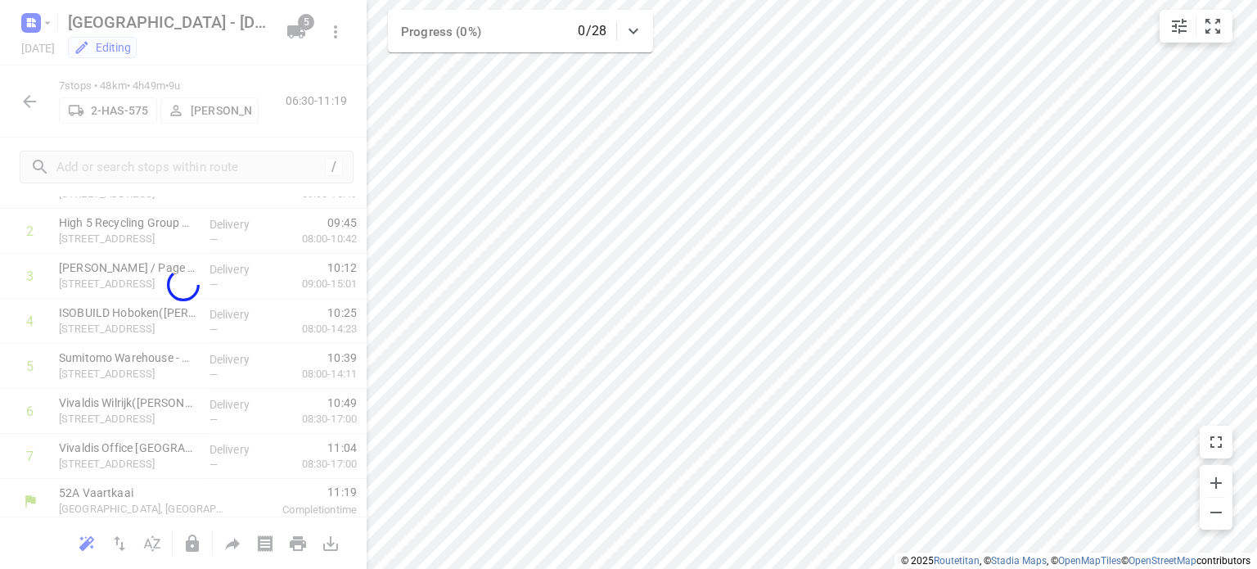
scroll to position [76, 0]
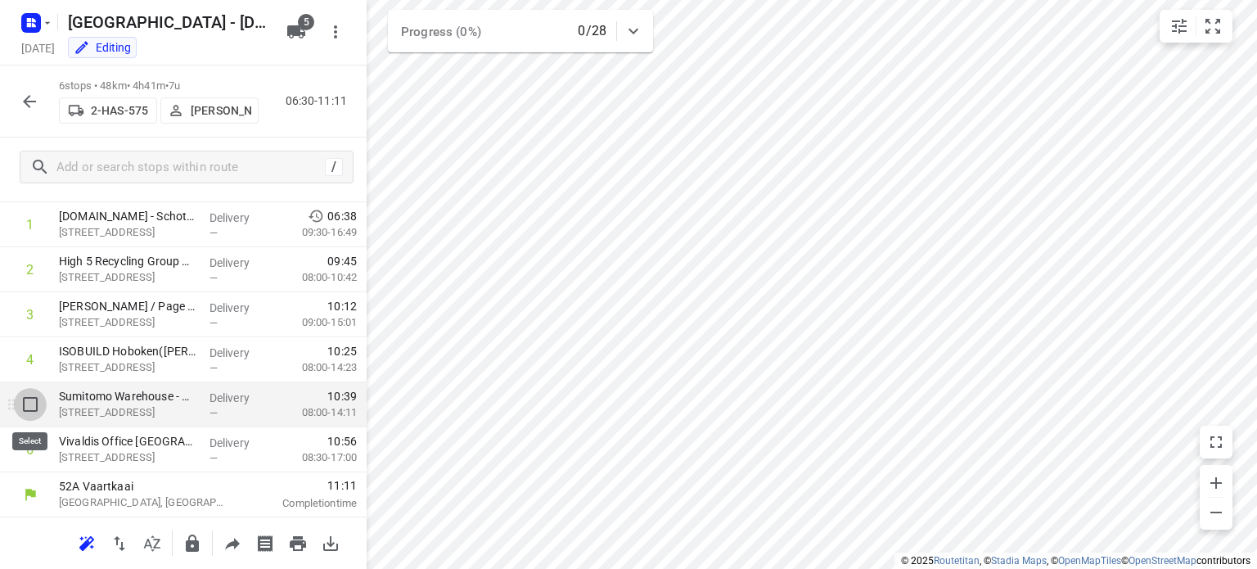
click at [32, 407] on input "checkbox" at bounding box center [30, 404] width 33 height 33
checkbox input "true"
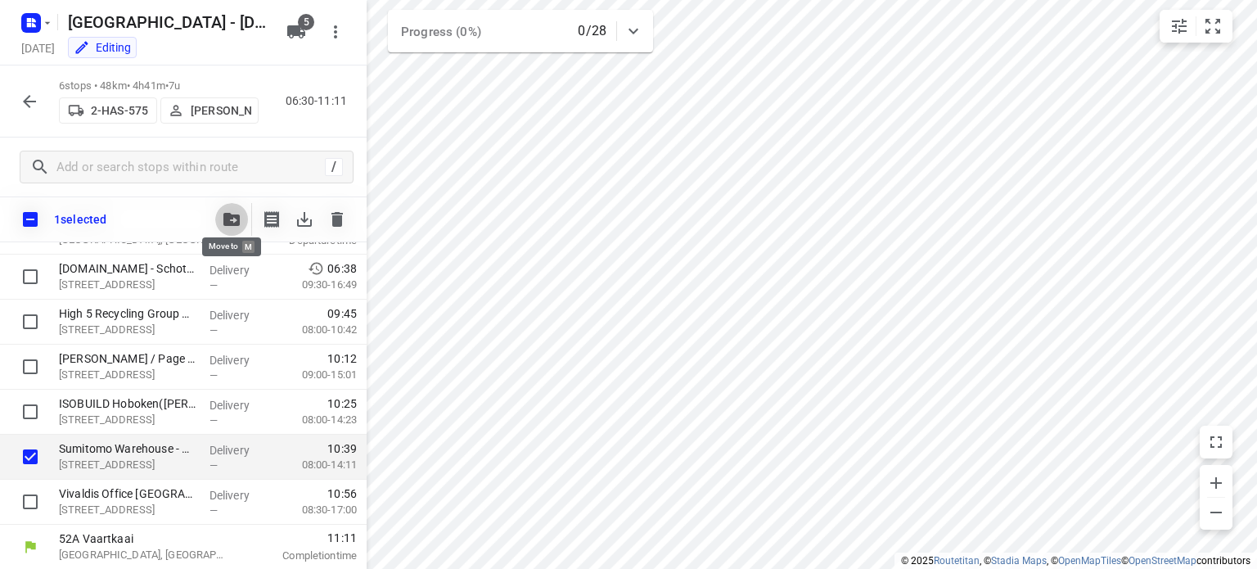
click at [225, 222] on icon "button" at bounding box center [231, 219] width 16 height 13
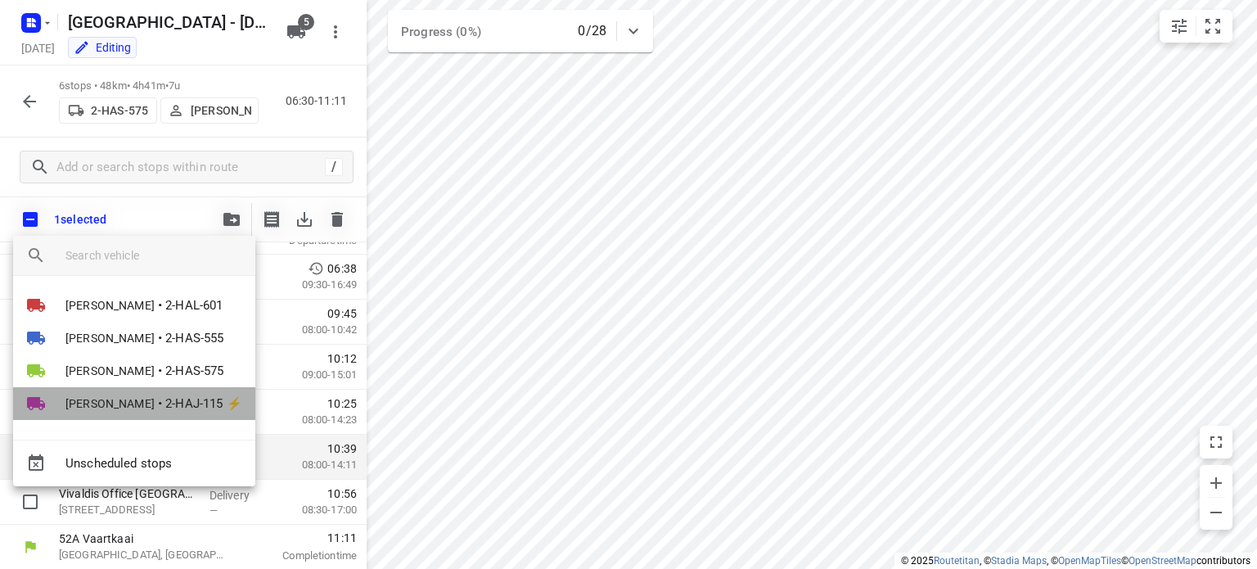
click at [149, 401] on span "[PERSON_NAME]" at bounding box center [109, 403] width 89 height 16
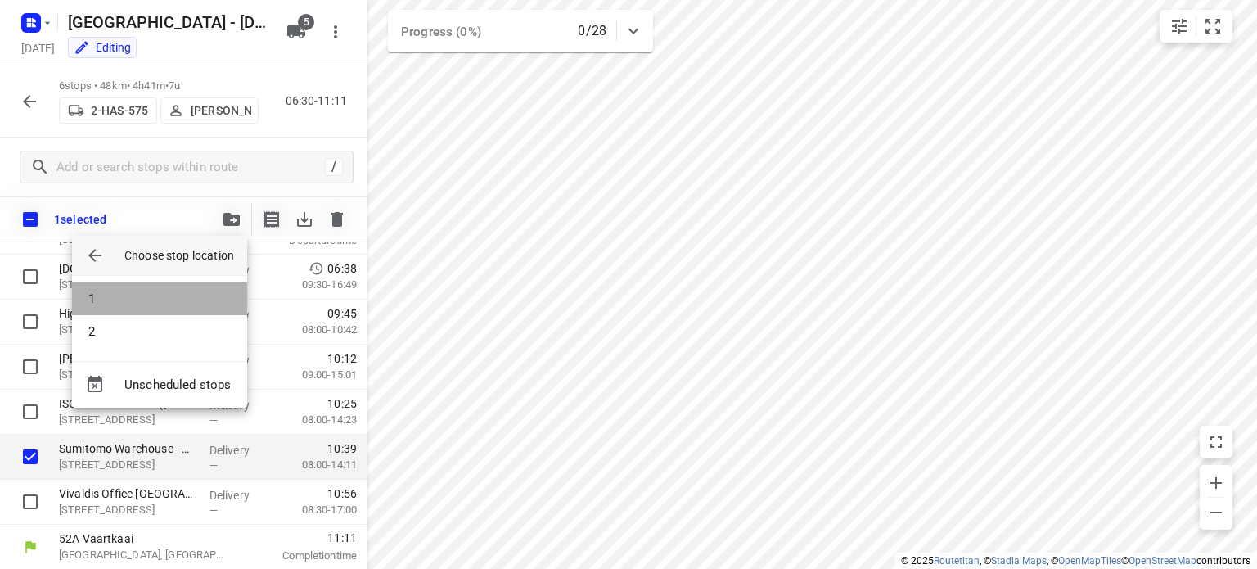
click at [115, 297] on li "1" at bounding box center [159, 298] width 175 height 33
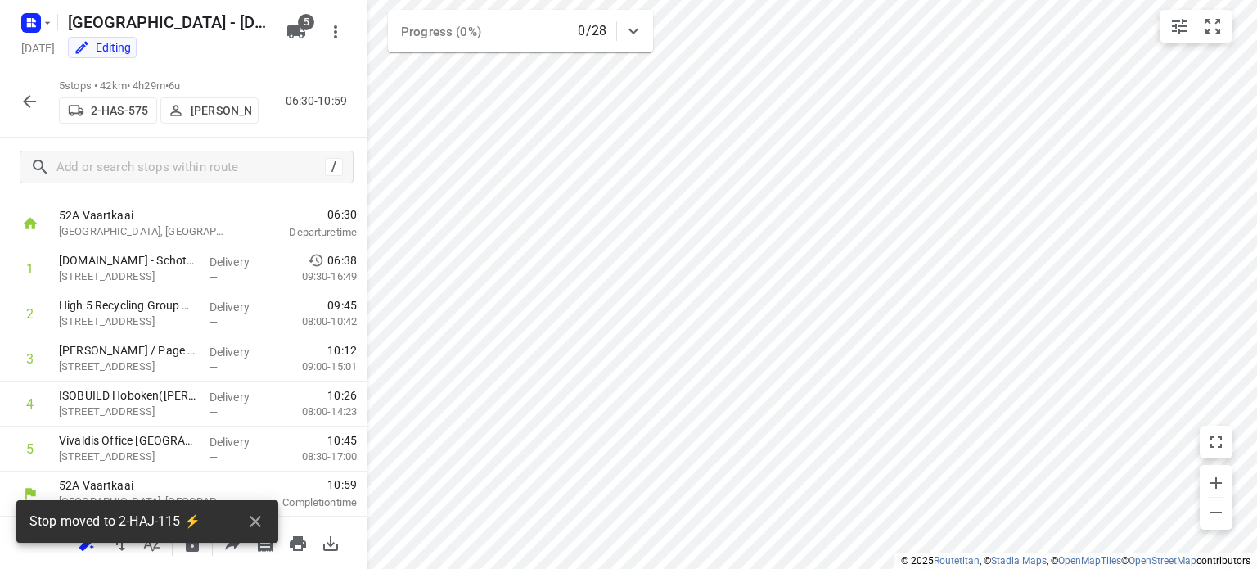
scroll to position [32, 0]
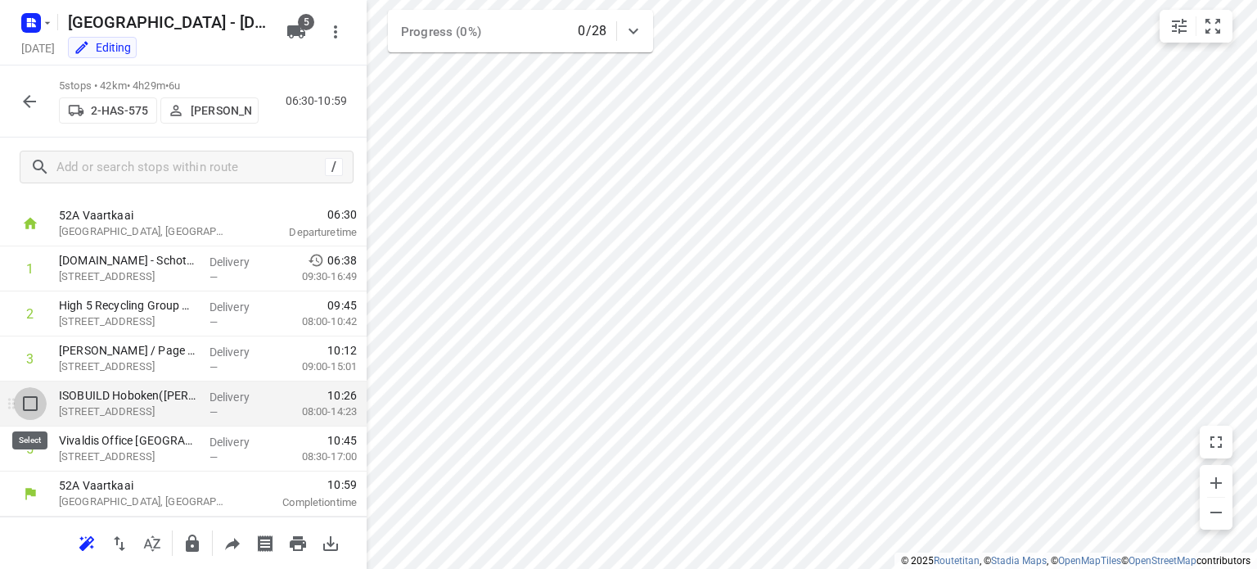
click at [30, 405] on input "checkbox" at bounding box center [30, 403] width 33 height 33
checkbox input "true"
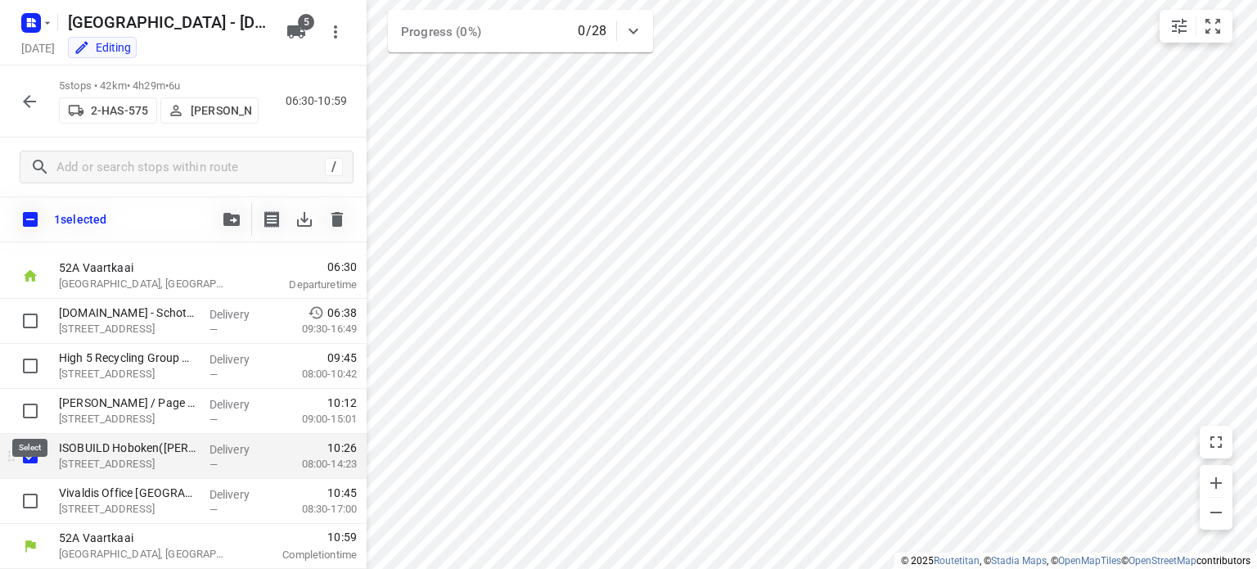
scroll to position [25, 0]
click at [223, 211] on button "button" at bounding box center [231, 219] width 33 height 33
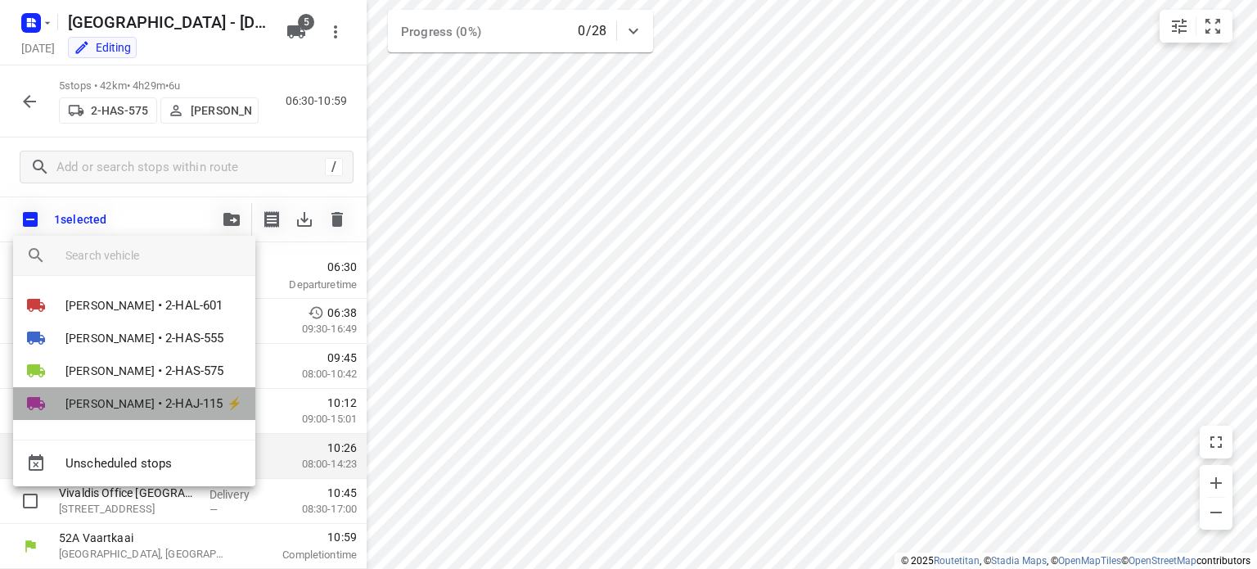
click at [127, 397] on span "[PERSON_NAME]" at bounding box center [109, 403] width 89 height 16
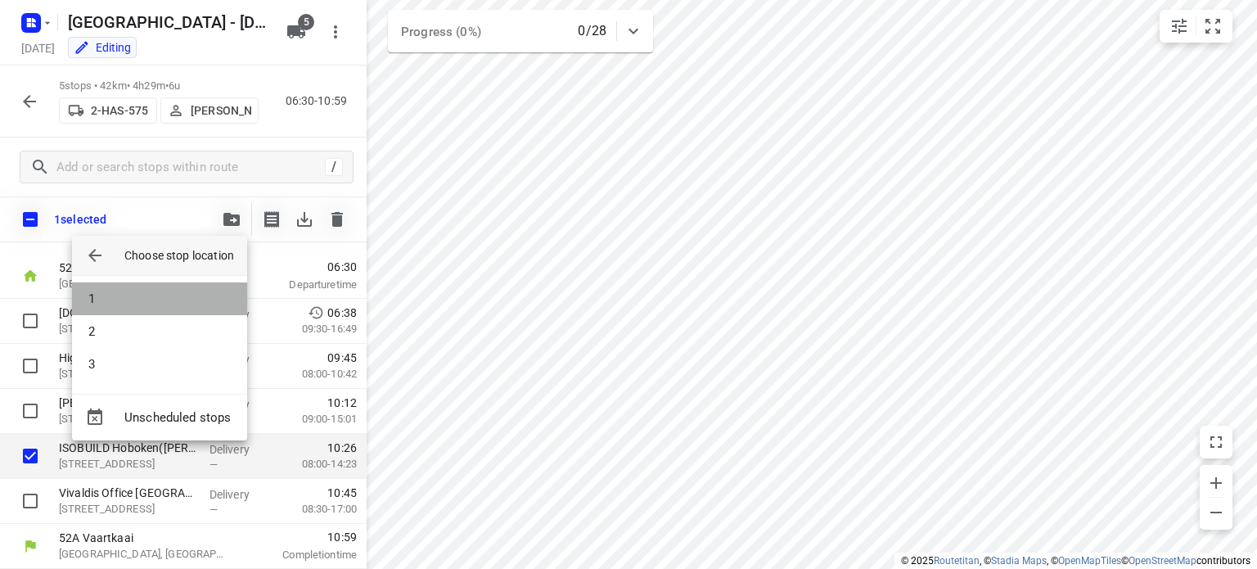
click at [107, 297] on li "1" at bounding box center [159, 298] width 175 height 33
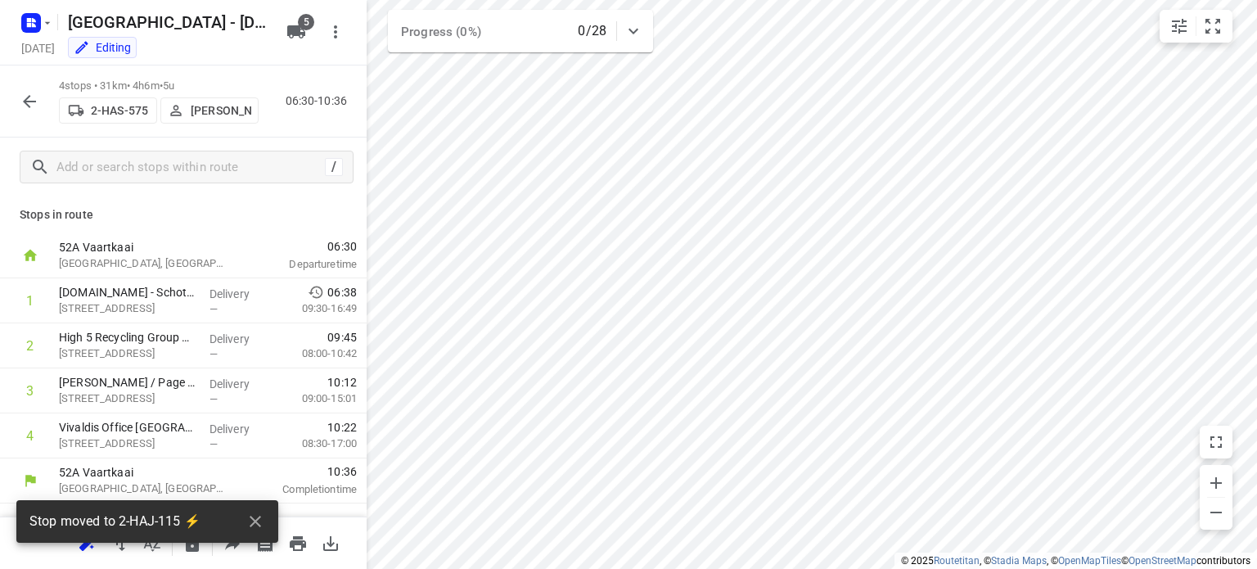
scroll to position [0, 0]
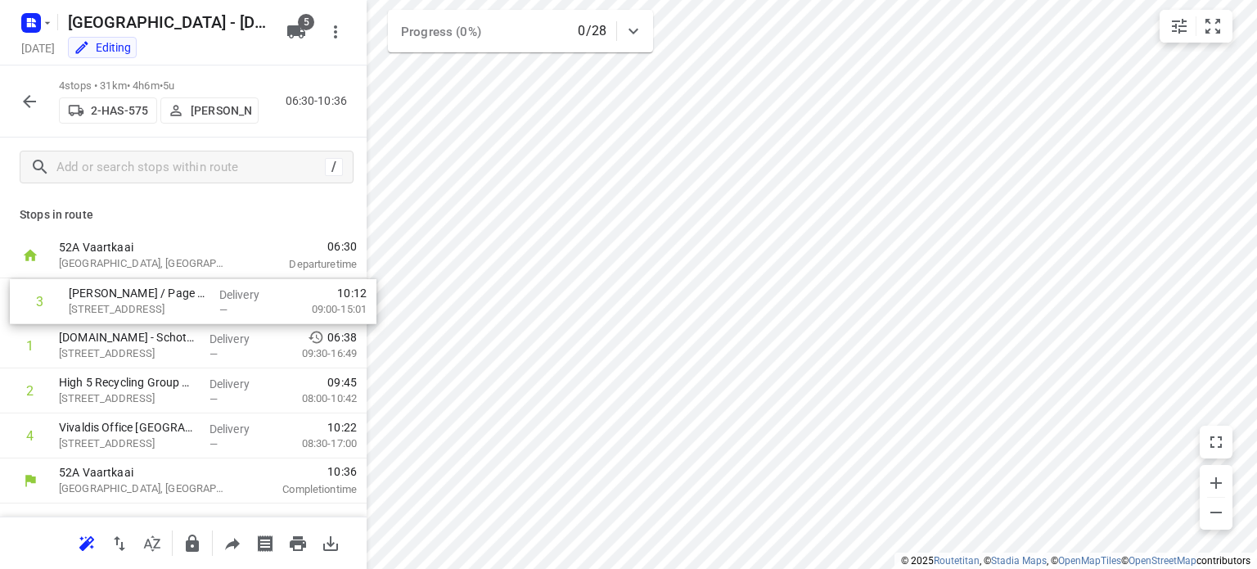
drag, startPoint x: 123, startPoint y: 397, endPoint x: 133, endPoint y: 297, distance: 100.4
click at [133, 297] on div "1 [DOMAIN_NAME] - Schoten([PERSON_NAME]) Bredabaan 1265, Schoten Delivery — 06:…" at bounding box center [183, 368] width 367 height 180
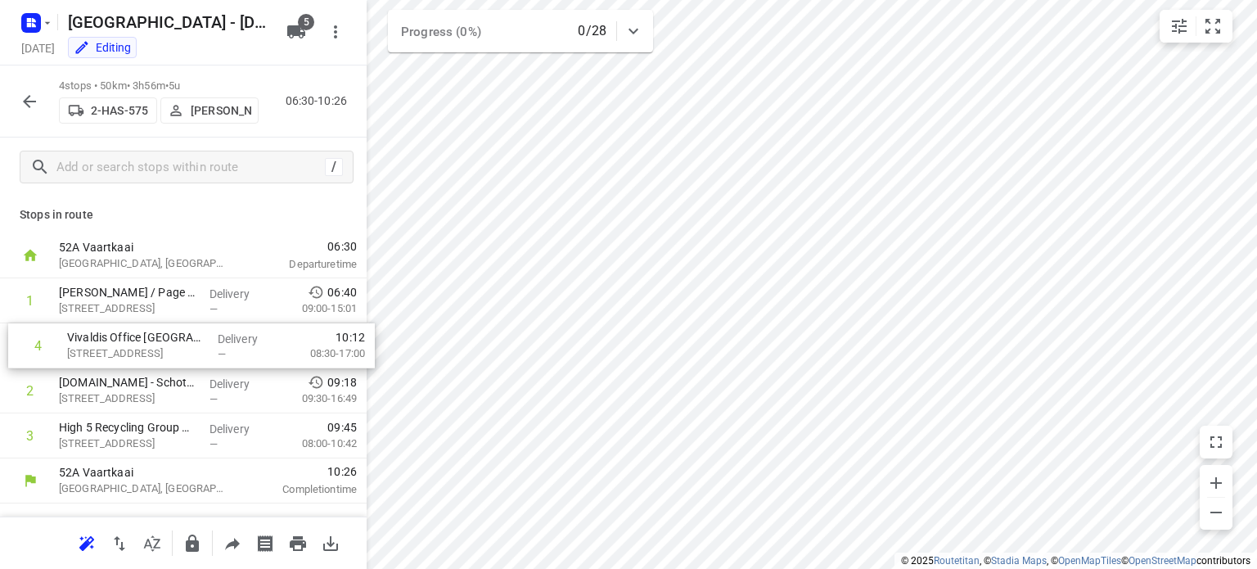
drag, startPoint x: 136, startPoint y: 443, endPoint x: 144, endPoint y: 344, distance: 98.5
click at [144, 344] on div "1 [PERSON_NAME] / Page Personnel([PERSON_NAME]) [PERSON_NAME][STREET_ADDRESS] D…" at bounding box center [183, 368] width 367 height 180
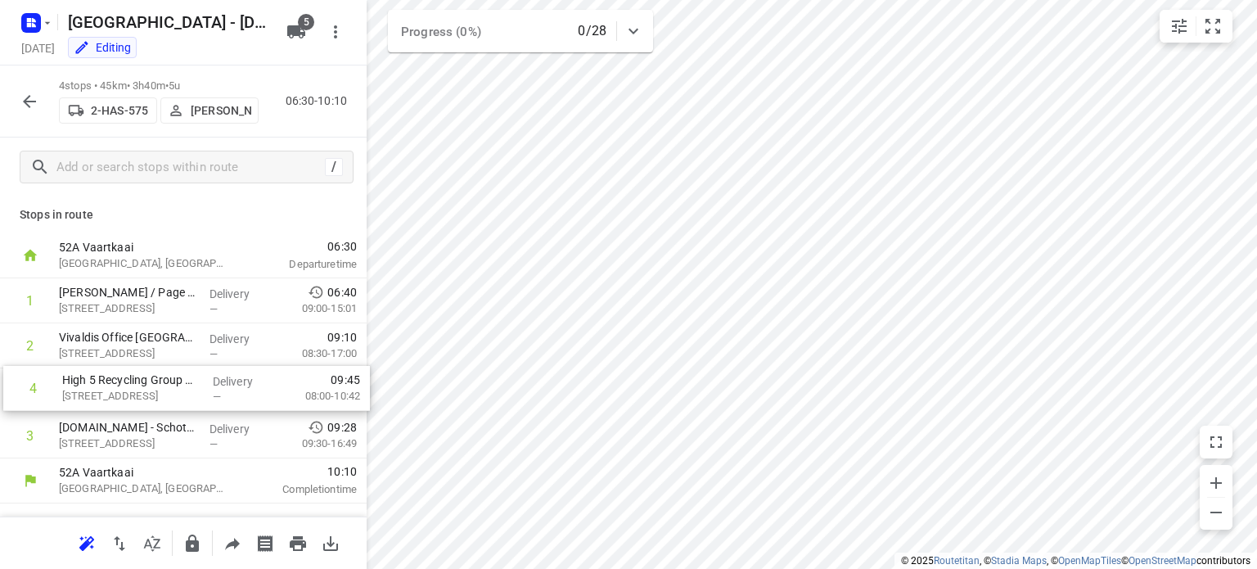
drag, startPoint x: 144, startPoint y: 440, endPoint x: 147, endPoint y: 385, distance: 54.9
click at [147, 385] on div "1 [PERSON_NAME] / Page Personnel([PERSON_NAME]) [PERSON_NAME][STREET_ADDRESS] D…" at bounding box center [183, 368] width 367 height 180
click at [32, 103] on icon "button" at bounding box center [30, 102] width 20 height 20
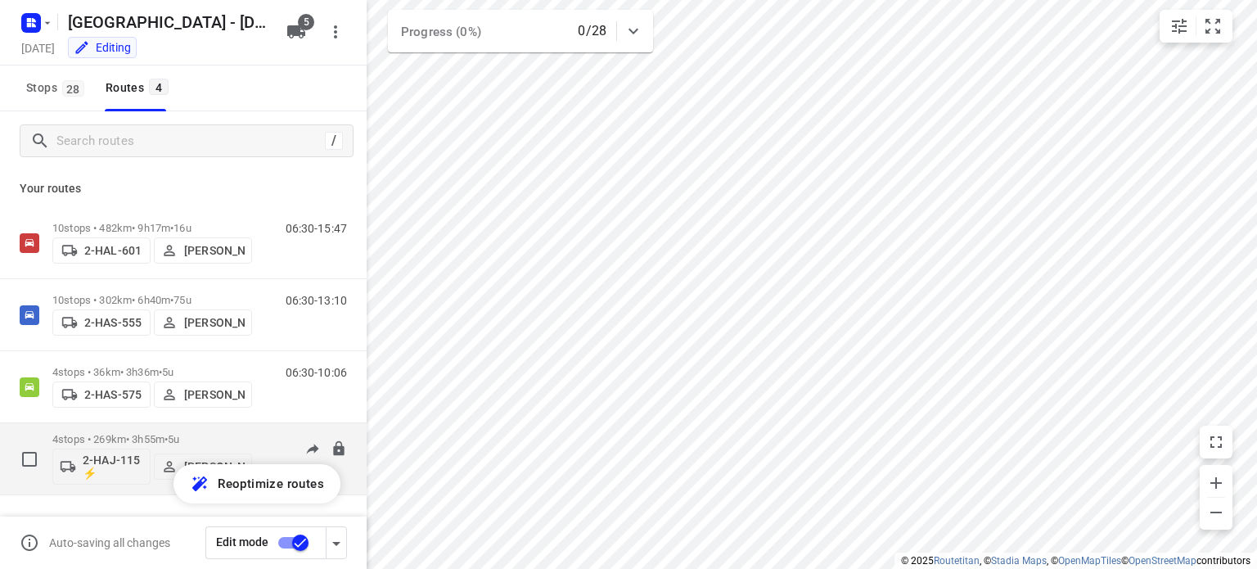
click at [124, 434] on p "4 stops • 269km • 3h55m • 5u" at bounding box center [152, 439] width 200 height 12
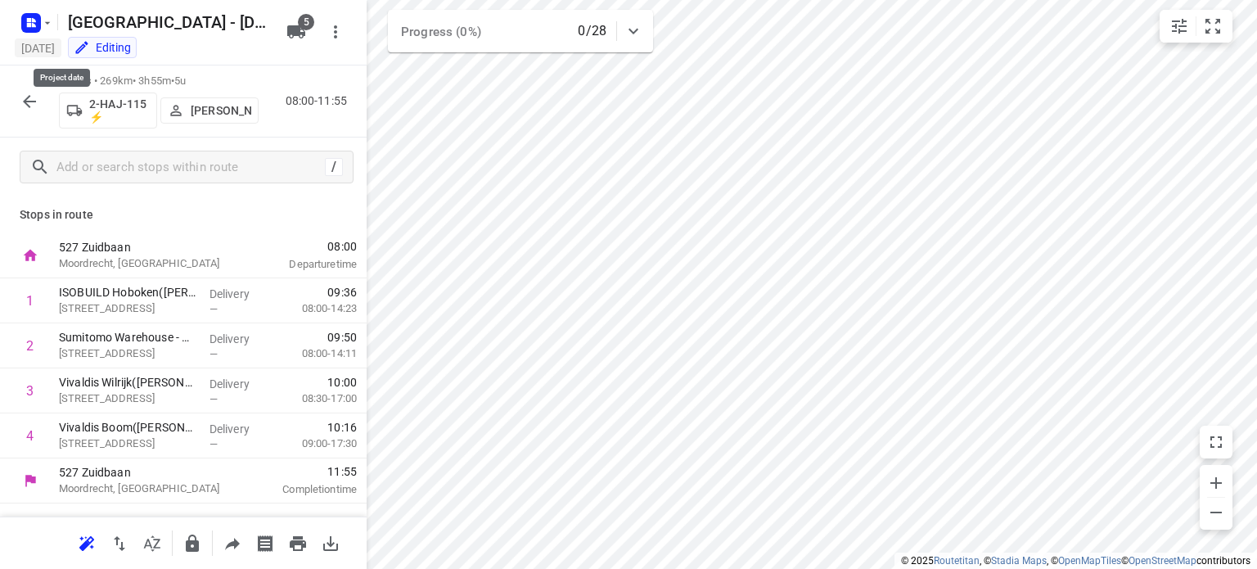
click at [32, 48] on h5 "[DATE]" at bounding box center [38, 47] width 47 height 19
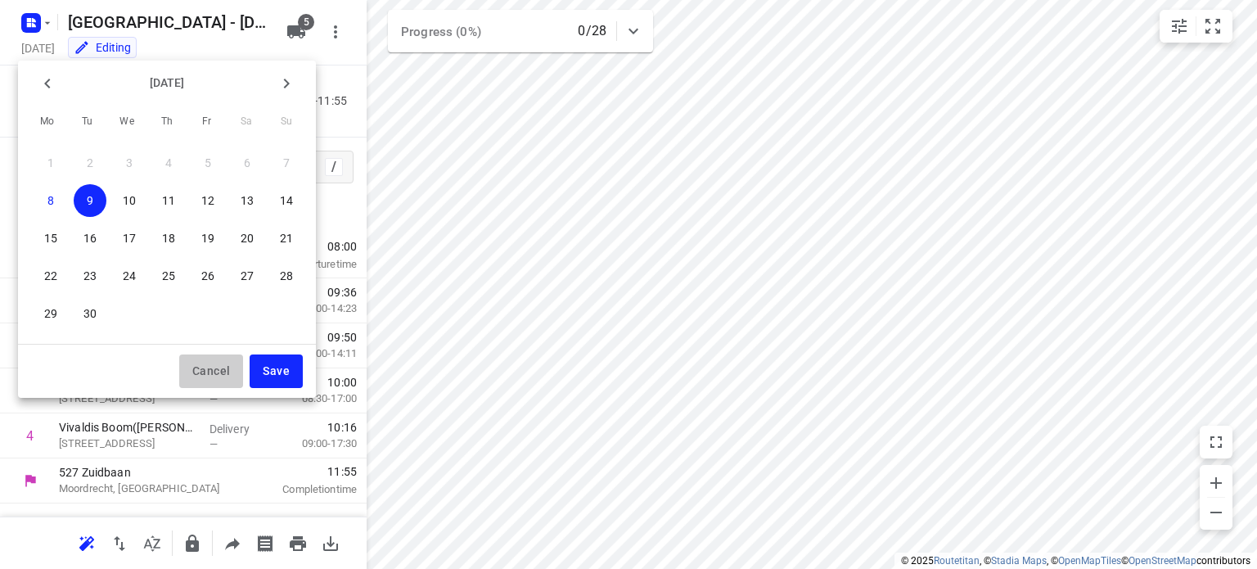
click at [214, 368] on span "Cancel" at bounding box center [211, 371] width 38 height 20
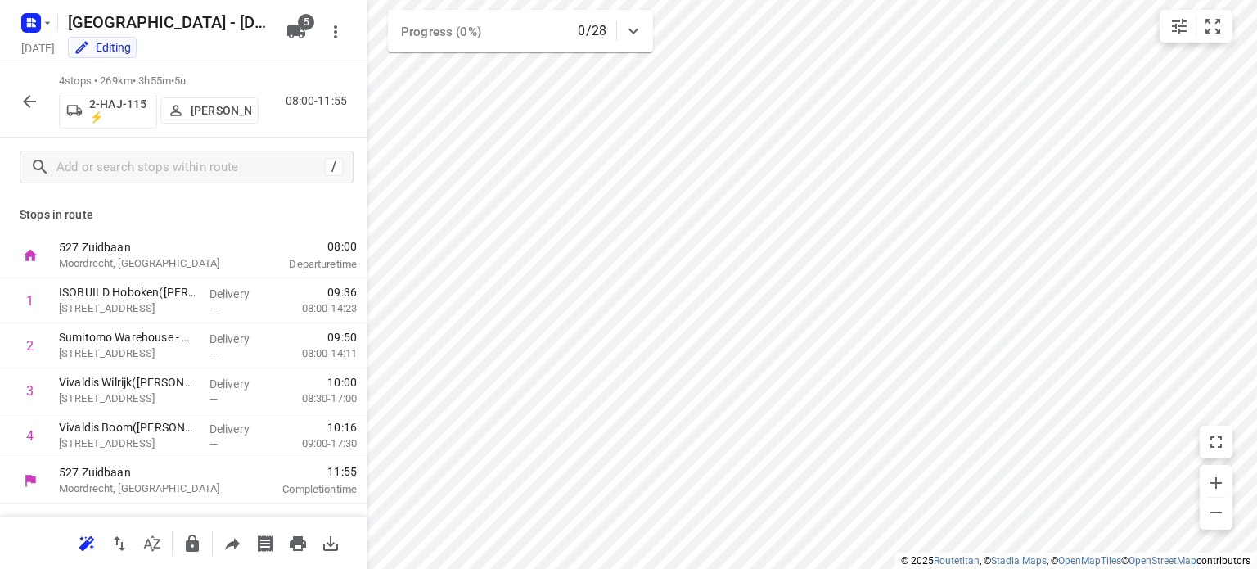
click at [35, 99] on icon "button" at bounding box center [30, 102] width 20 height 20
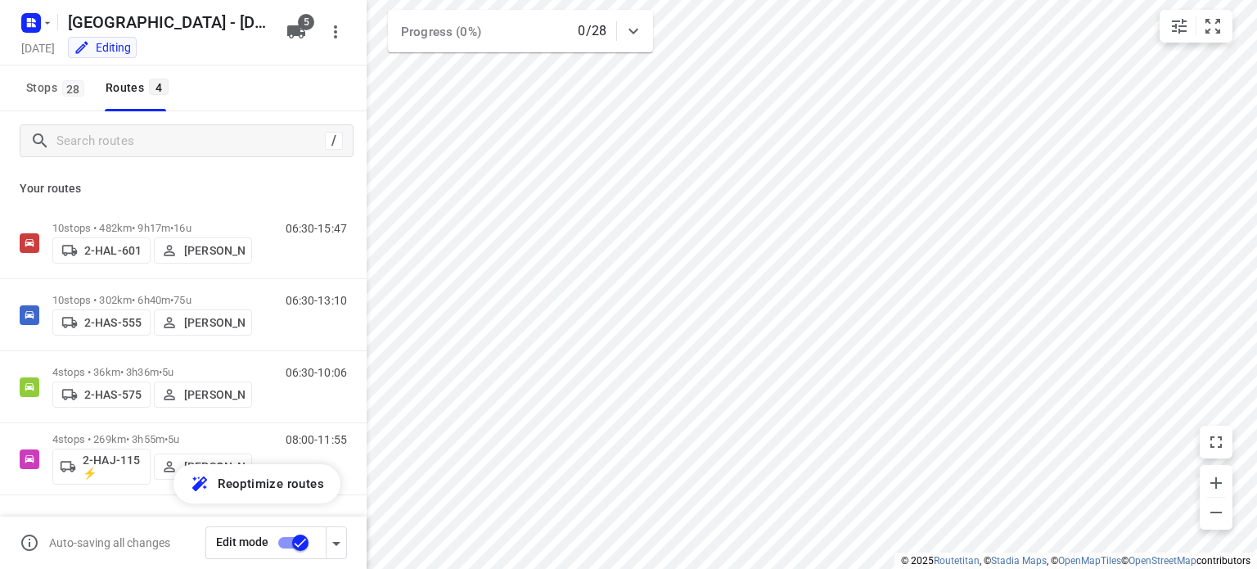
click at [300, 542] on input "checkbox" at bounding box center [300, 542] width 93 height 31
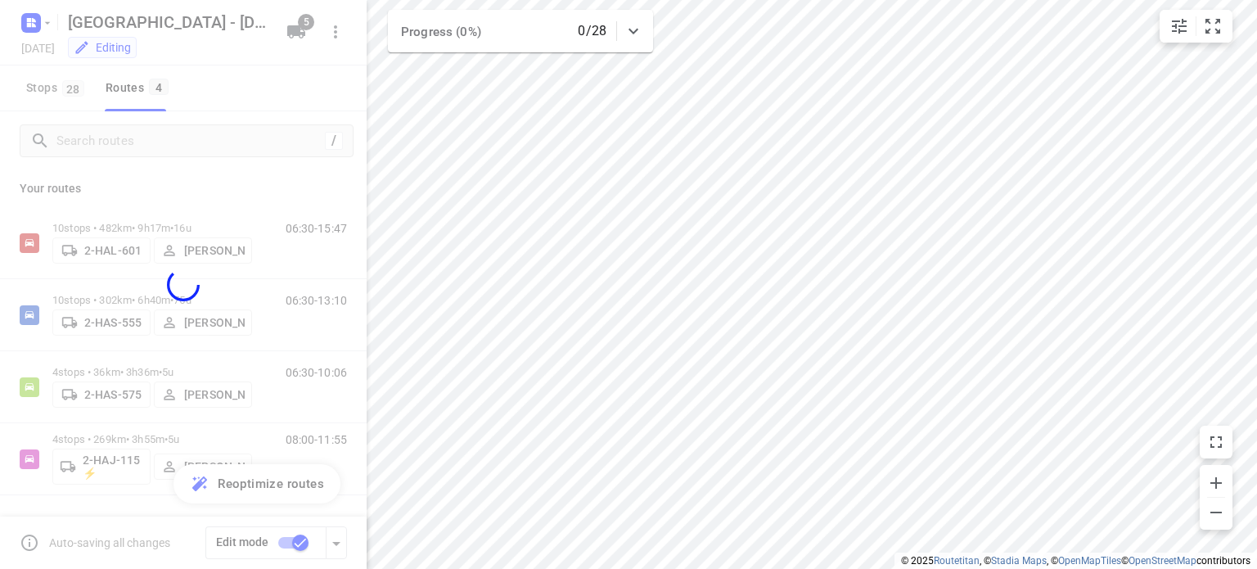
checkbox input "false"
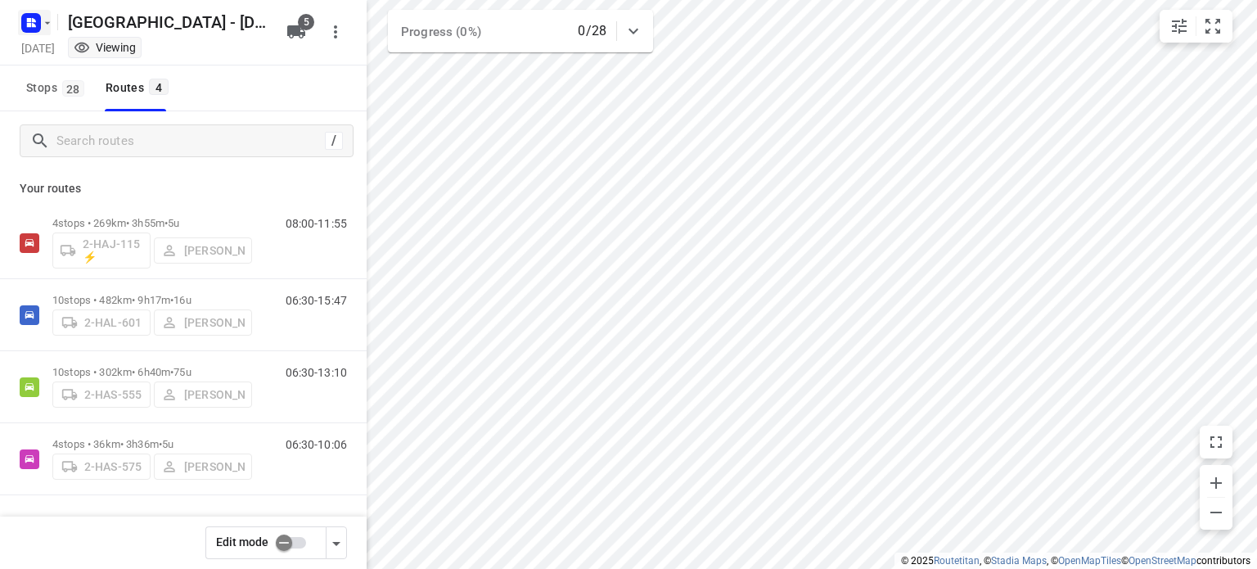
click at [38, 20] on rect "button" at bounding box center [31, 23] width 20 height 20
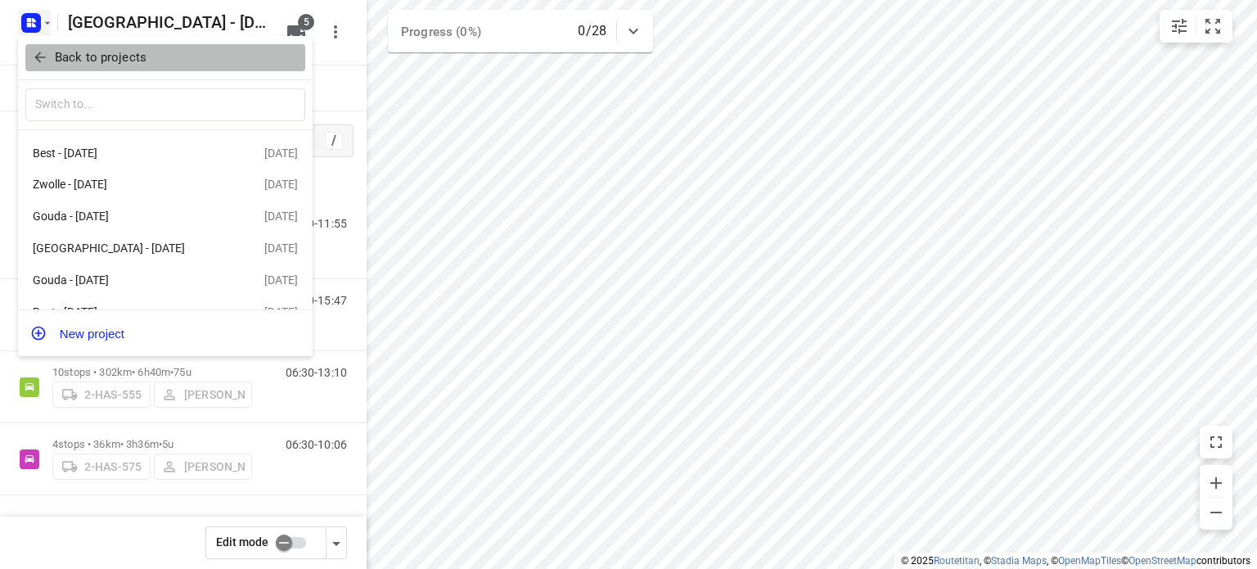
click at [80, 58] on p "Back to projects" at bounding box center [101, 57] width 92 height 19
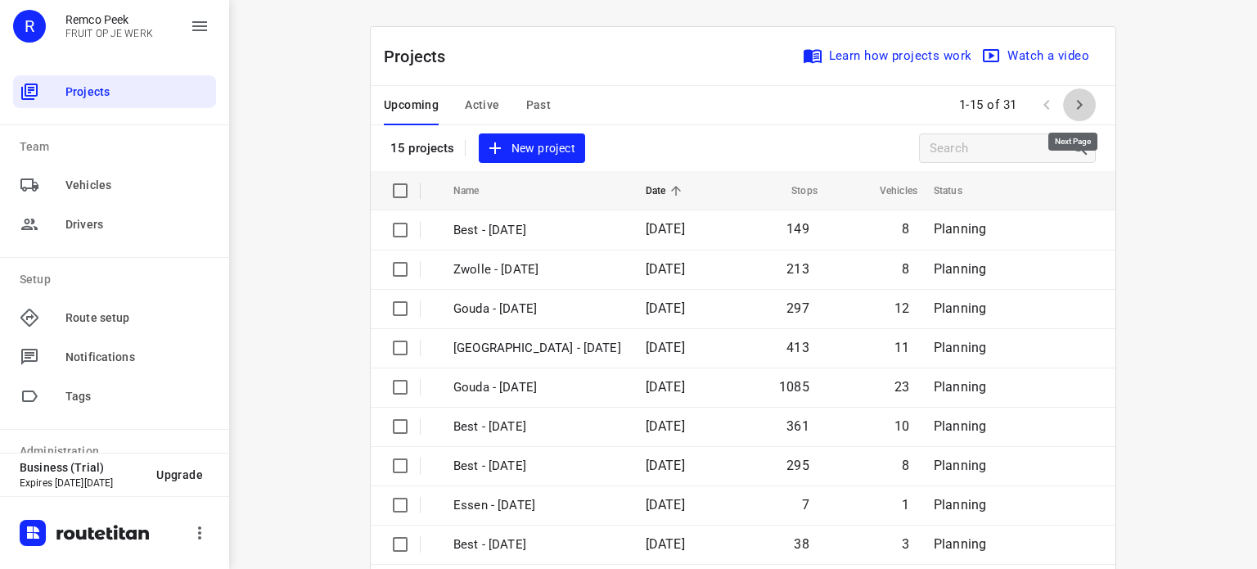
click at [1077, 110] on icon "button" at bounding box center [1079, 105] width 20 height 20
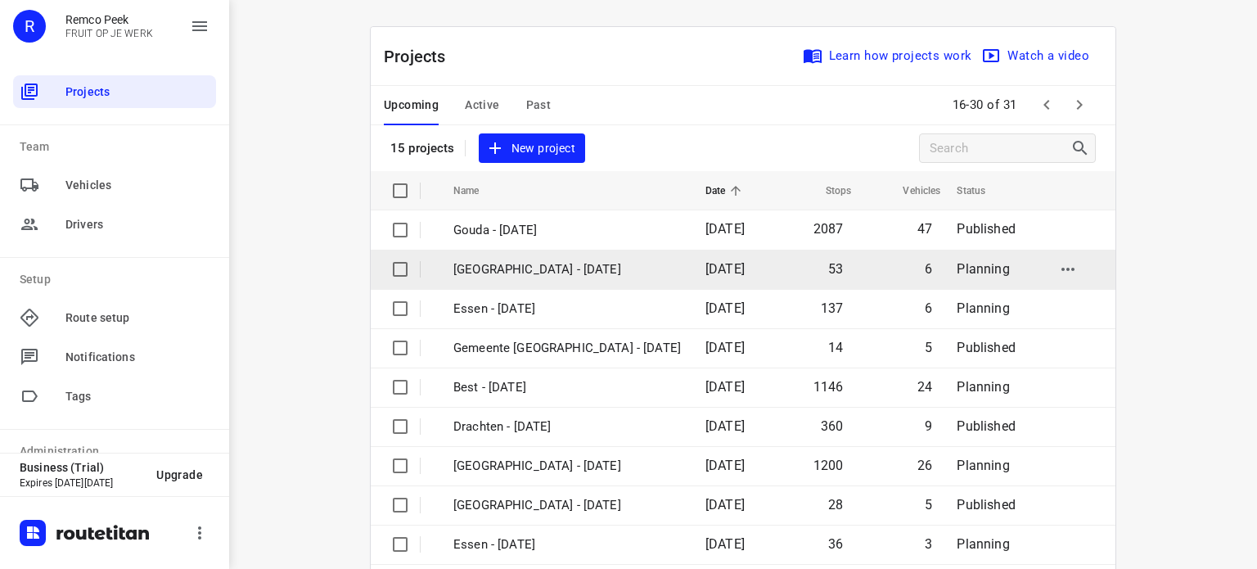
click at [560, 264] on p "[GEOGRAPHIC_DATA] - [DATE]" at bounding box center [566, 269] width 227 height 19
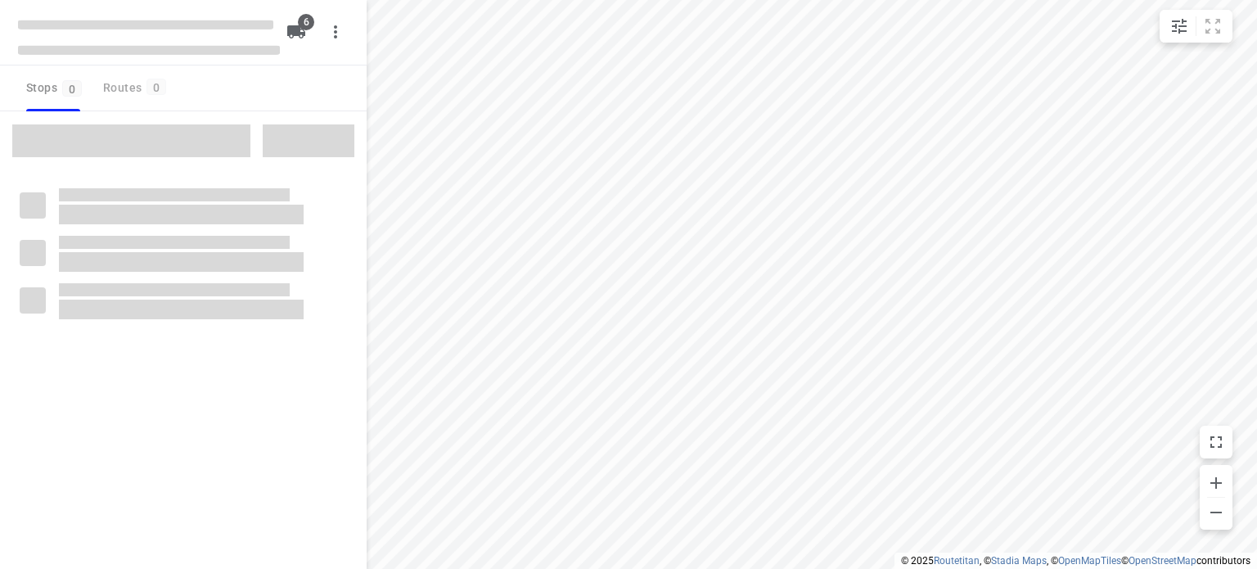
checkbox input "true"
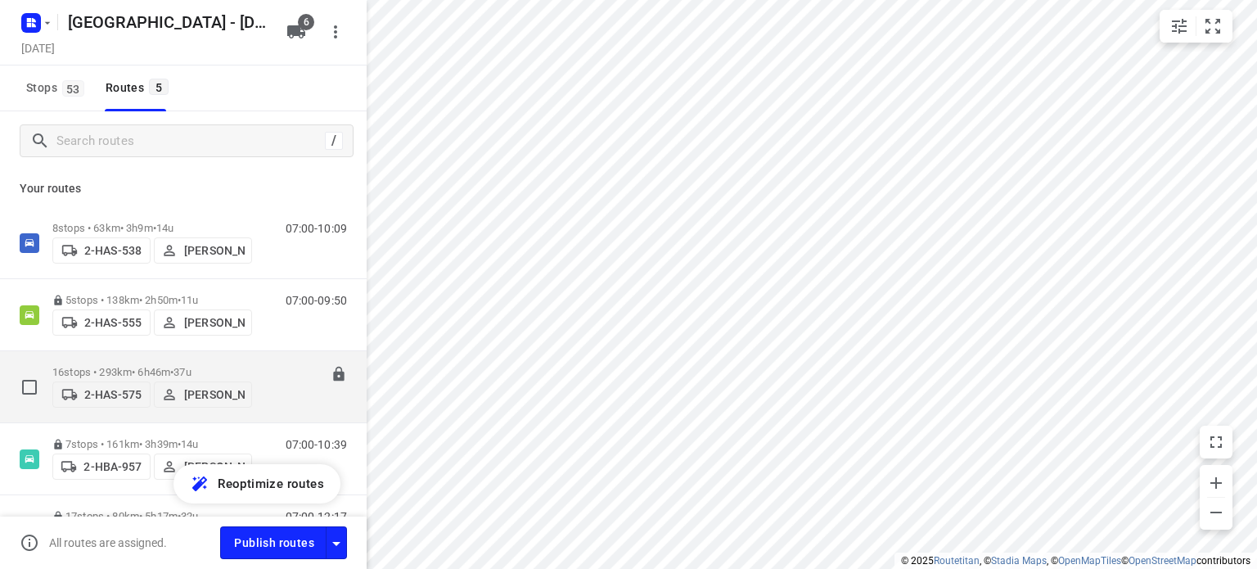
click at [133, 366] on p "16 stops • 293km • 6h46m • 37u" at bounding box center [152, 372] width 200 height 12
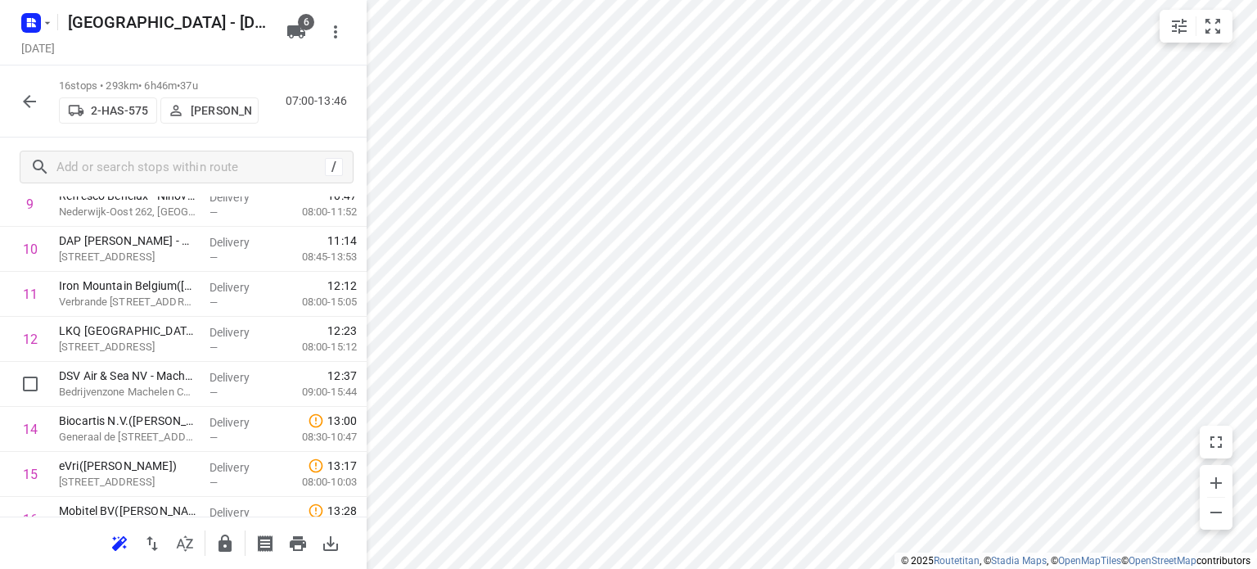
scroll to position [527, 0]
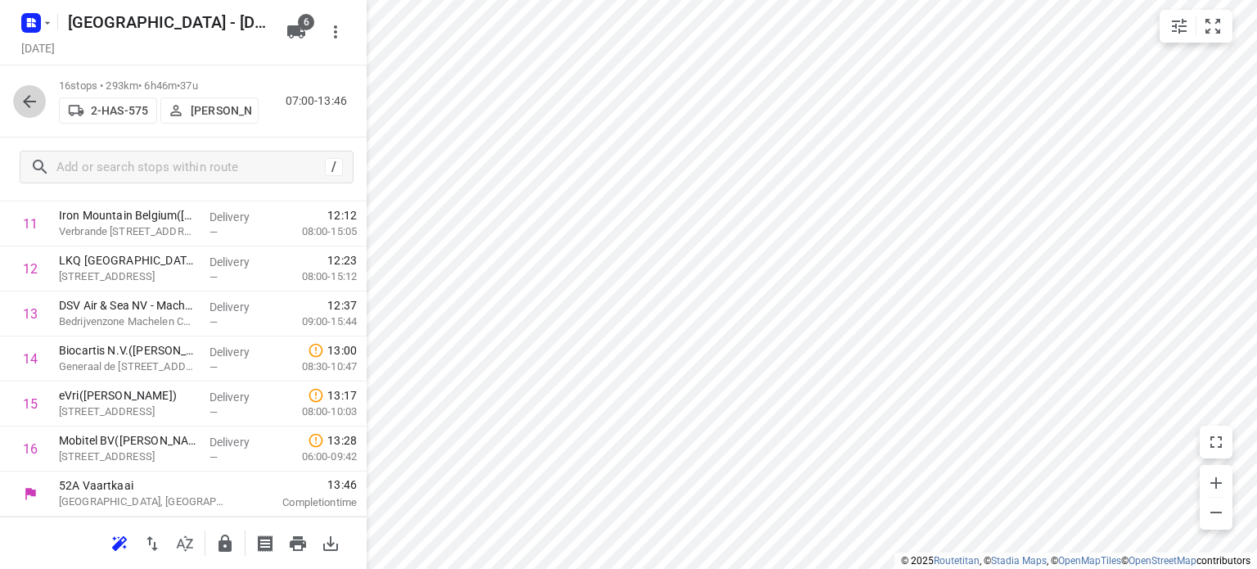
click at [31, 105] on icon "button" at bounding box center [30, 102] width 20 height 20
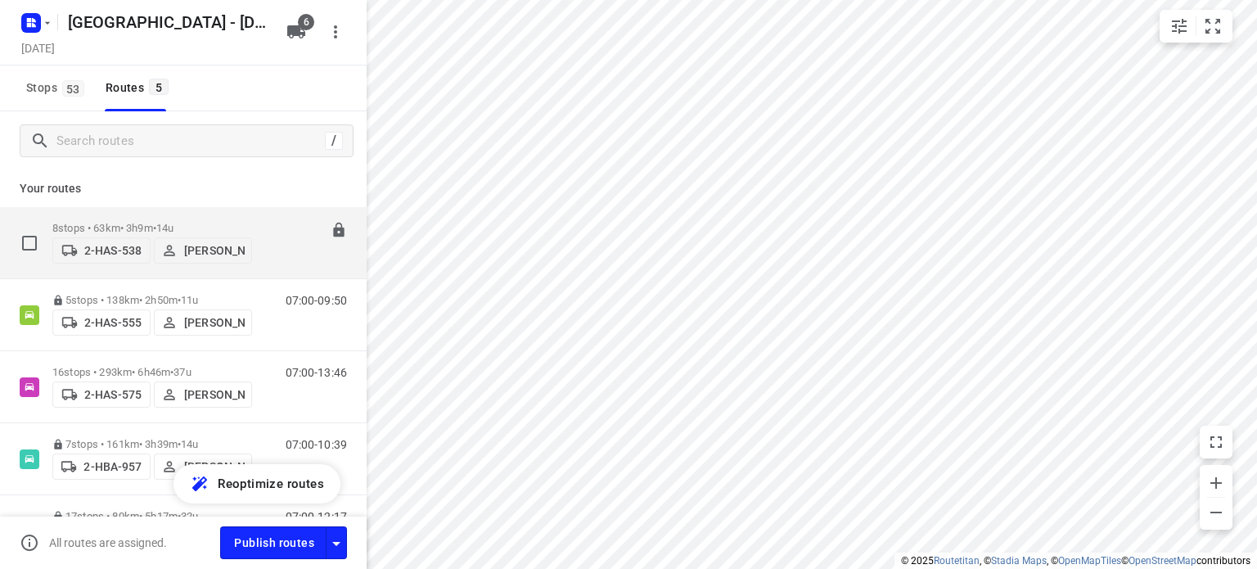
click at [121, 222] on p "8 stops • 63km • 3h9m • 14u" at bounding box center [152, 228] width 200 height 12
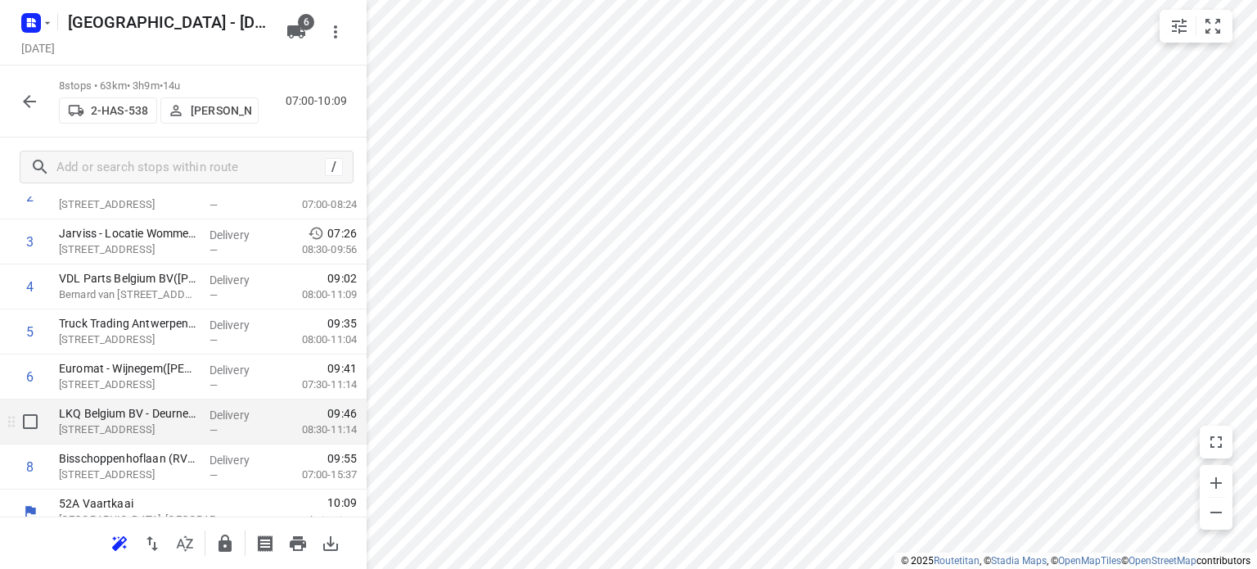
scroll to position [167, 0]
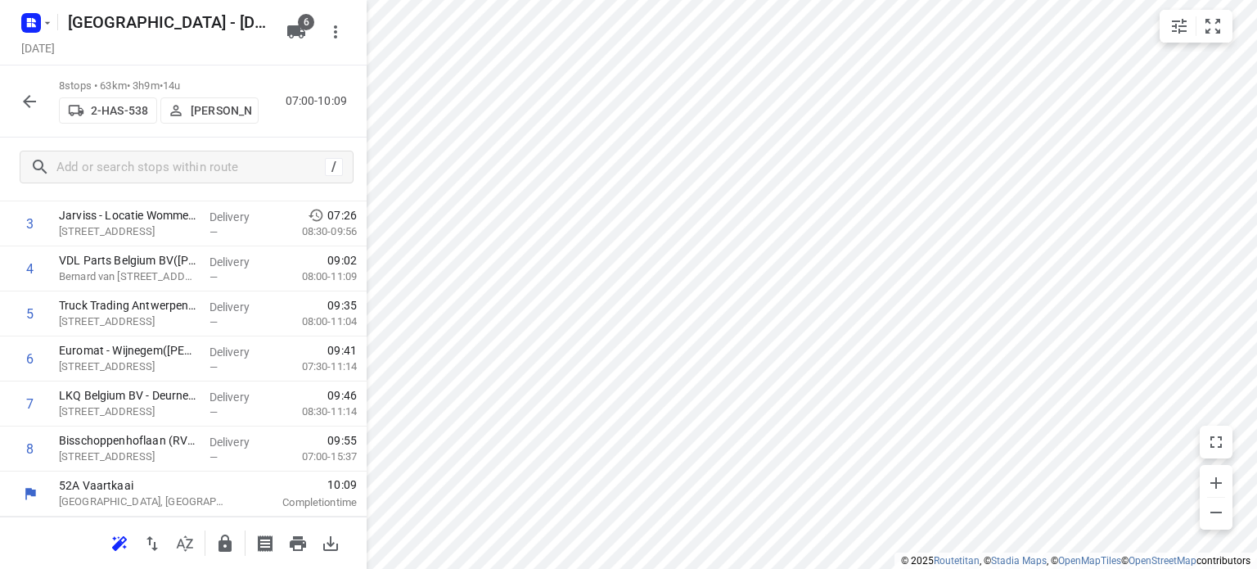
click at [41, 99] on button "button" at bounding box center [29, 101] width 33 height 33
